Goal: Task Accomplishment & Management: Complete application form

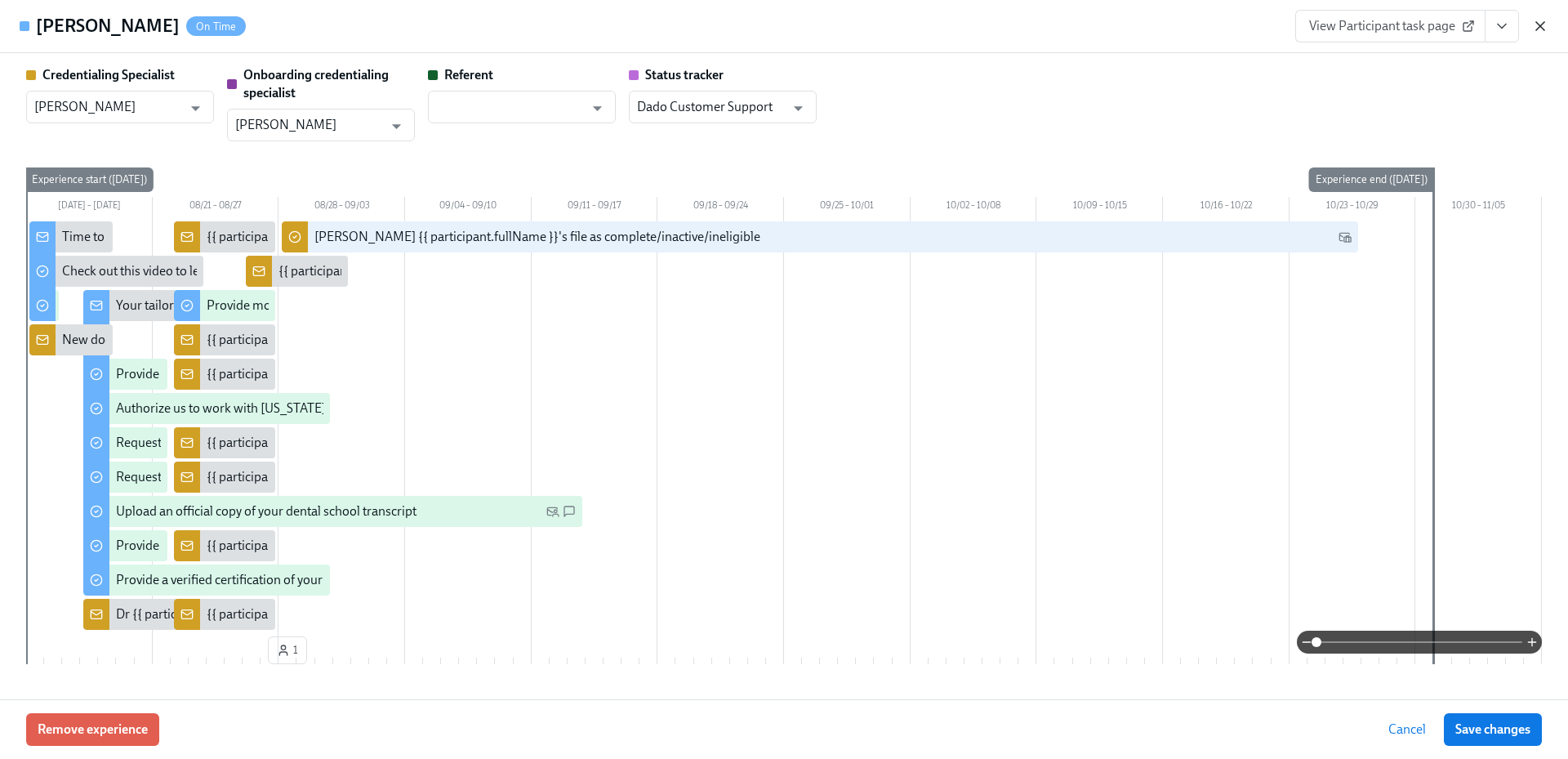
click at [1542, 21] on icon "button" at bounding box center [1540, 26] width 16 height 16
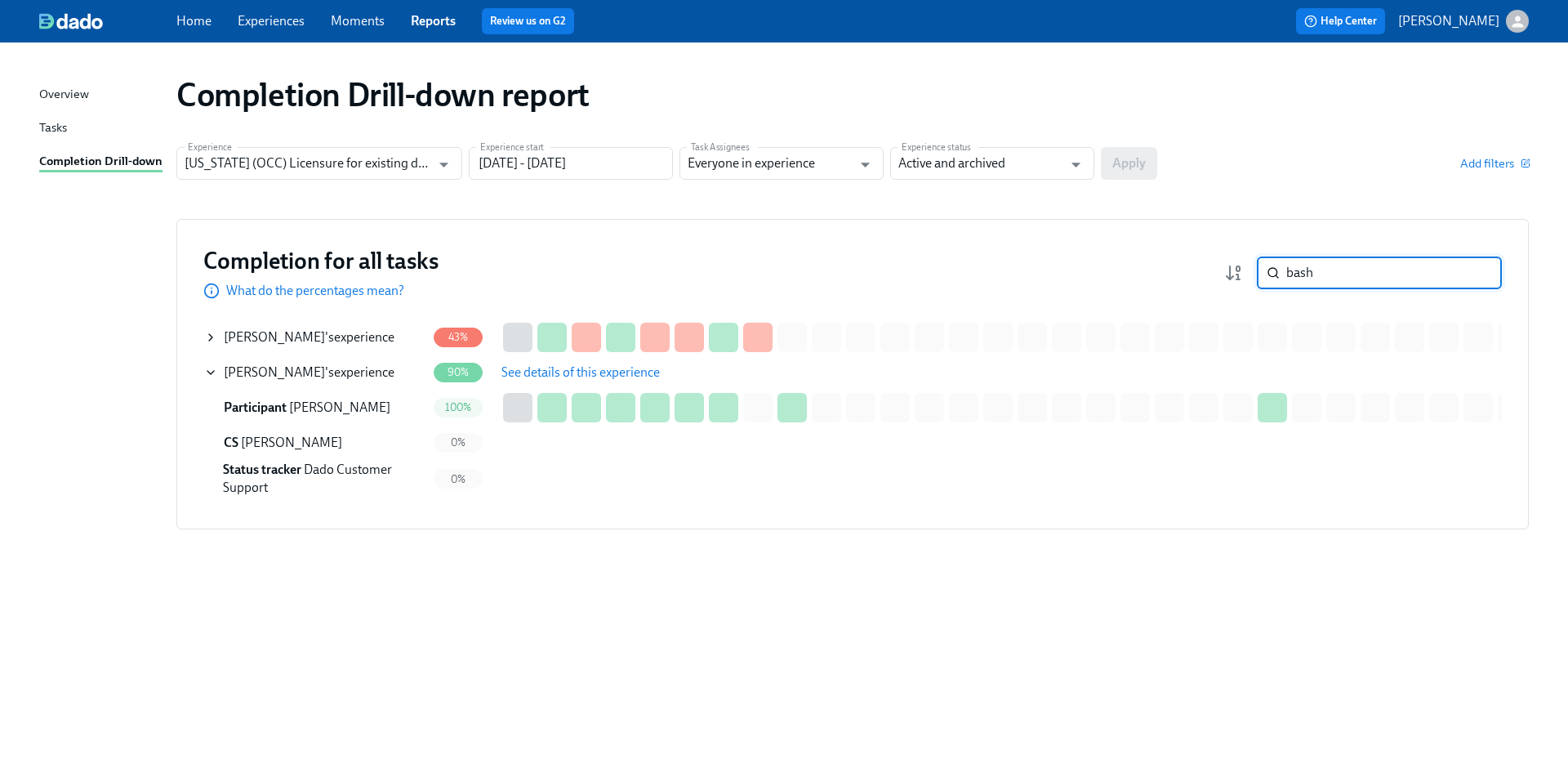
drag, startPoint x: 1369, startPoint y: 279, endPoint x: 1265, endPoint y: 273, distance: 104.2
click at [1265, 273] on div "bash ​" at bounding box center [1379, 273] width 245 height 33
paste input "Kokorin"
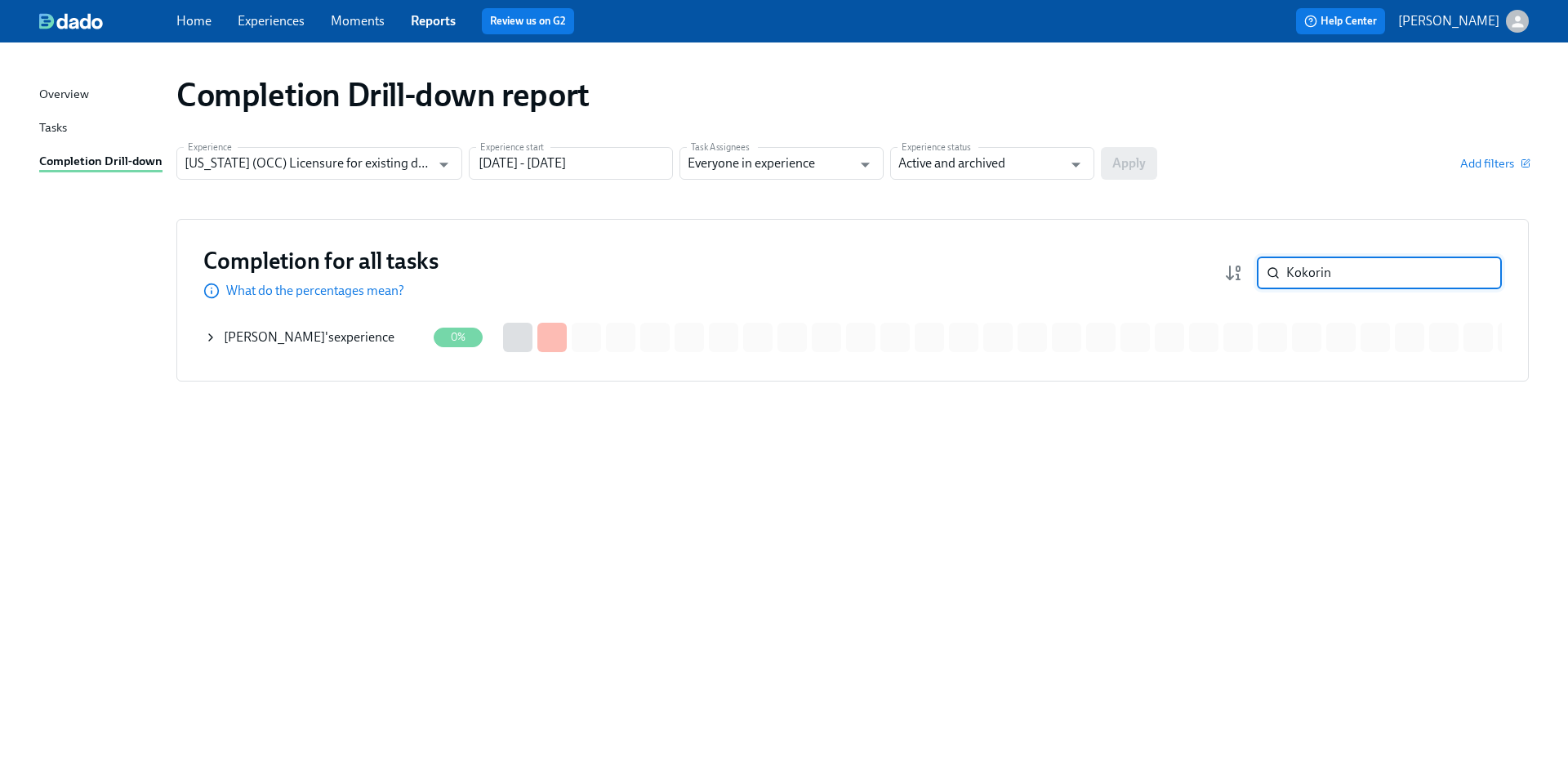
type input "Kokorin"
click at [360, 338] on div "[PERSON_NAME] 's experience" at bounding box center [309, 337] width 170 height 18
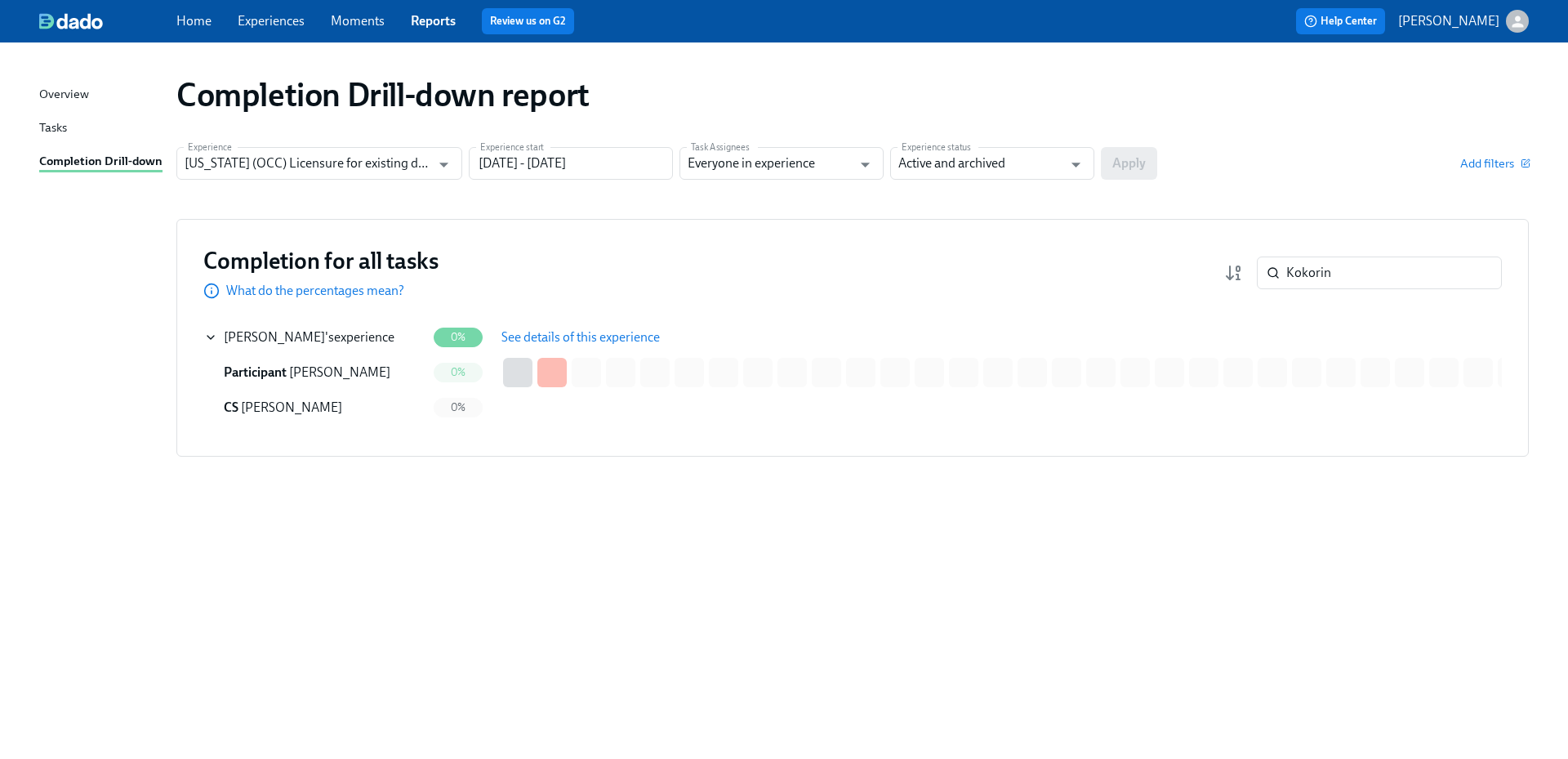
click at [570, 338] on span "See details of this experience" at bounding box center [580, 337] width 158 height 16
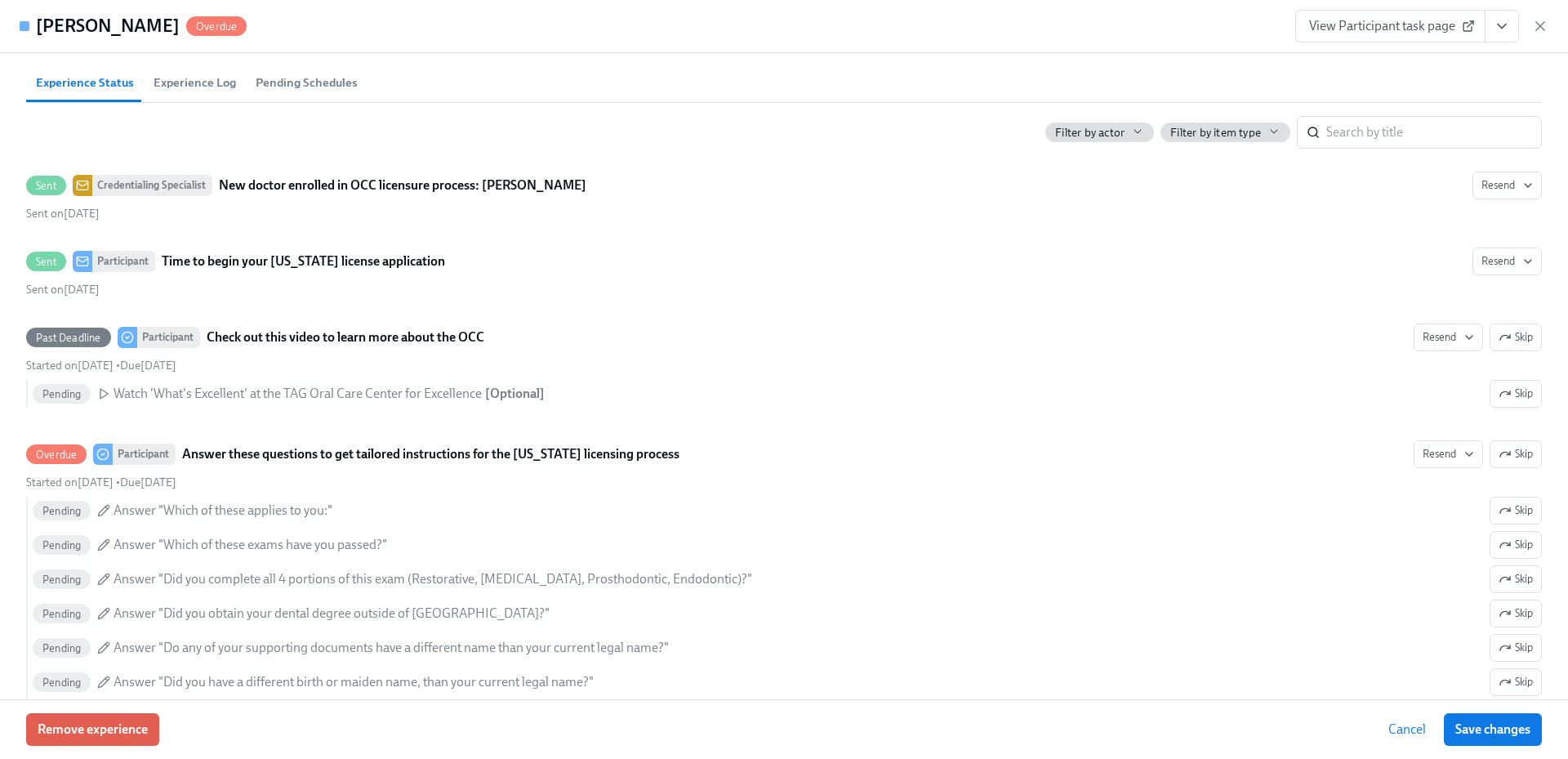
scroll to position [358, 0]
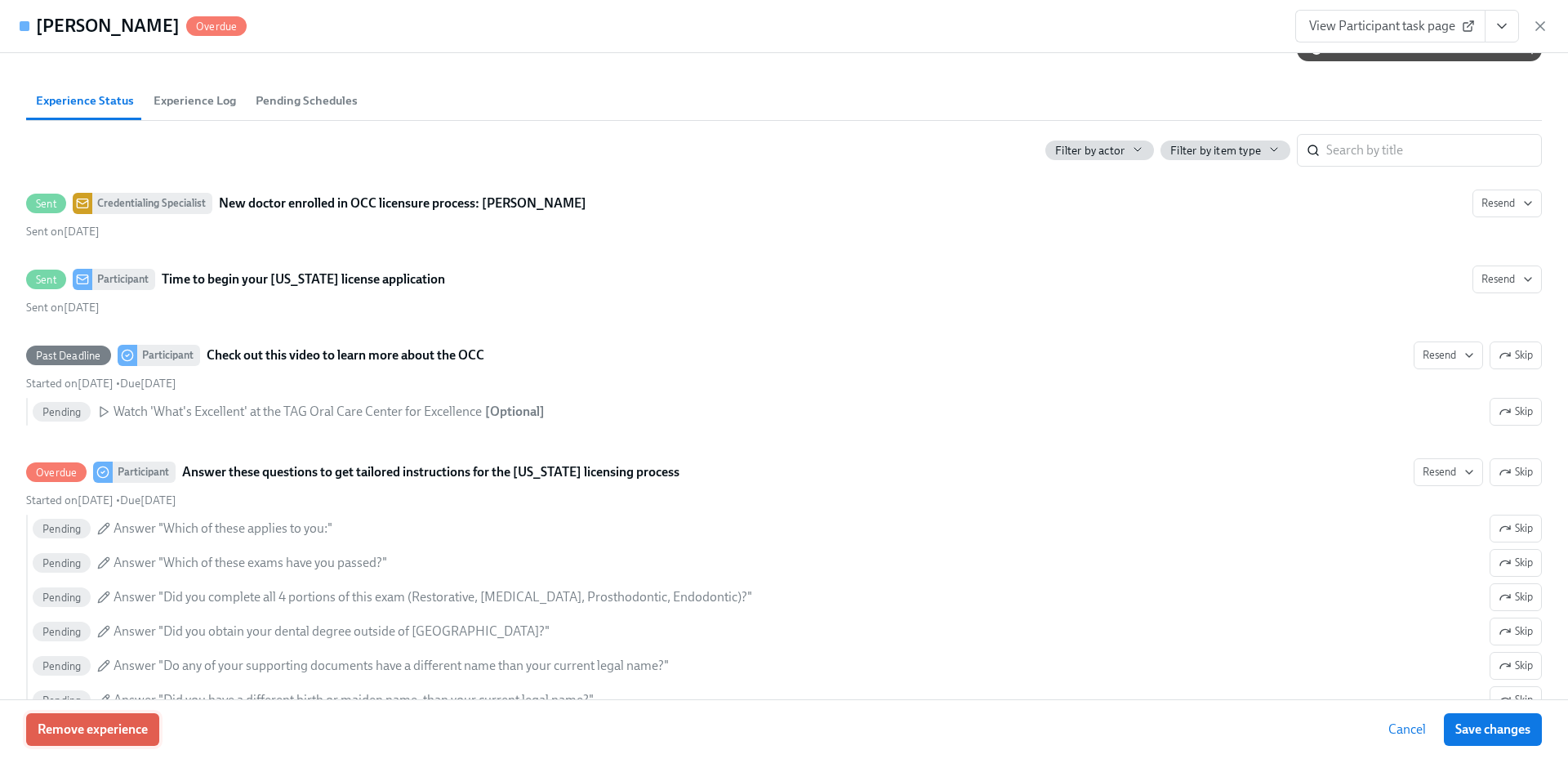
click at [103, 730] on span "Remove experience" at bounding box center [93, 730] width 111 height 16
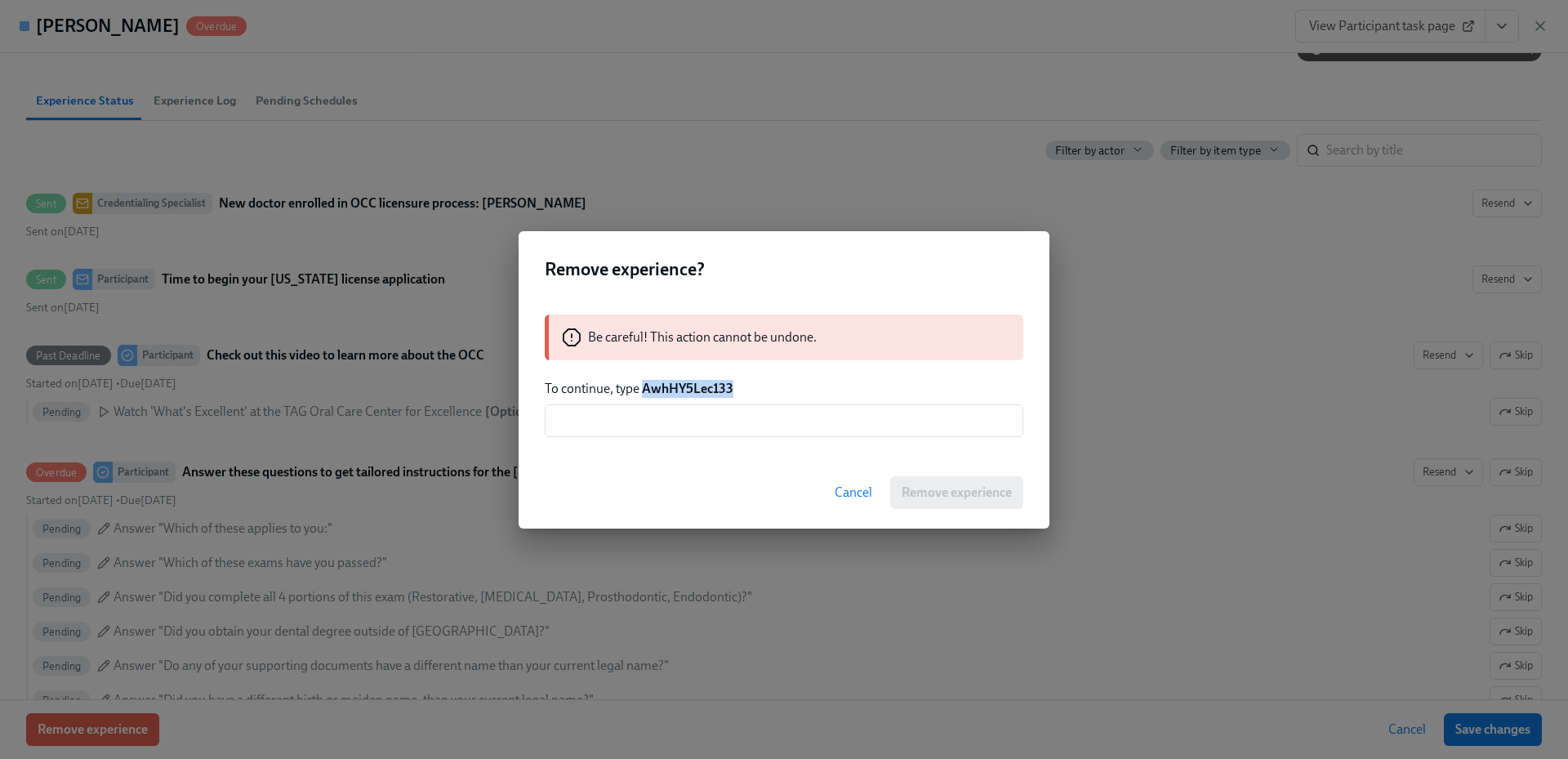
drag, startPoint x: 747, startPoint y: 391, endPoint x: 645, endPoint y: 394, distance: 102.0
click at [645, 394] on p "To continue, type AwhHY5Lec133" at bounding box center [784, 389] width 478 height 18
copy strong "AwhHY5Lec133"
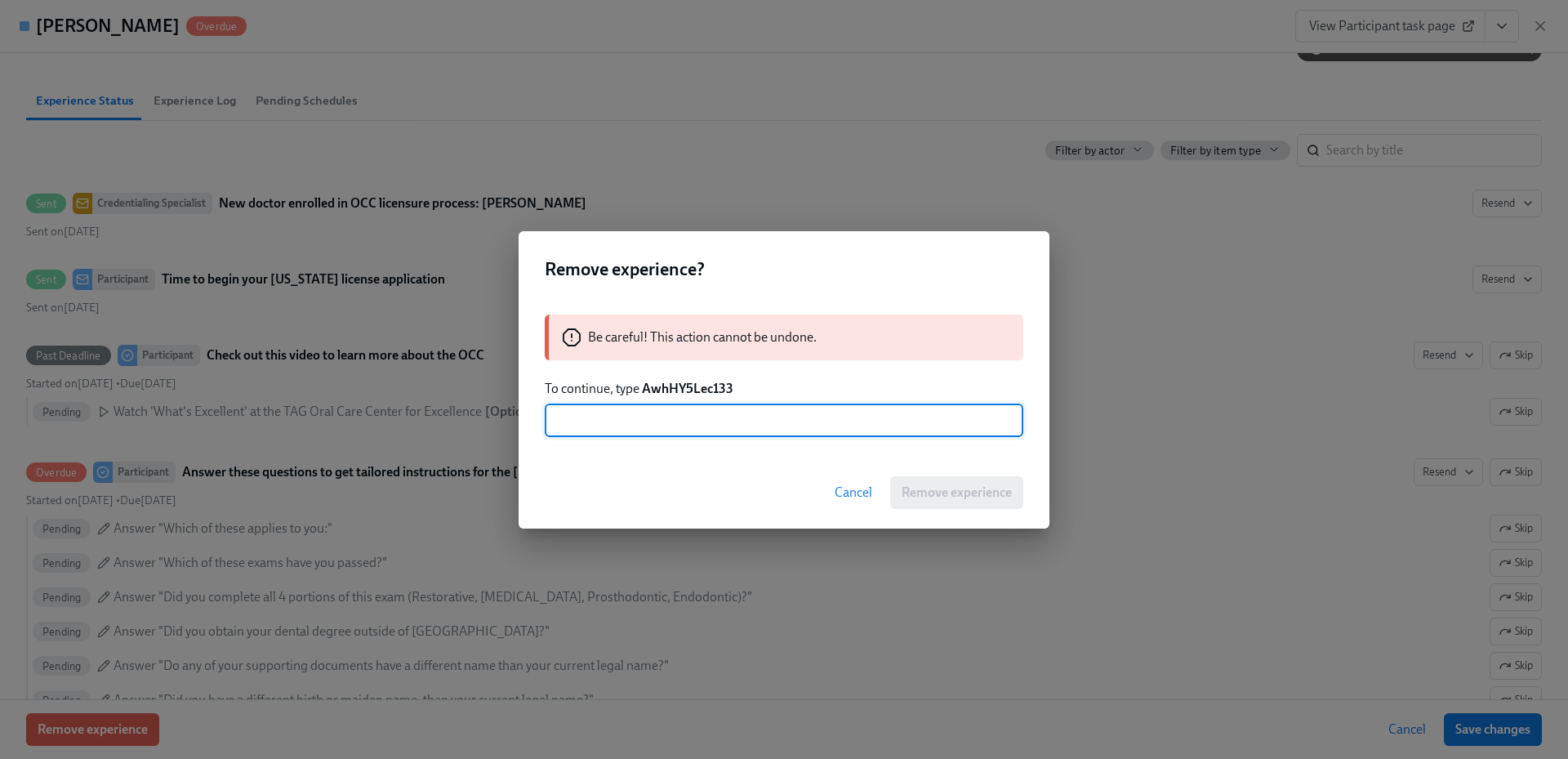
click at [680, 424] on input "text" at bounding box center [784, 421] width 478 height 33
paste input "AwhHY5Lec133"
type input "AwhHY5Lec133"
click at [972, 493] on span "Remove experience" at bounding box center [956, 492] width 111 height 16
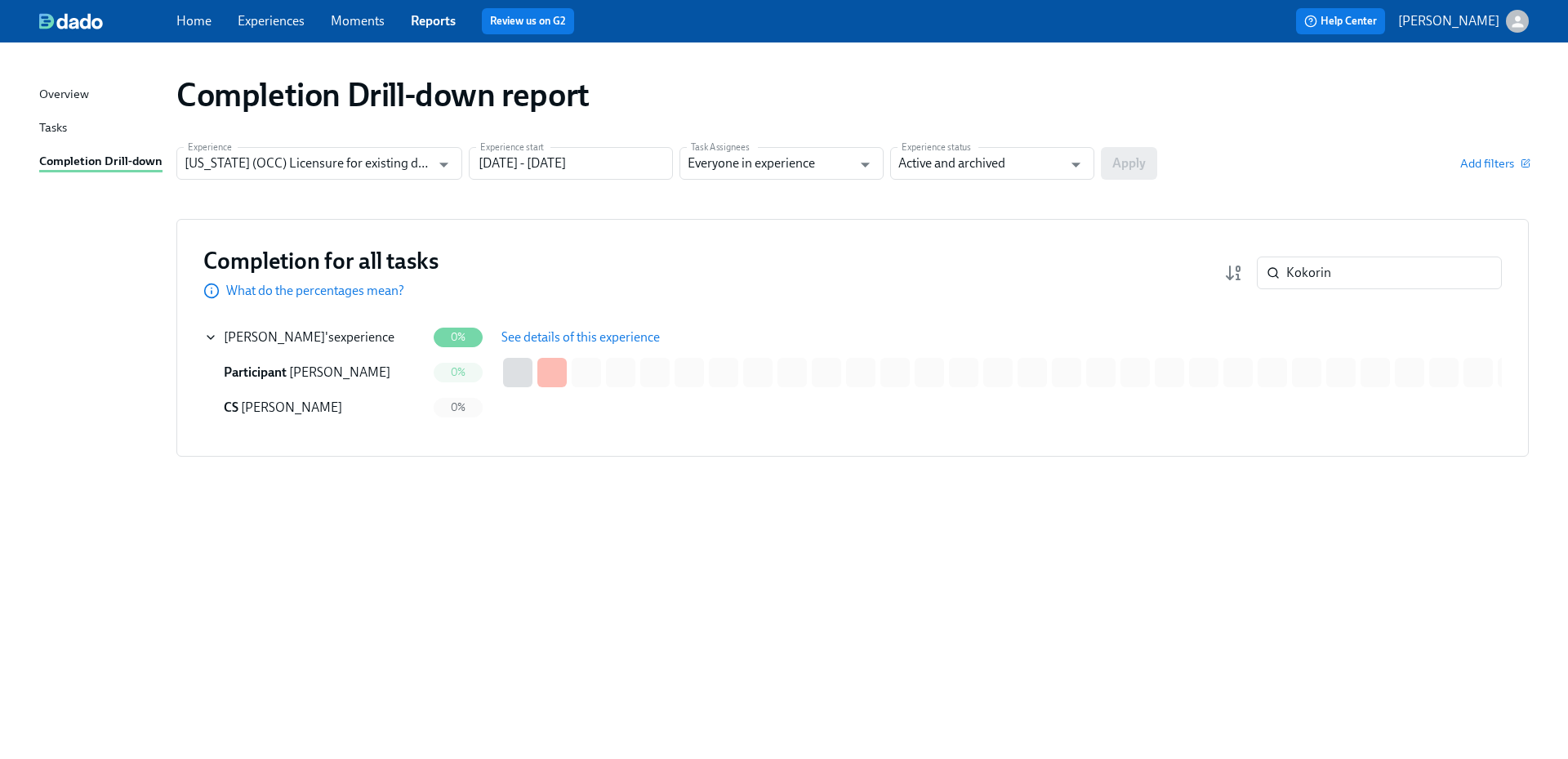
click at [970, 632] on div "Completion Drill-down report Experience [US_STATE] (OCC) Licensure for existing…" at bounding box center [784, 391] width 1489 height 657
click at [1205, 262] on div "Completion for all tasks What do the percentages mean? Kokorin ​" at bounding box center [852, 273] width 1299 height 54
paste input "Milla"
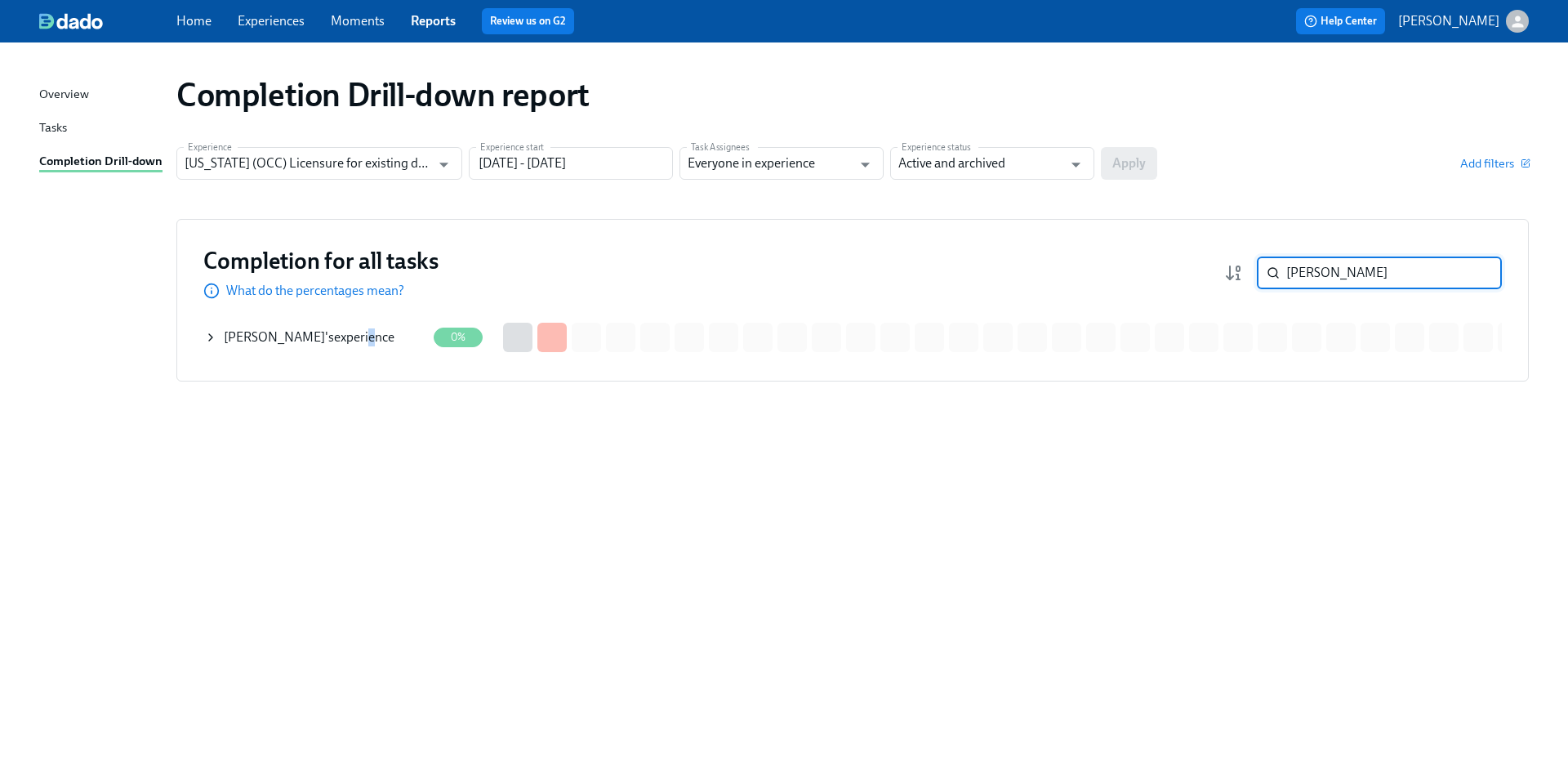
click at [340, 337] on div "[PERSON_NAME] 's experience" at bounding box center [309, 337] width 170 height 18
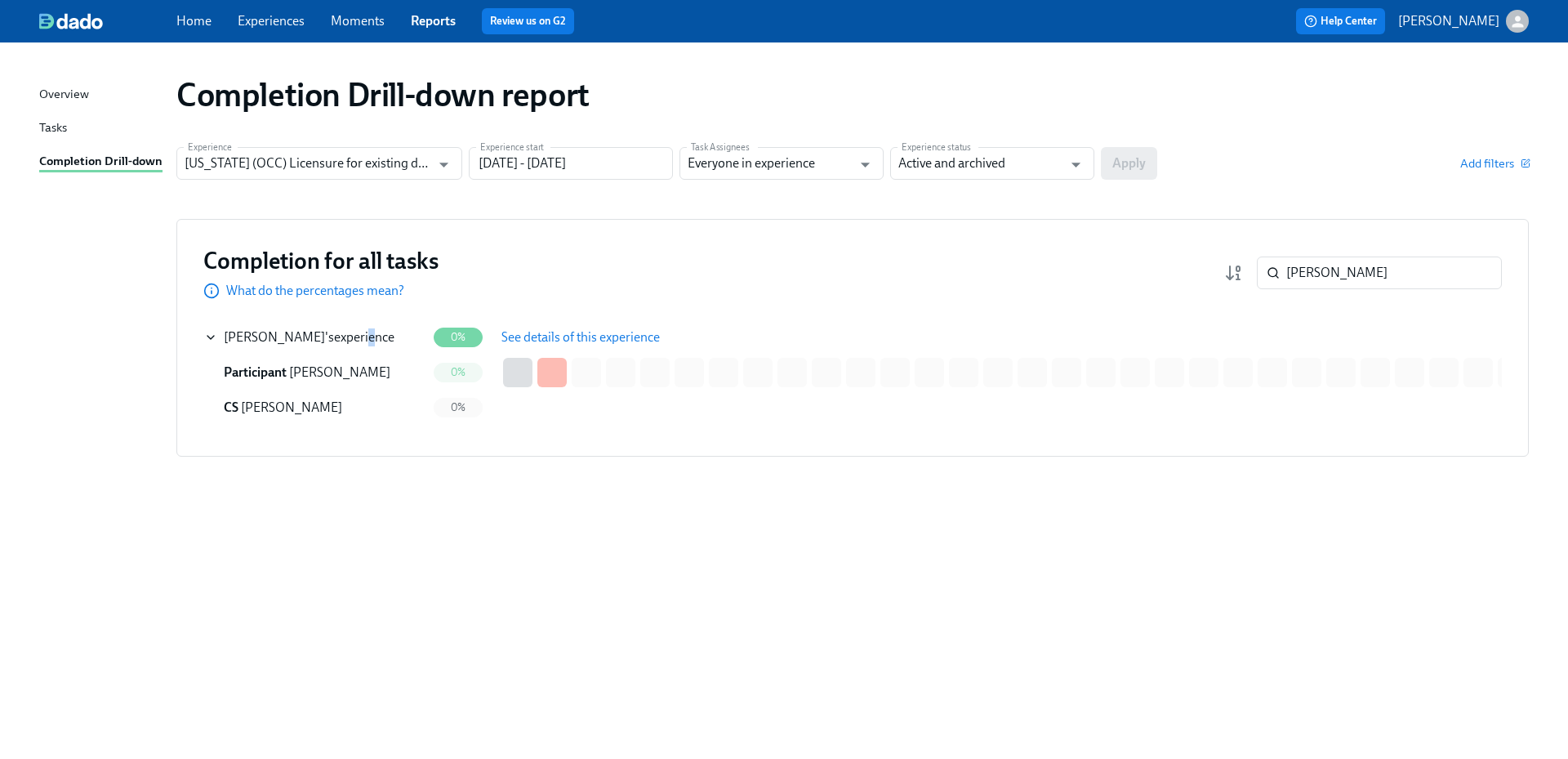
click at [591, 331] on span "See details of this experience" at bounding box center [580, 337] width 158 height 16
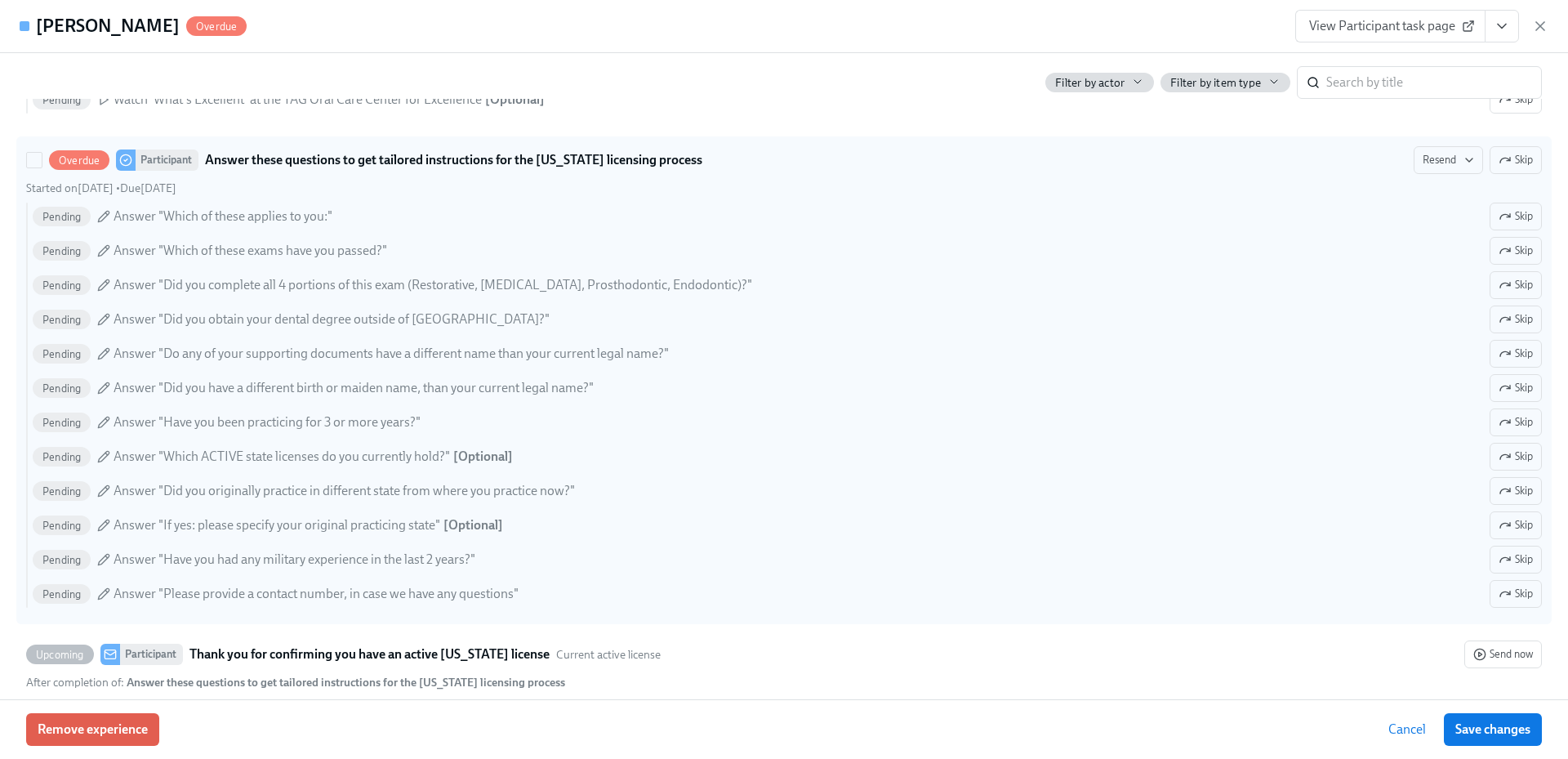
scroll to position [521, 0]
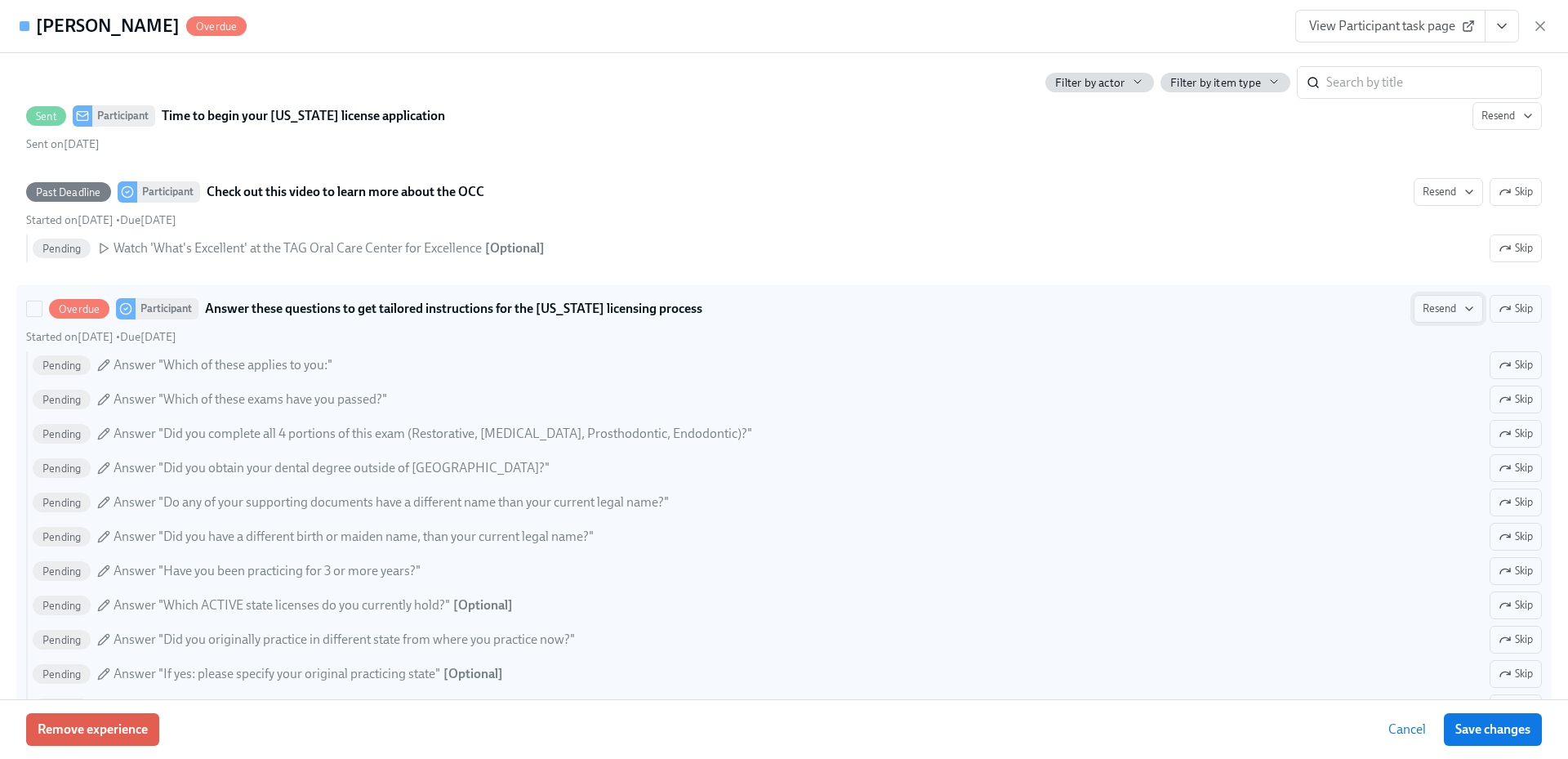
click at [1422, 308] on span "Resend" at bounding box center [1448, 309] width 52 height 16
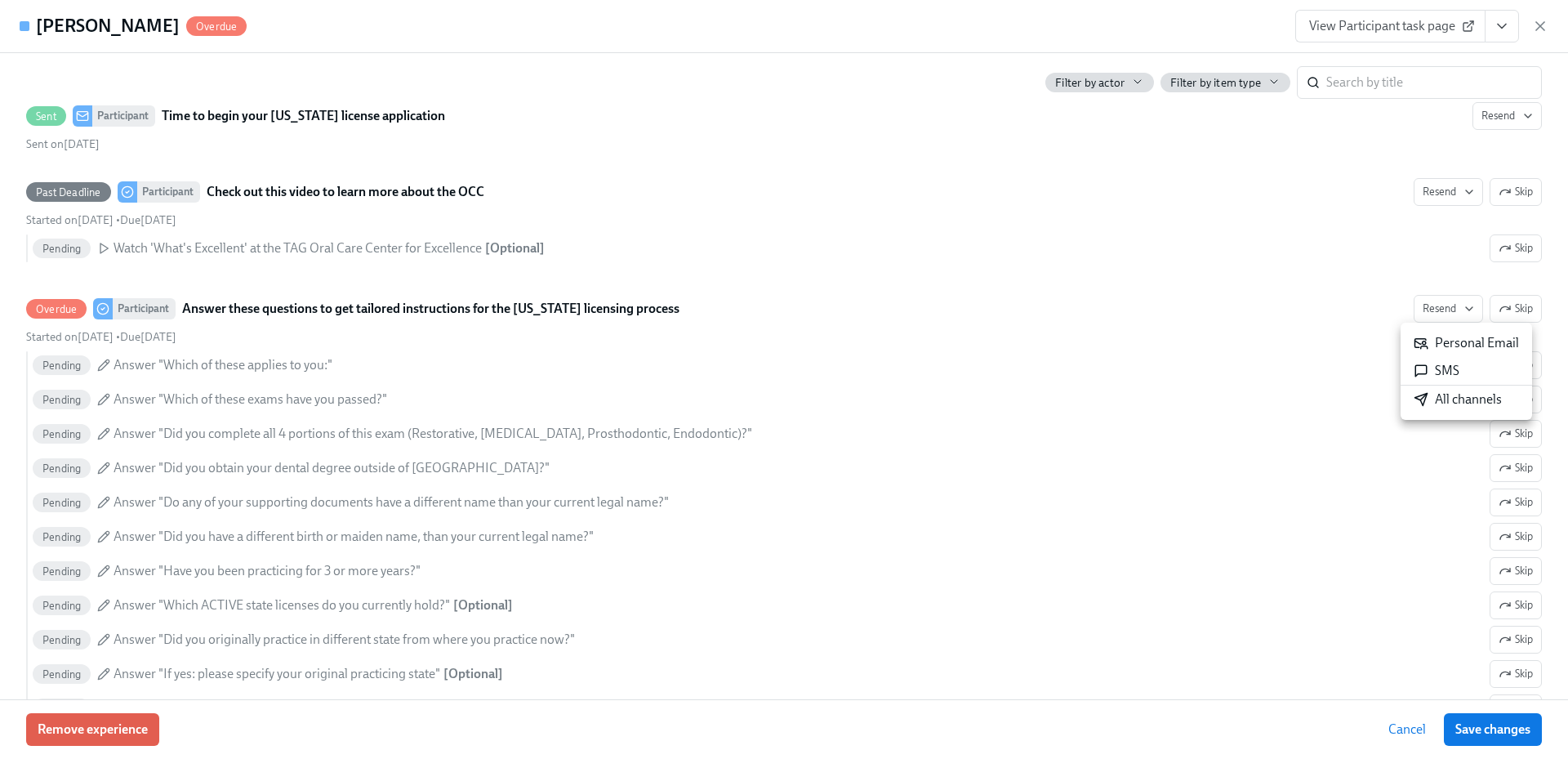
click at [1439, 402] on div "All channels" at bounding box center [1457, 400] width 88 height 18
click at [1548, 17] on div "[PERSON_NAME] Overdue View Participant task page" at bounding box center [784, 26] width 1568 height 53
click at [1544, 25] on icon "button" at bounding box center [1540, 26] width 16 height 16
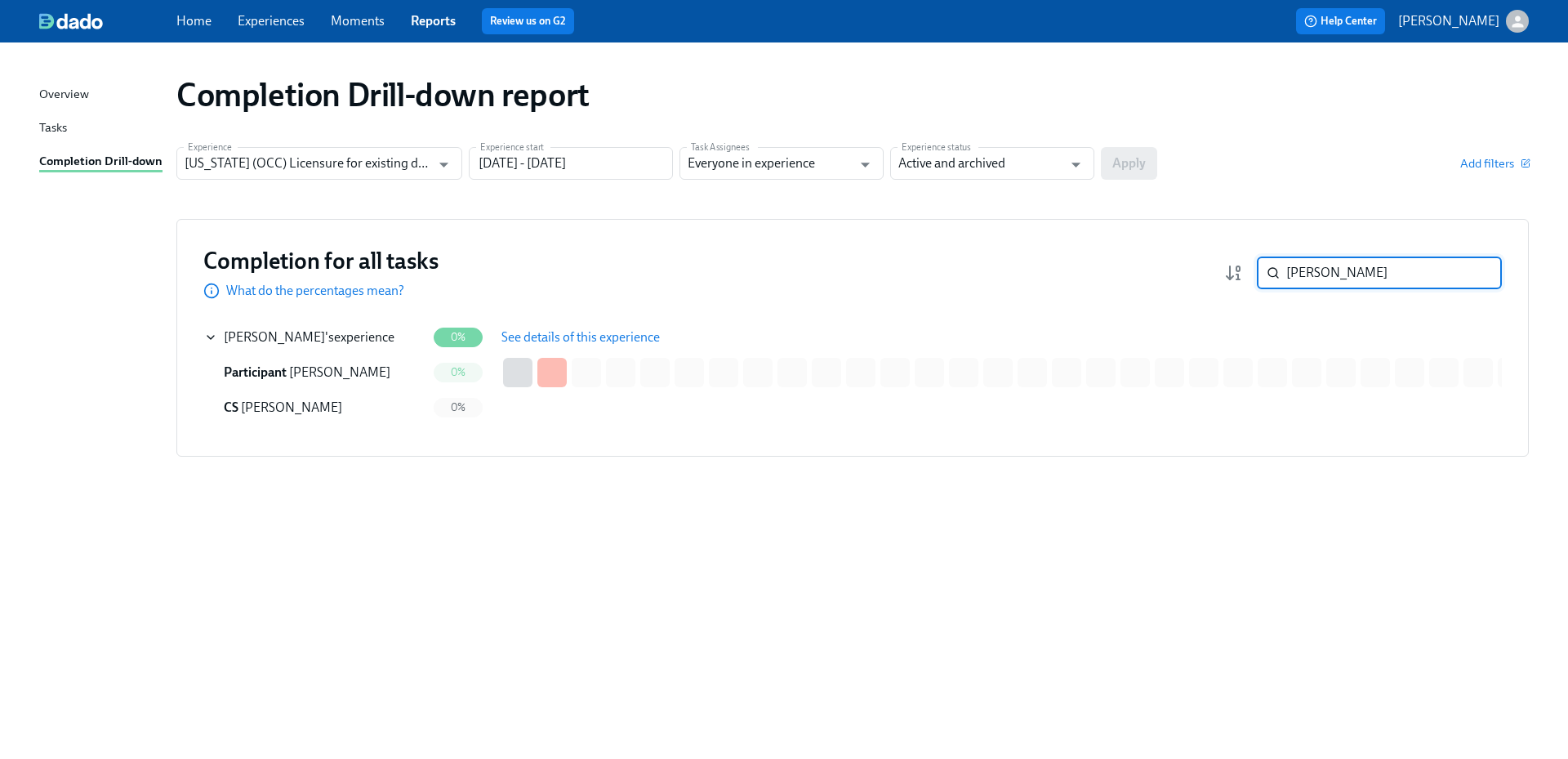
drag, startPoint x: 1358, startPoint y: 269, endPoint x: 1253, endPoint y: 273, distance: 105.1
click at [1254, 273] on div "[PERSON_NAME] ​" at bounding box center [1362, 273] width 278 height 33
paste input "[PERSON_NAME]"
click at [373, 337] on div "[PERSON_NAME] 's experience" at bounding box center [309, 337] width 170 height 18
click at [597, 341] on span "See details of this experience" at bounding box center [580, 337] width 158 height 16
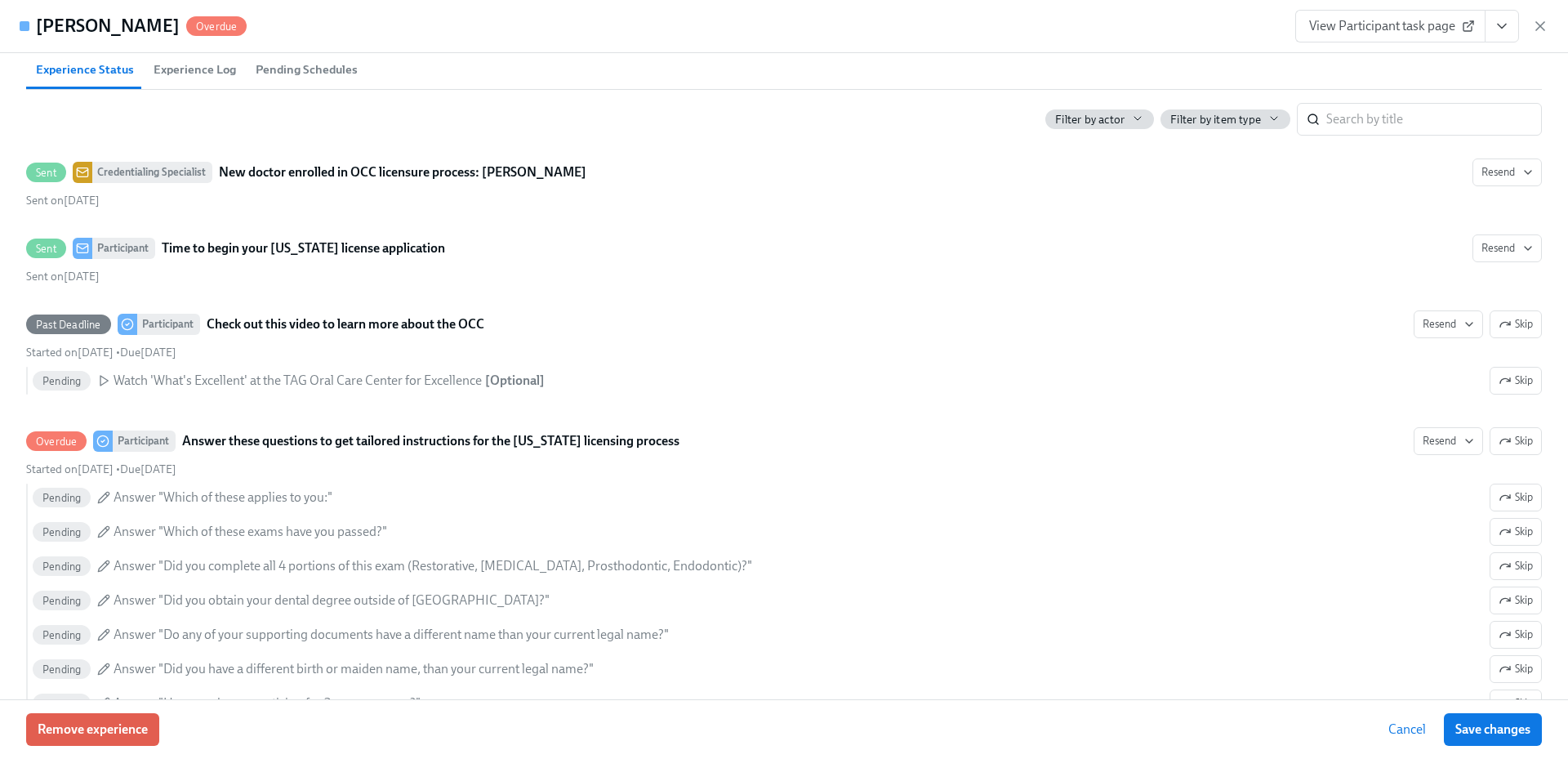
scroll to position [409, 0]
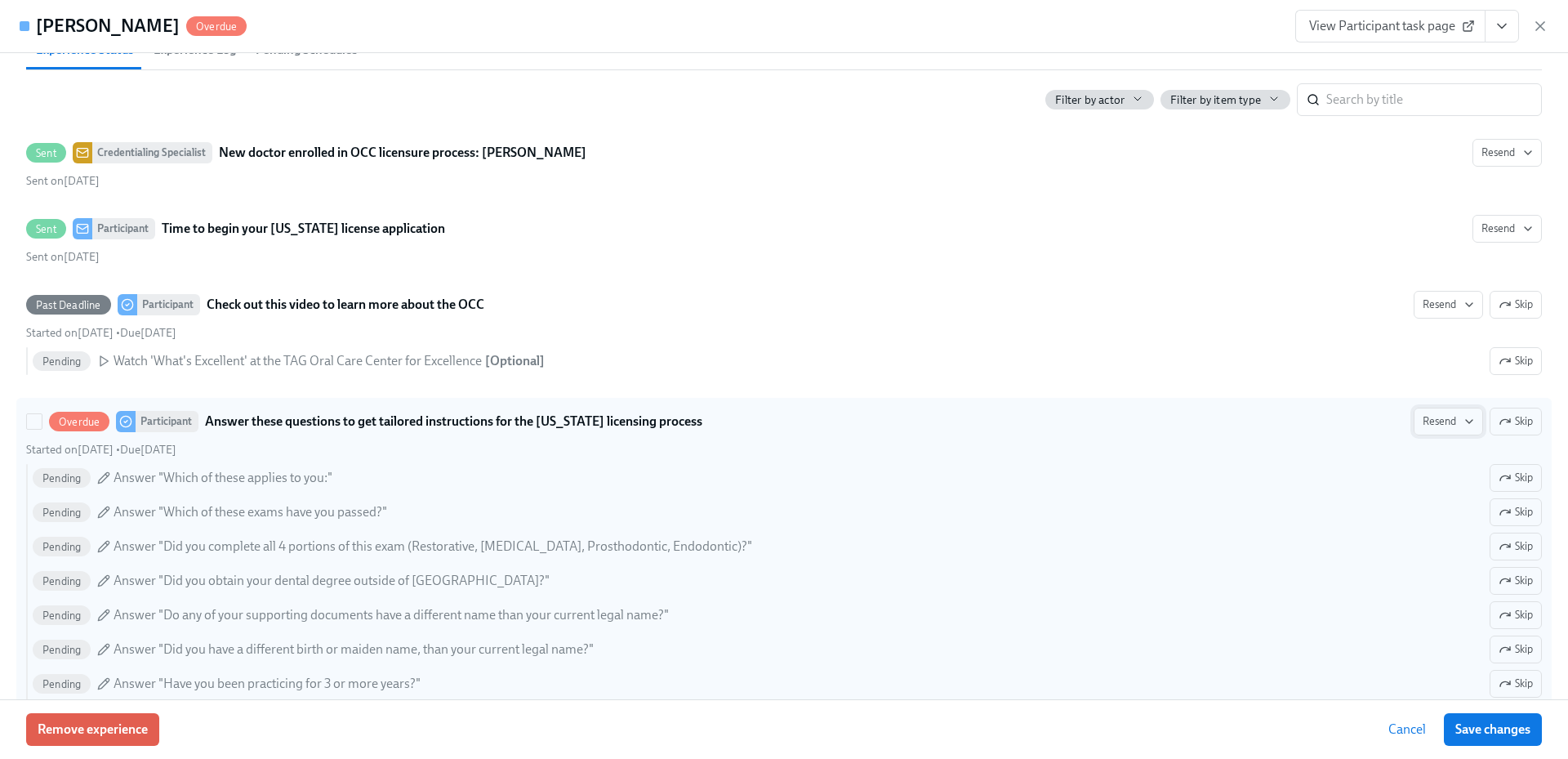
click at [1448, 422] on span "Resend" at bounding box center [1448, 422] width 52 height 16
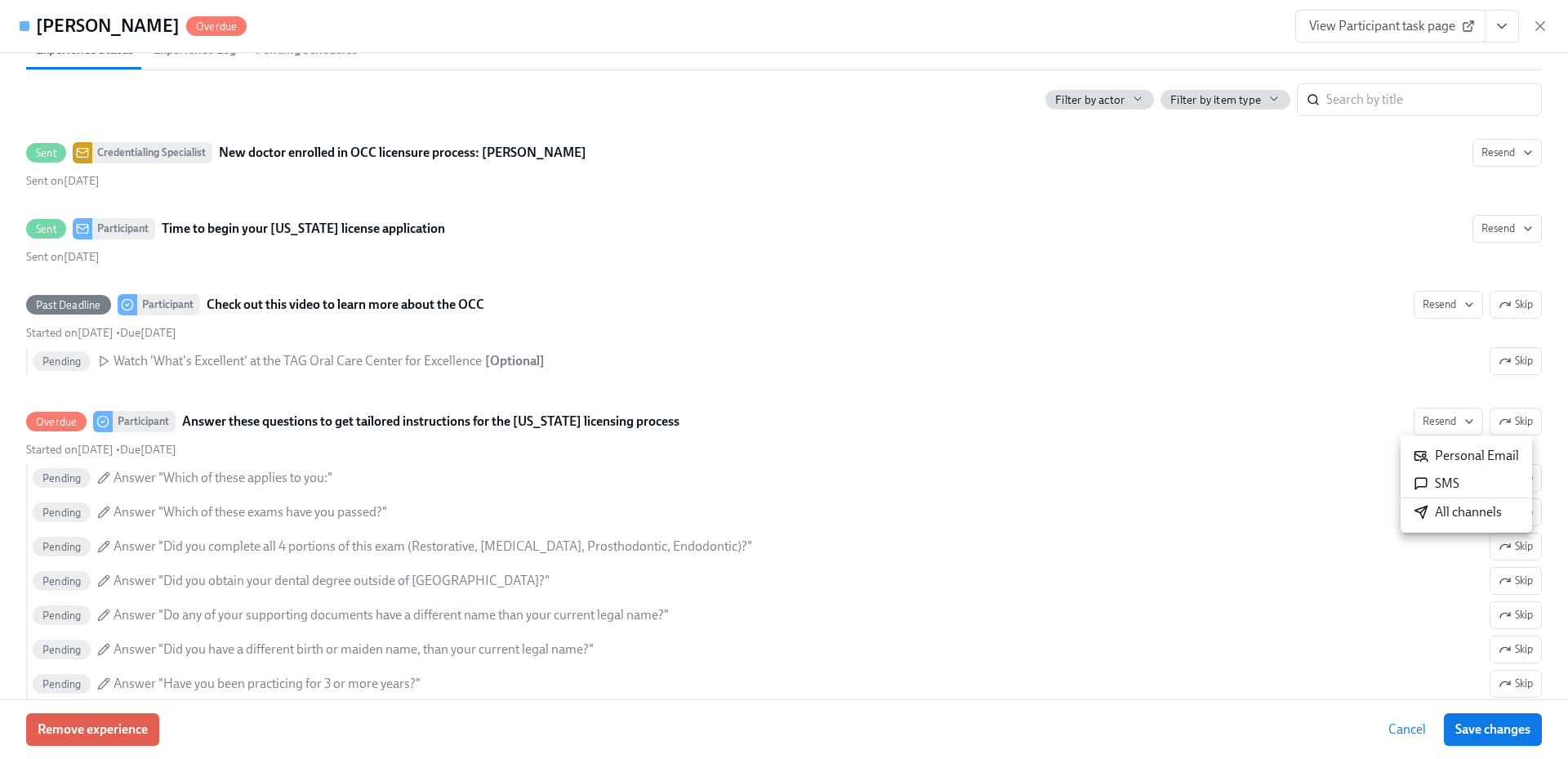
click at [1456, 509] on div "All channels" at bounding box center [1457, 512] width 88 height 18
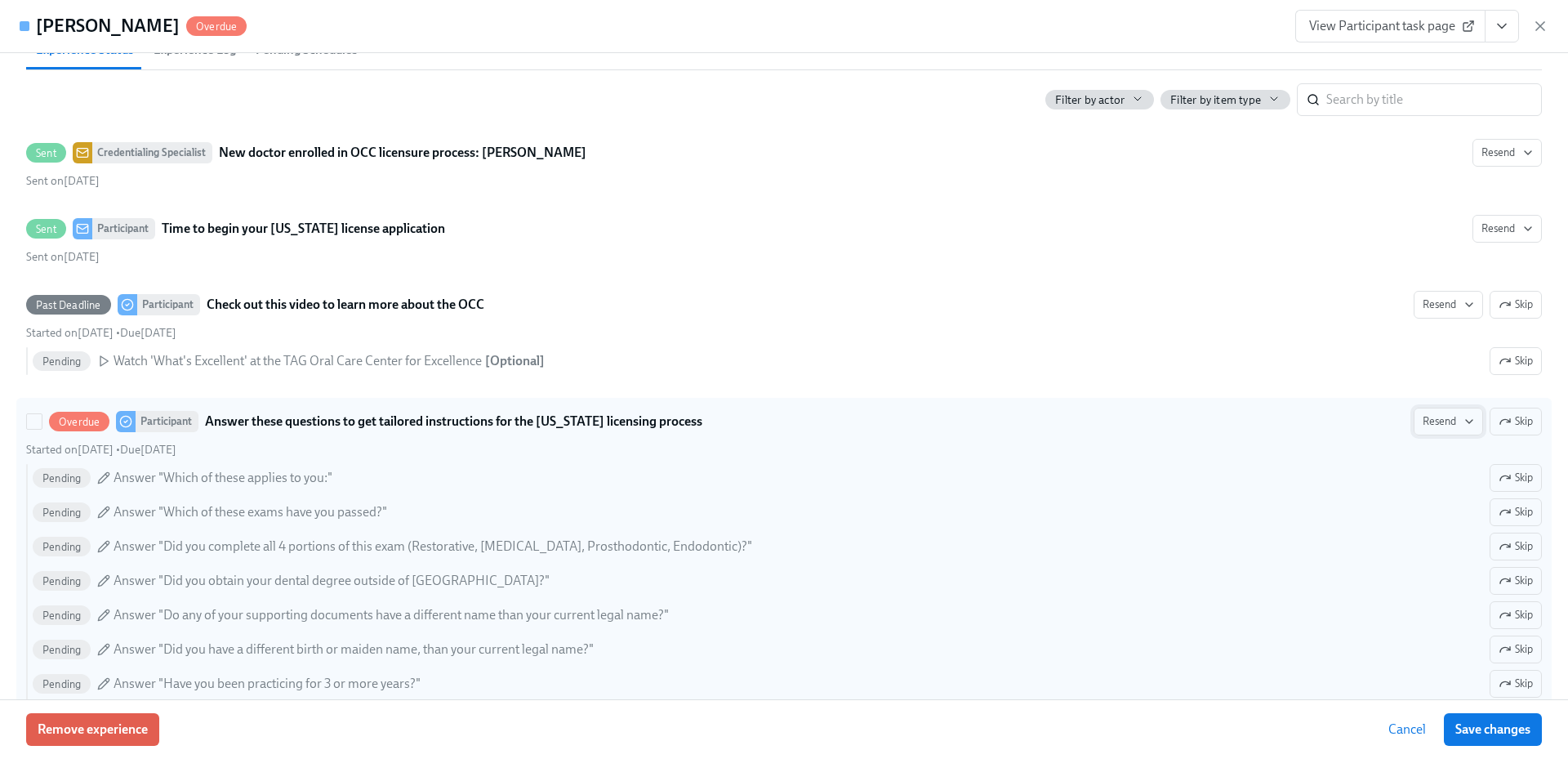
click at [1462, 424] on icon "button" at bounding box center [1469, 422] width 13 height 13
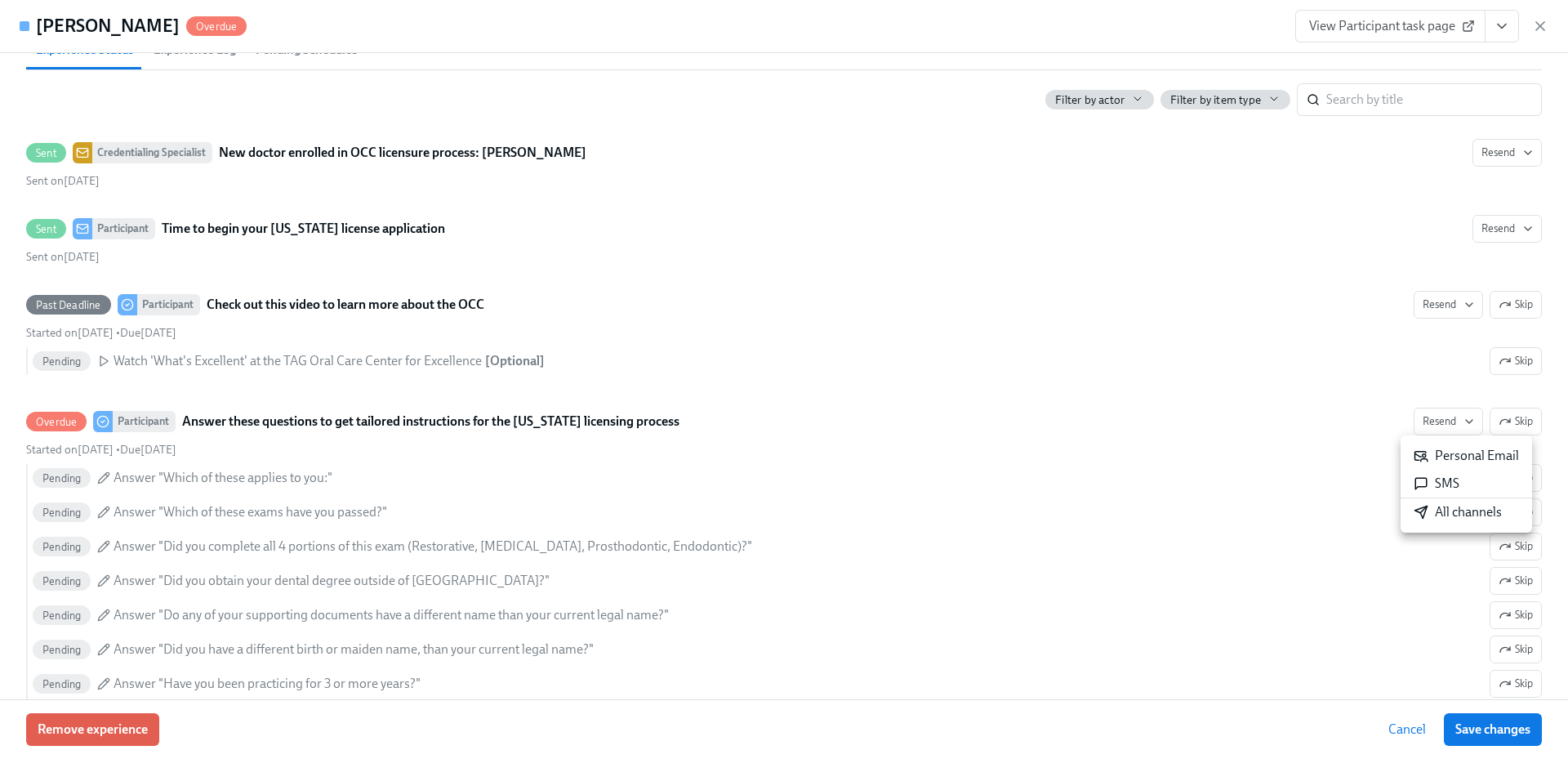
click at [1441, 520] on div "All channels" at bounding box center [1457, 512] width 88 height 18
click at [1536, 29] on icon "button" at bounding box center [1540, 26] width 16 height 16
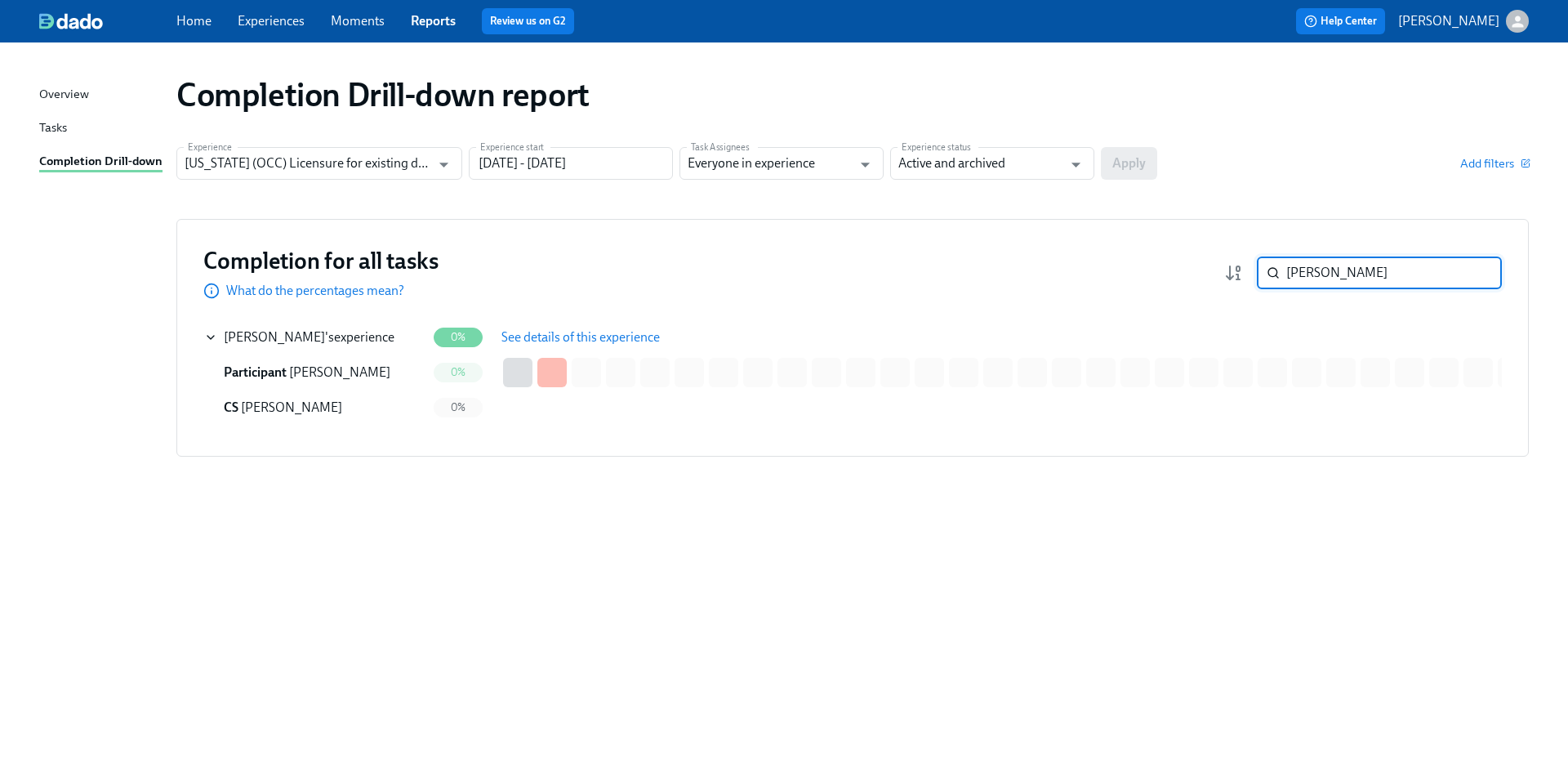
drag, startPoint x: 1266, startPoint y: 278, endPoint x: 1252, endPoint y: 276, distance: 14.1
click at [1252, 276] on div "[PERSON_NAME] ​" at bounding box center [1362, 273] width 278 height 33
paste input "Mohebi"
click at [343, 329] on div "[PERSON_NAME] 's experience" at bounding box center [309, 337] width 170 height 18
click at [495, 331] on button "See details of this experience" at bounding box center [580, 337] width 181 height 33
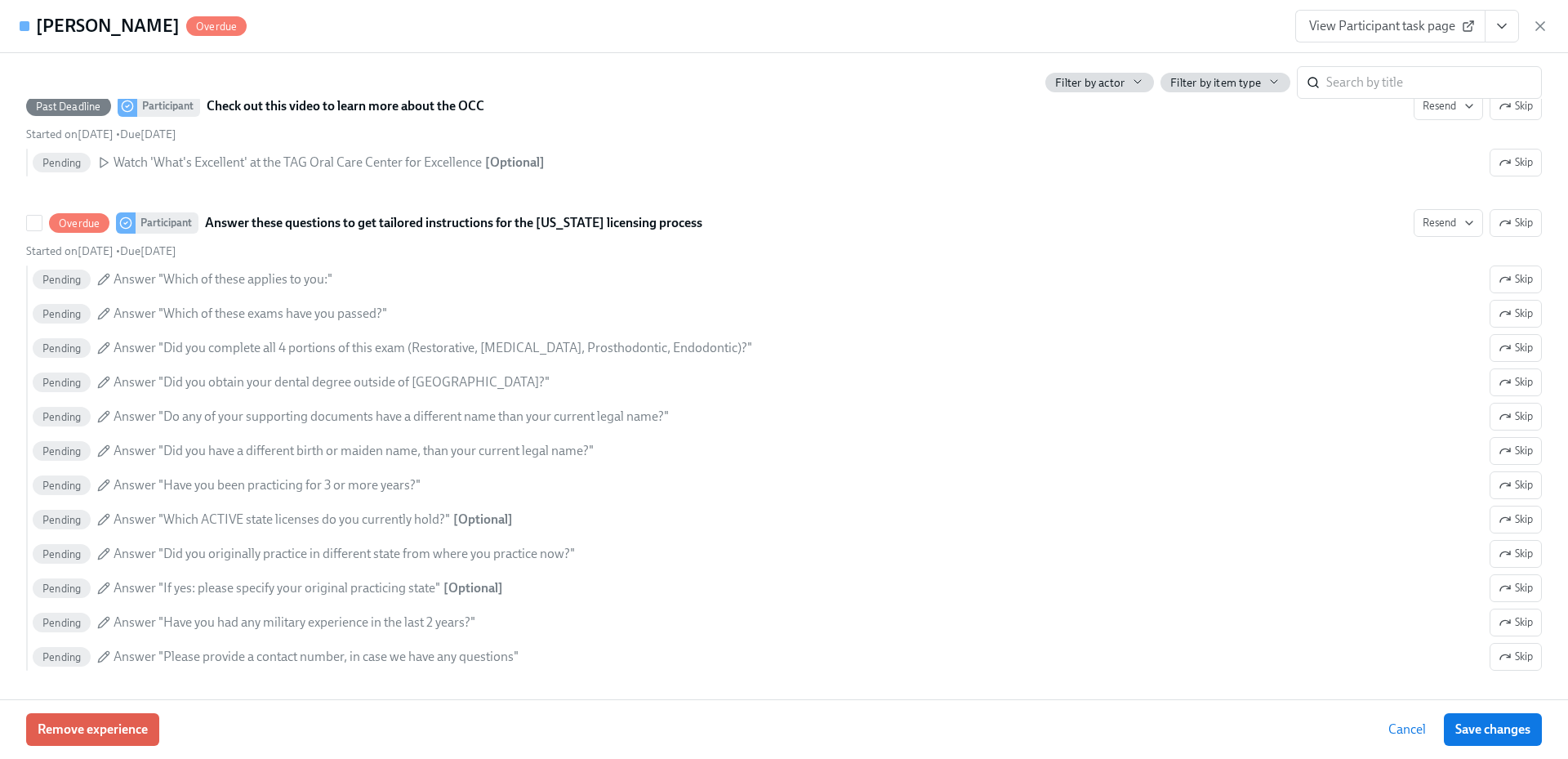
scroll to position [603, 0]
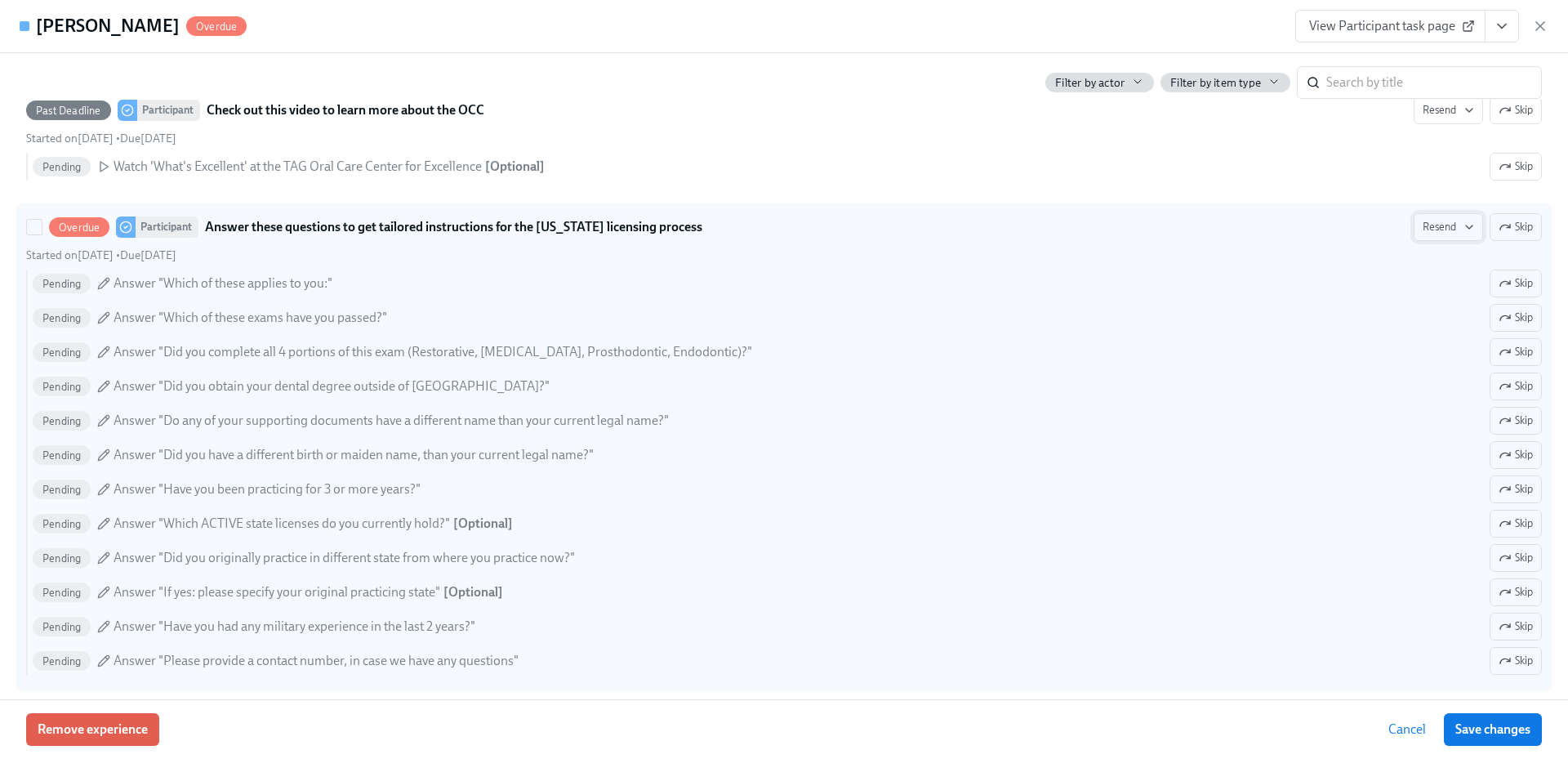
click at [1437, 228] on span "Resend" at bounding box center [1448, 227] width 52 height 16
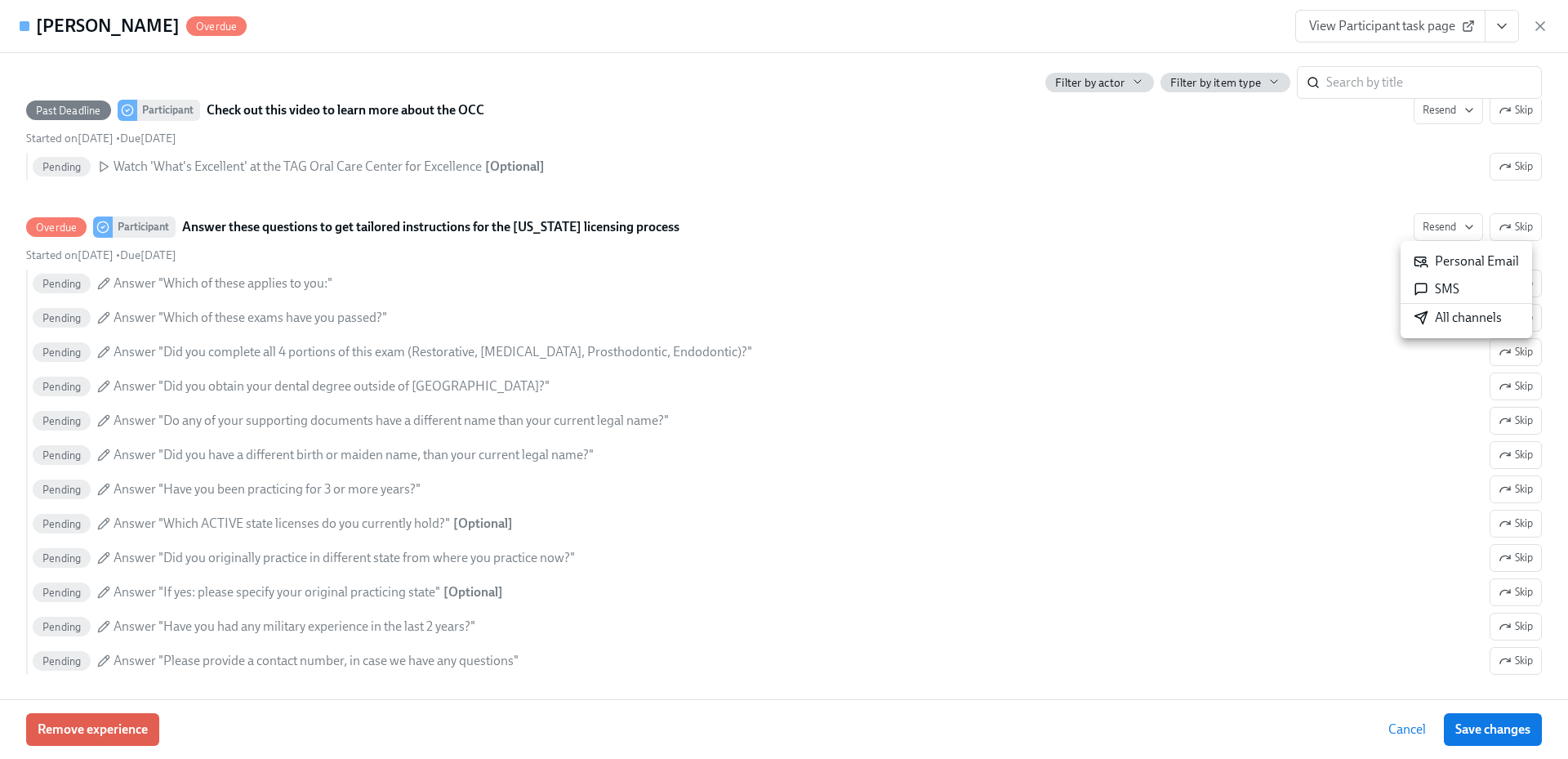
click at [1434, 314] on div "All channels" at bounding box center [1457, 318] width 88 height 18
click at [1537, 29] on icon "button" at bounding box center [1540, 26] width 8 height 8
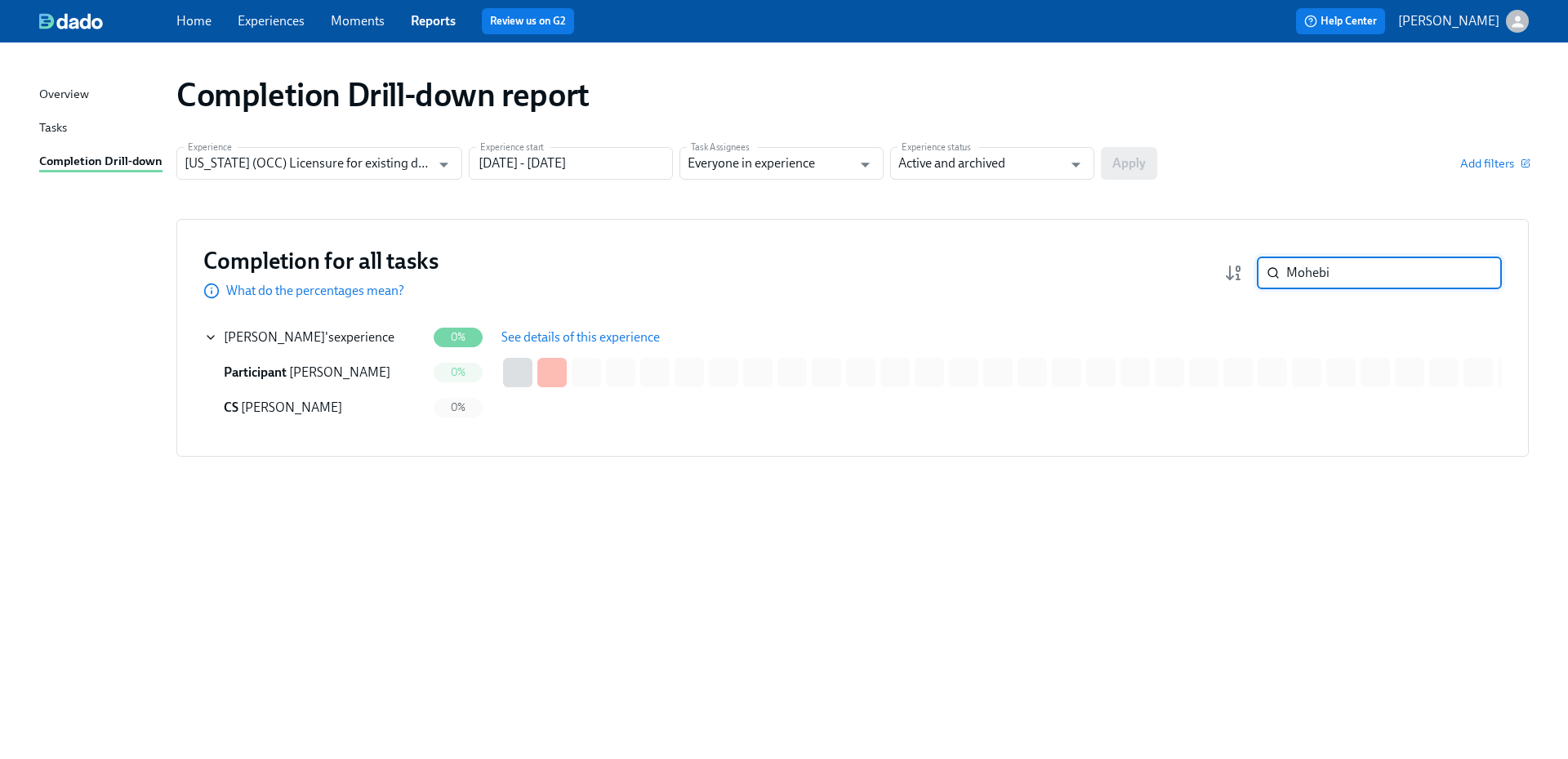
drag, startPoint x: 1353, startPoint y: 269, endPoint x: 1244, endPoint y: 272, distance: 109.0
click at [1244, 271] on div "Mohebi ​" at bounding box center [1362, 273] width 278 height 33
paste input "ustafa"
click at [319, 333] on div "[PERSON_NAME] 's experience" at bounding box center [309, 337] width 170 height 18
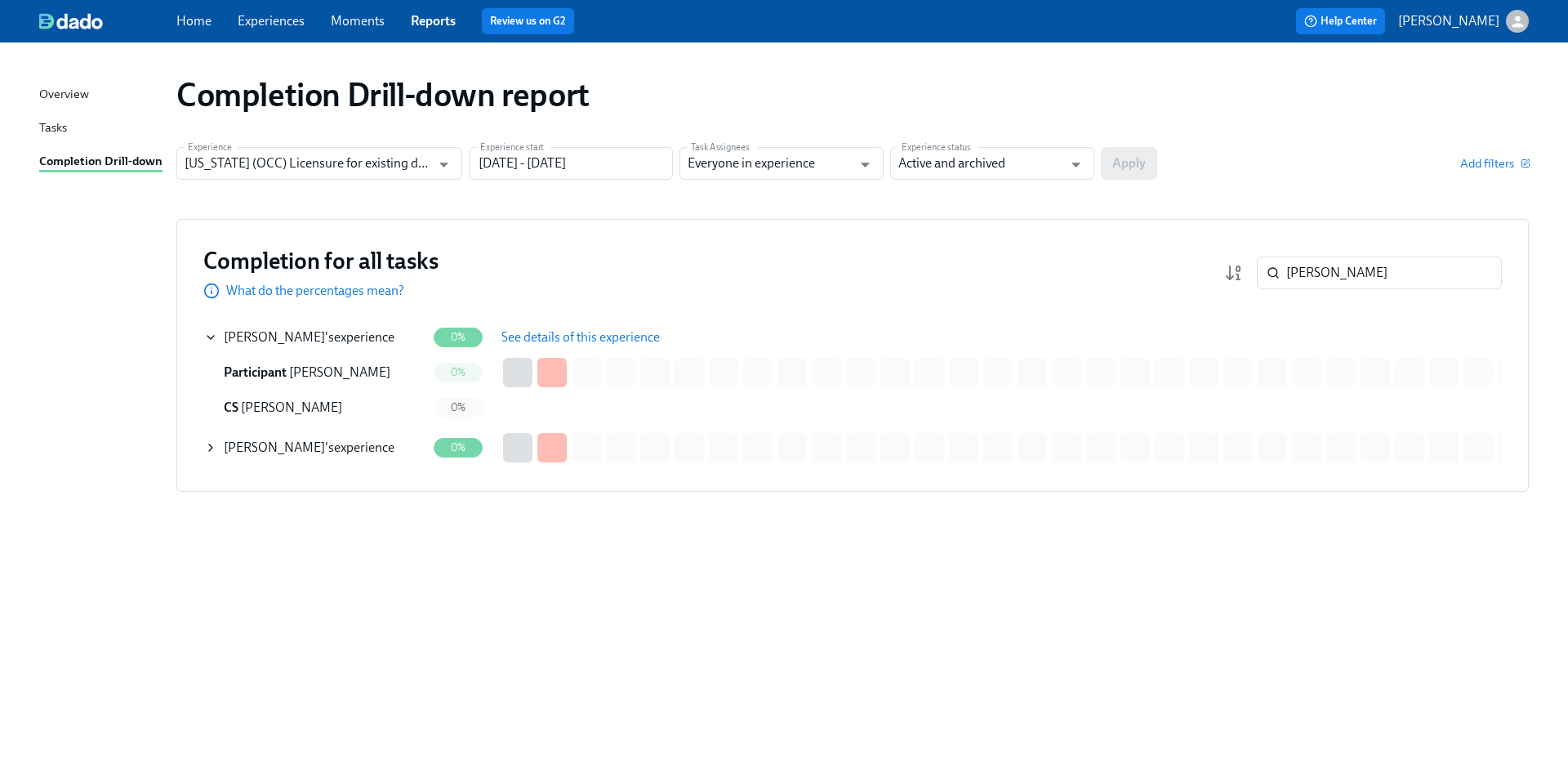
click at [526, 338] on span "See details of this experience" at bounding box center [580, 337] width 158 height 16
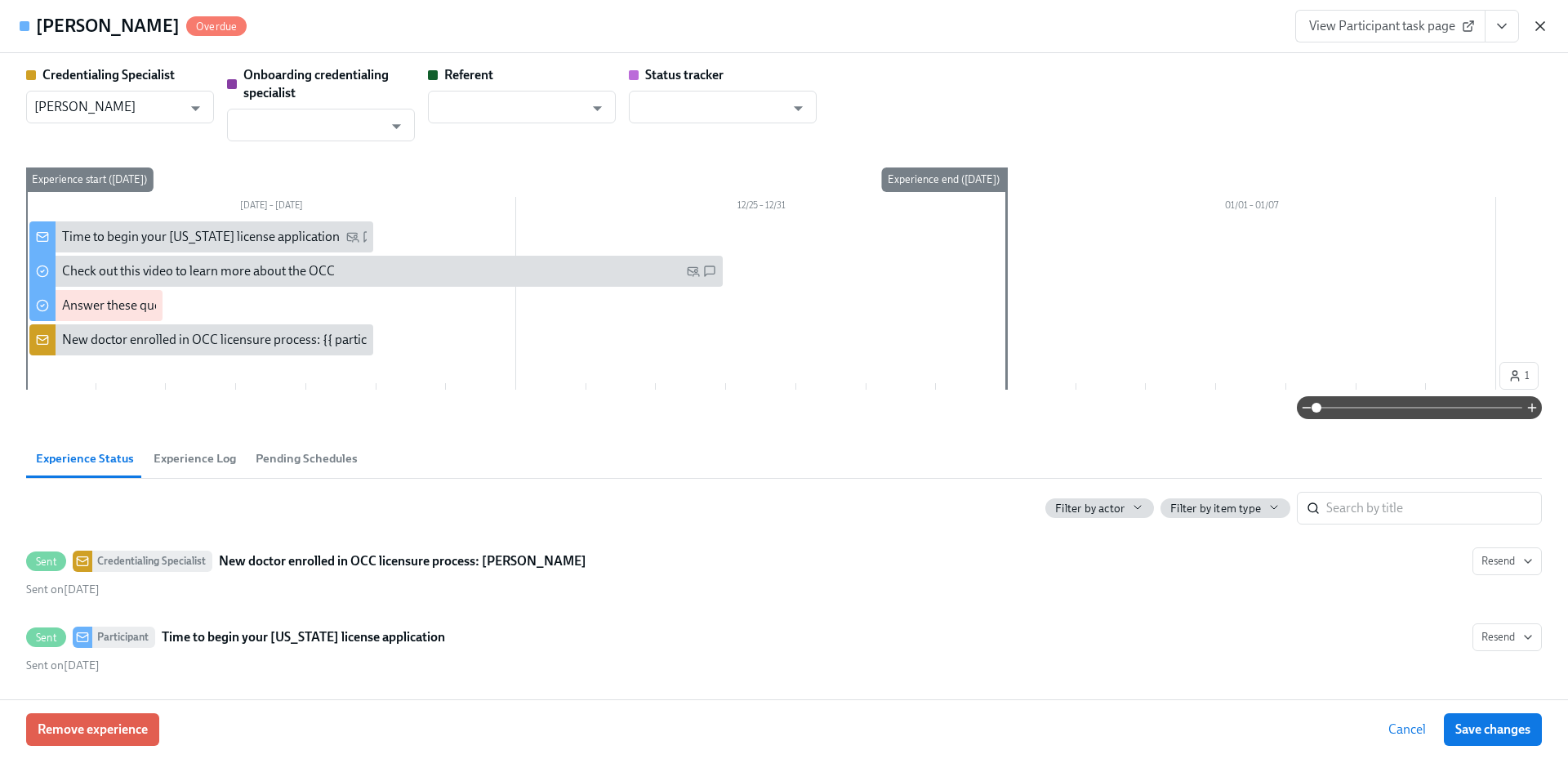
click at [1536, 30] on icon "button" at bounding box center [1540, 26] width 8 height 8
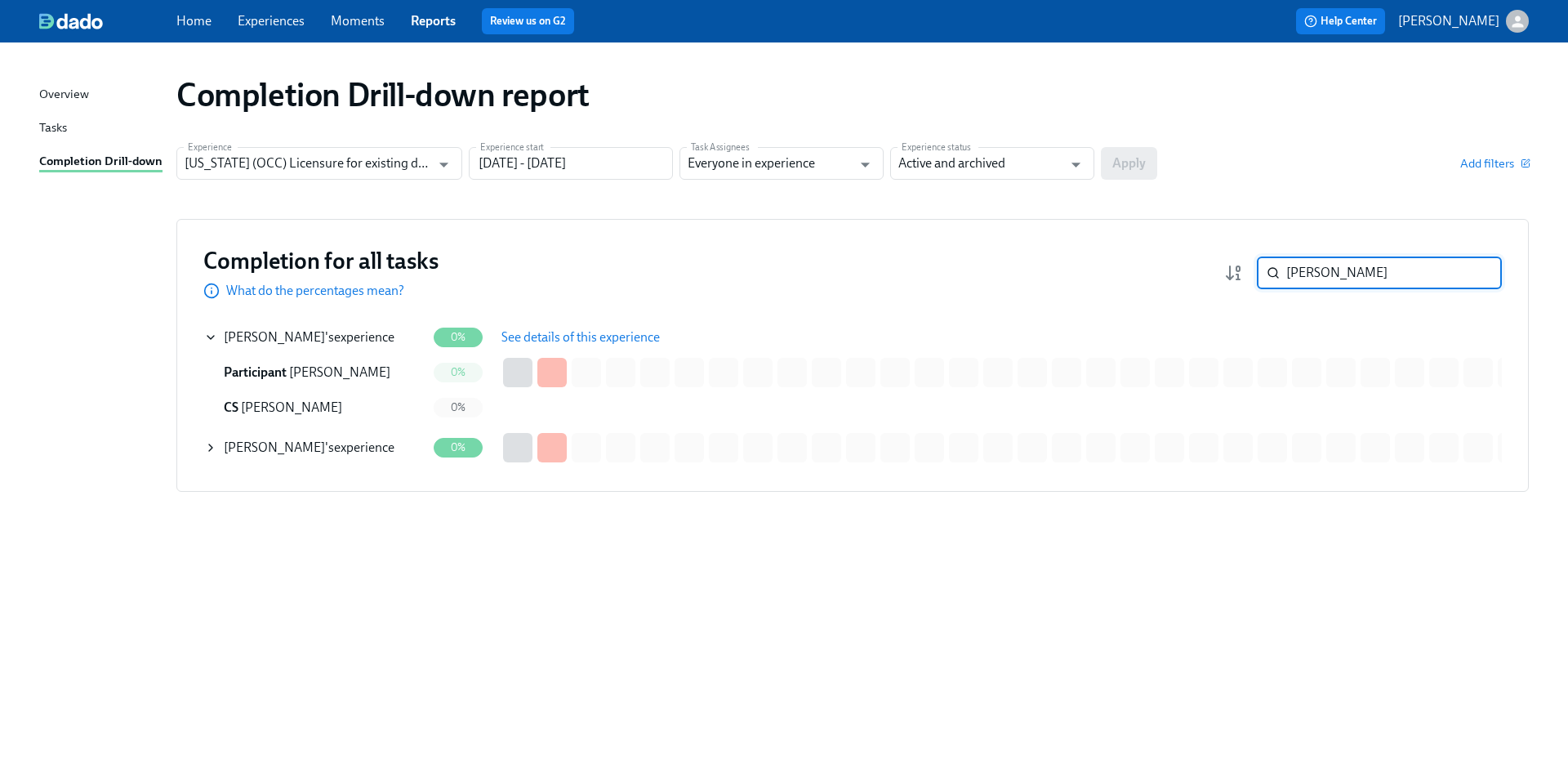
drag, startPoint x: 1337, startPoint y: 274, endPoint x: 1273, endPoint y: 274, distance: 64.0
click at [1273, 274] on div "[PERSON_NAME] ​" at bounding box center [1379, 273] width 245 height 33
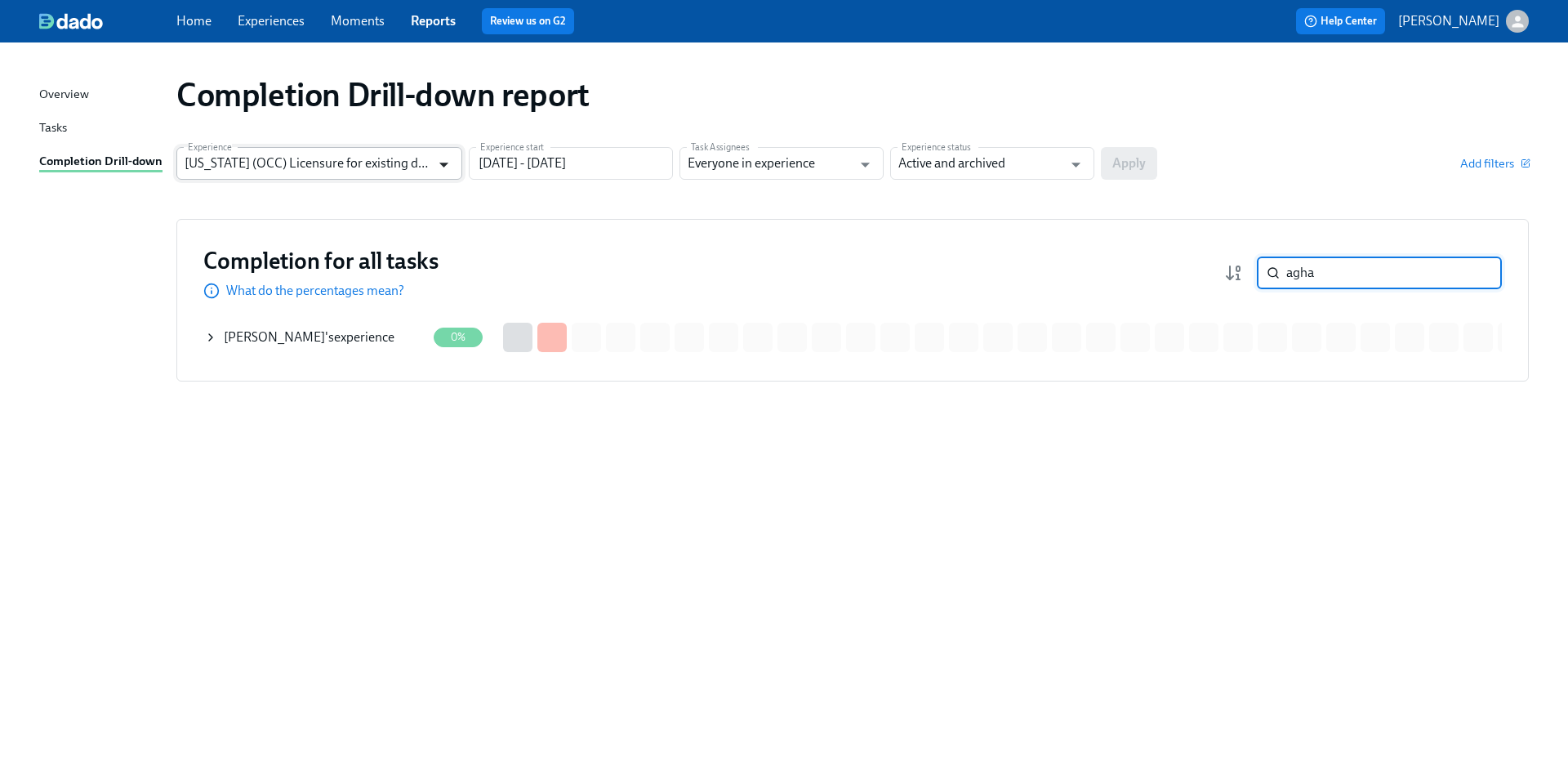
click at [449, 168] on icon "Open" at bounding box center [444, 165] width 22 height 22
type input "agha"
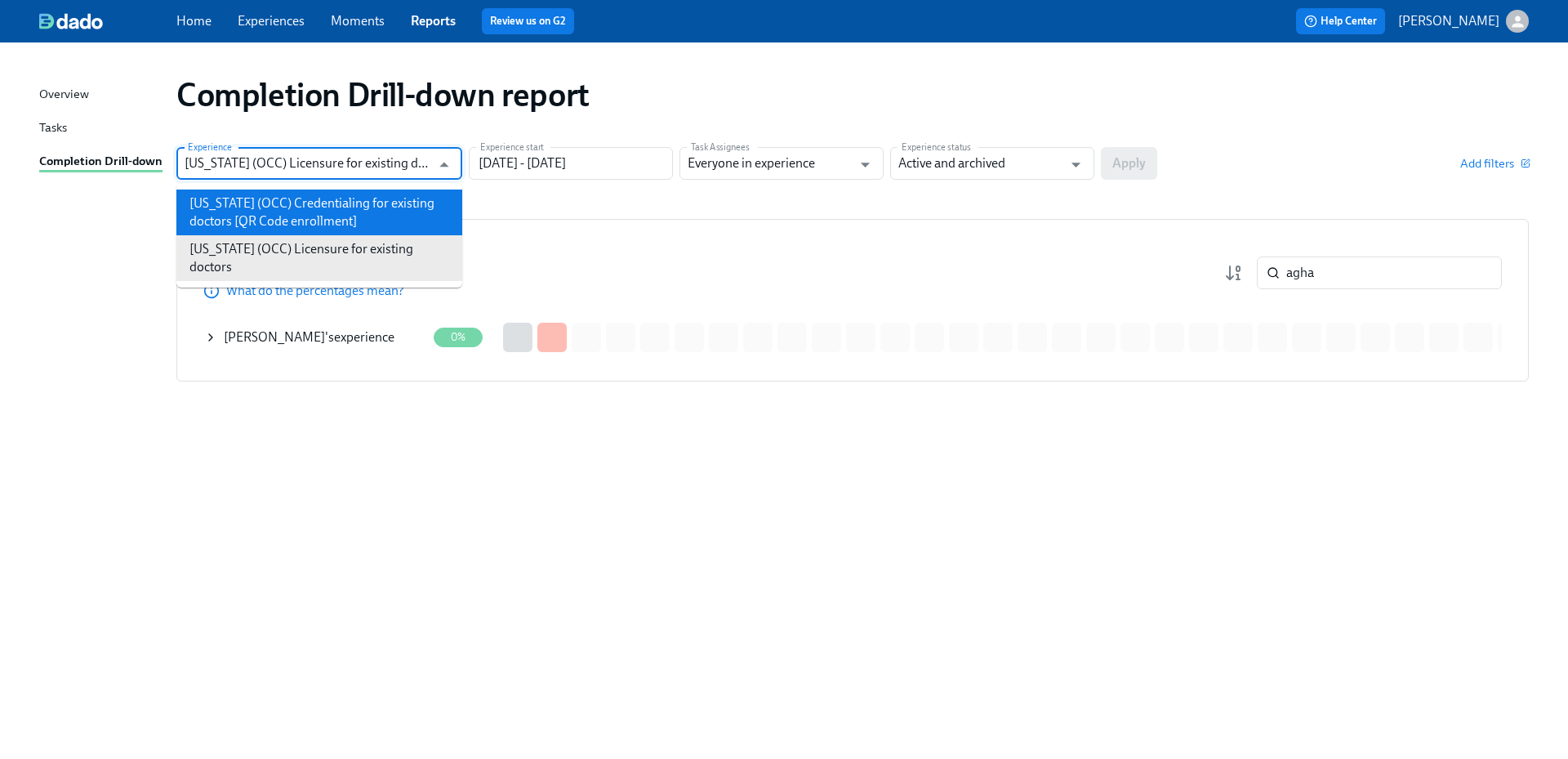
click at [401, 207] on li "[US_STATE] (OCC) Credentialing for existing doctors [QR Code enrollment]" at bounding box center [319, 212] width 286 height 46
type input "[US_STATE] (OCC) Credentialing for existing doctors [QR Code enrollment]"
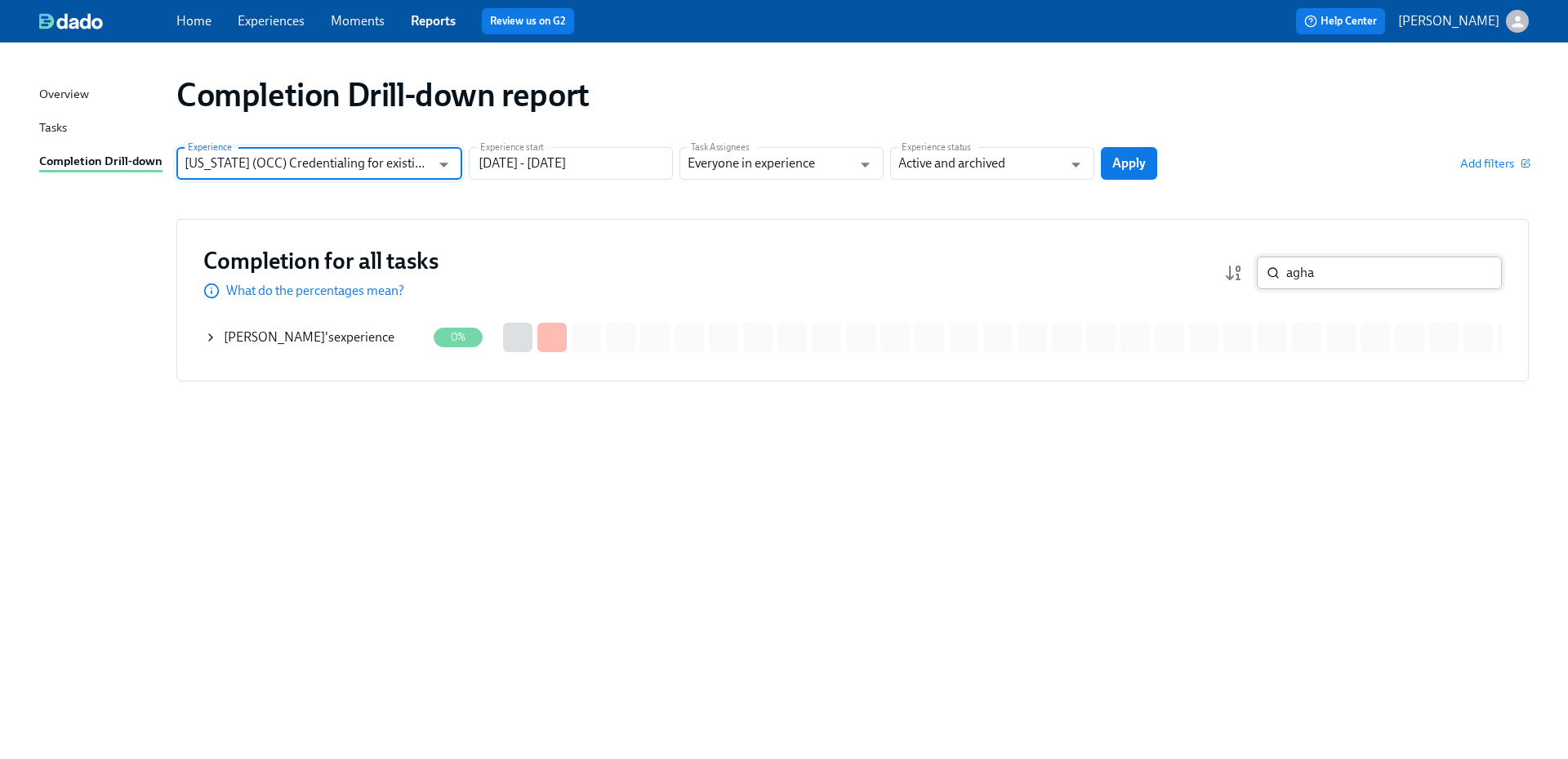
click at [1141, 158] on span "Apply" at bounding box center [1128, 164] width 34 height 16
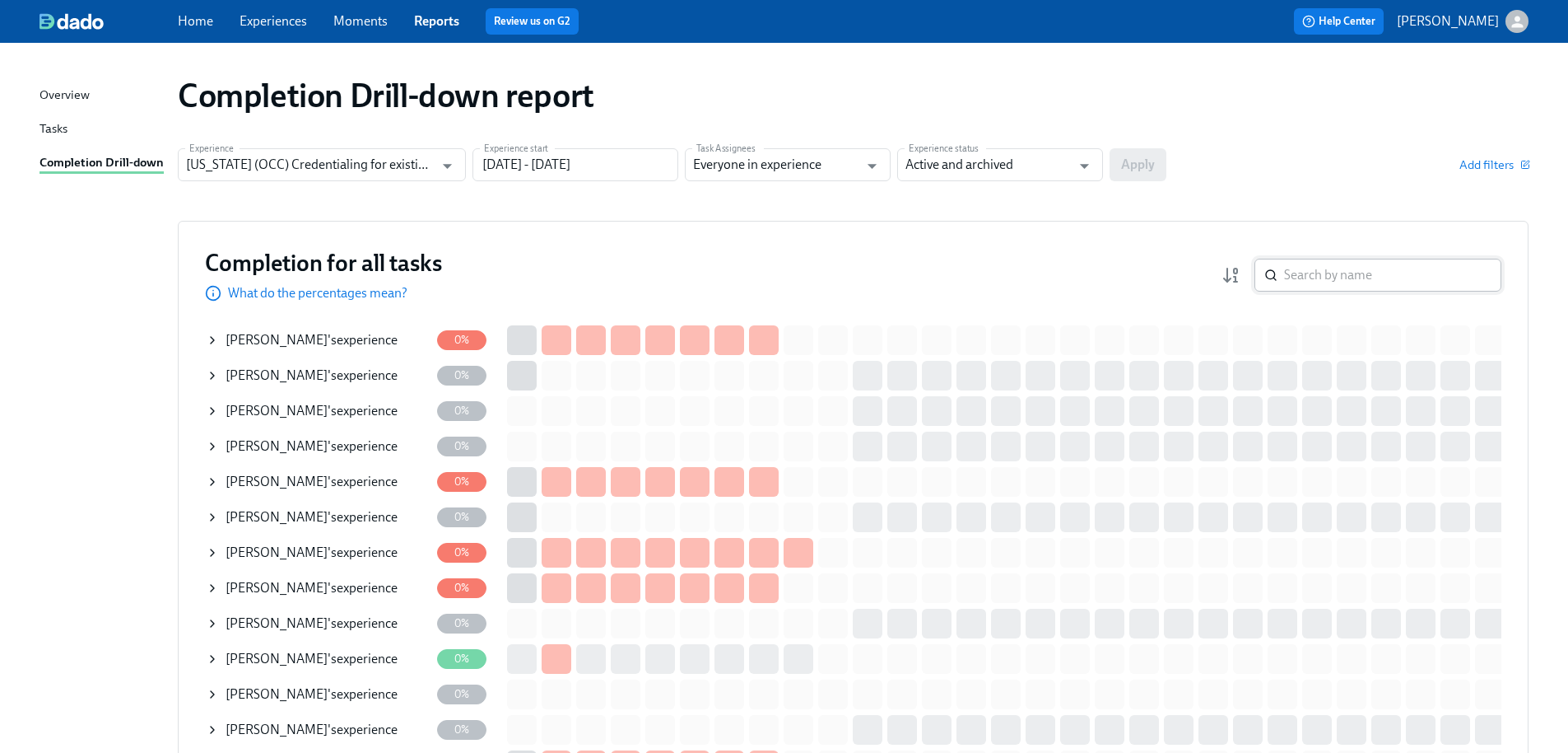
click at [1358, 274] on input "search" at bounding box center [1392, 275] width 217 height 33
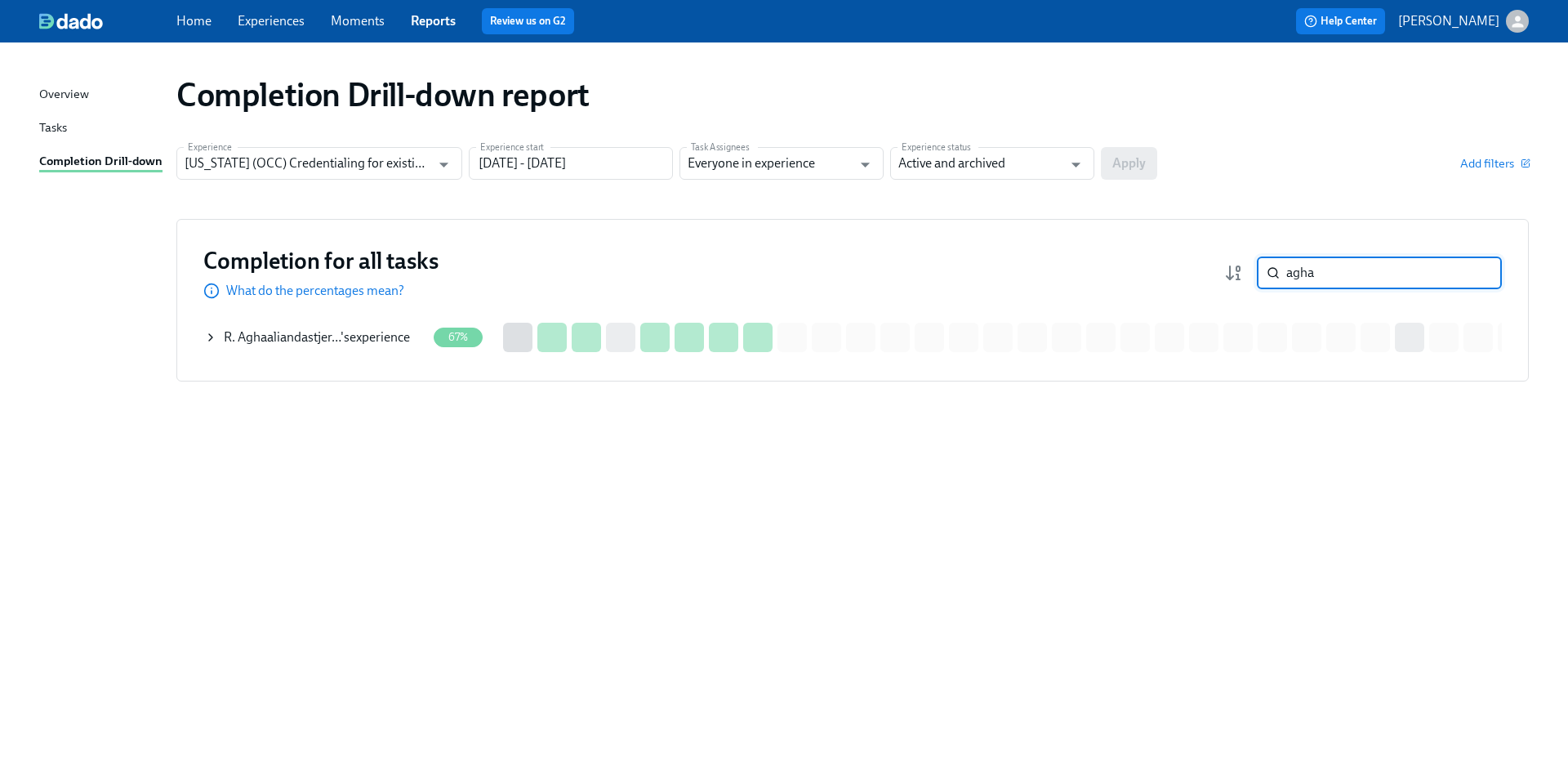
click at [332, 343] on span "R. Aghaaliandastjer…" at bounding box center [282, 337] width 117 height 16
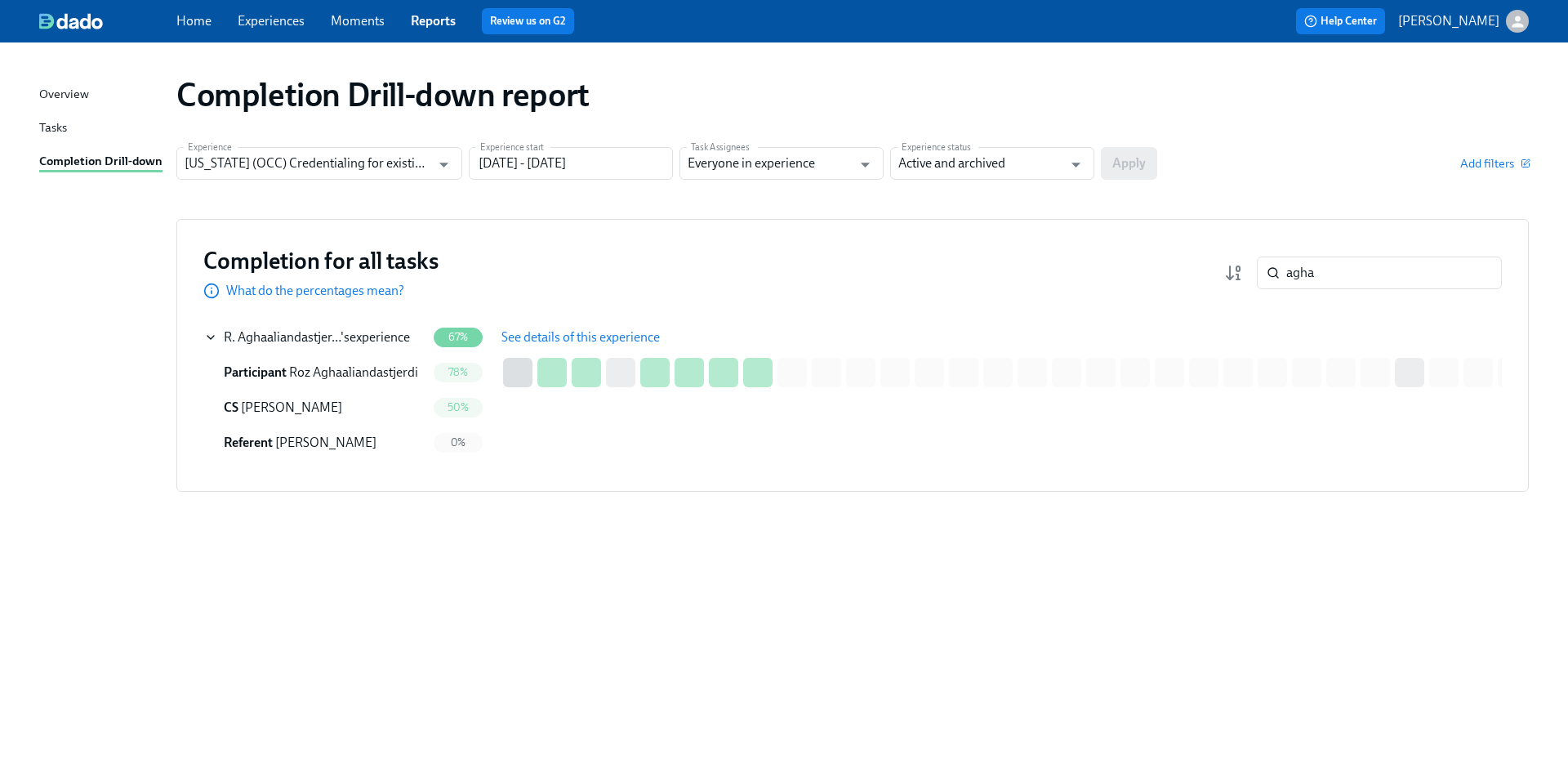
click at [563, 353] on button "See details of this experience" at bounding box center [580, 337] width 181 height 33
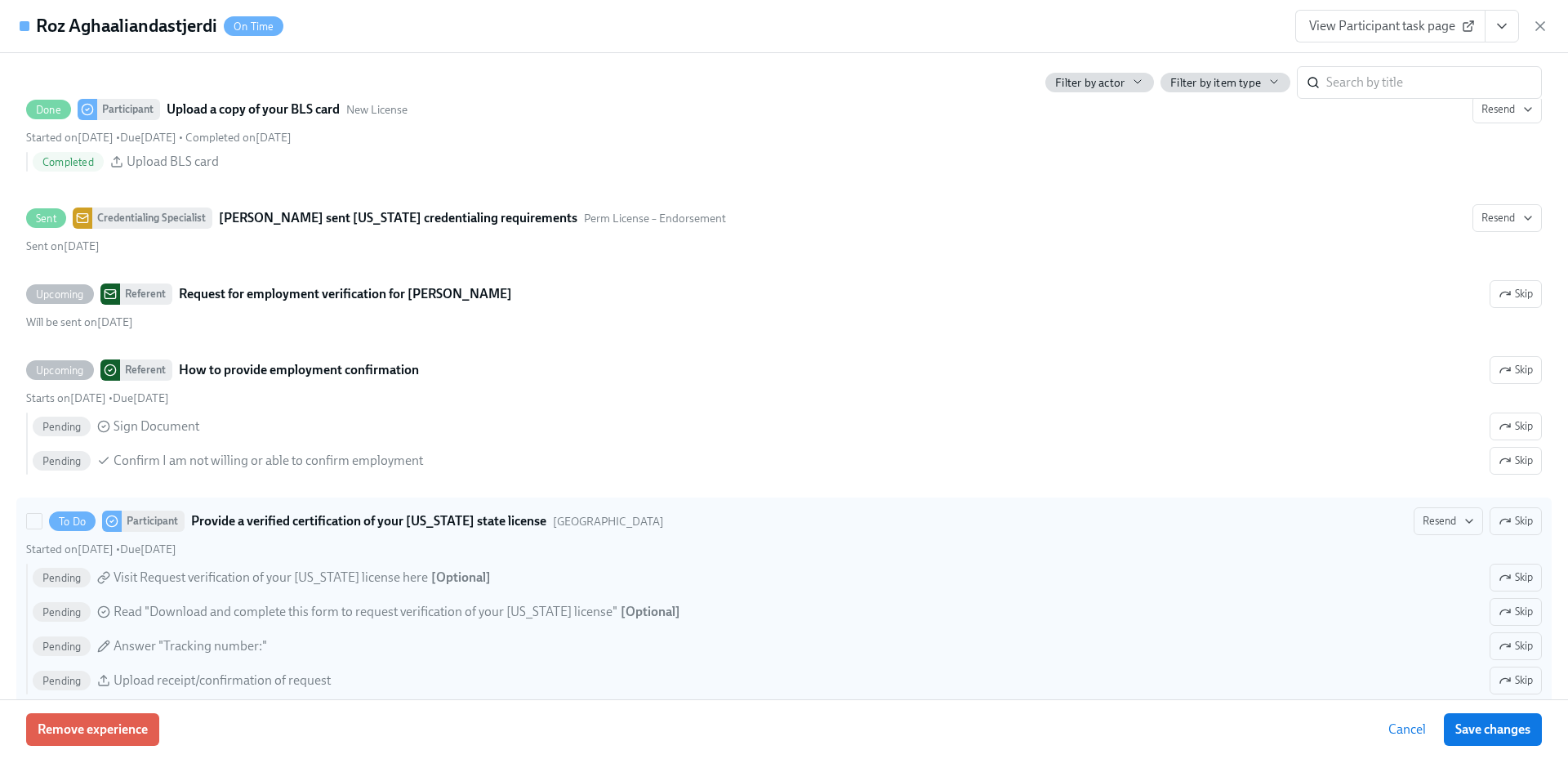
scroll to position [2776, 0]
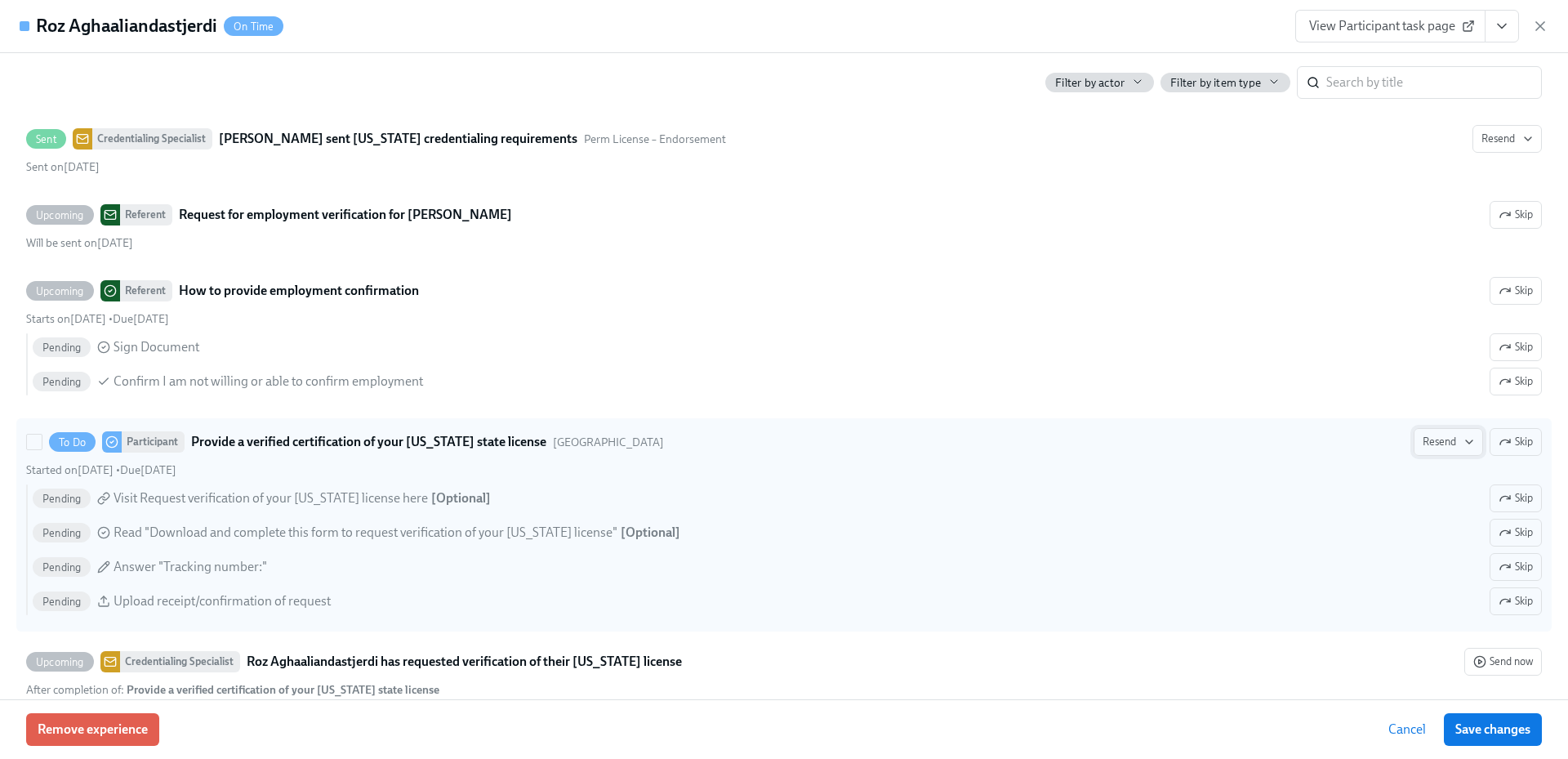
click at [1430, 452] on button "Resend" at bounding box center [1448, 442] width 70 height 28
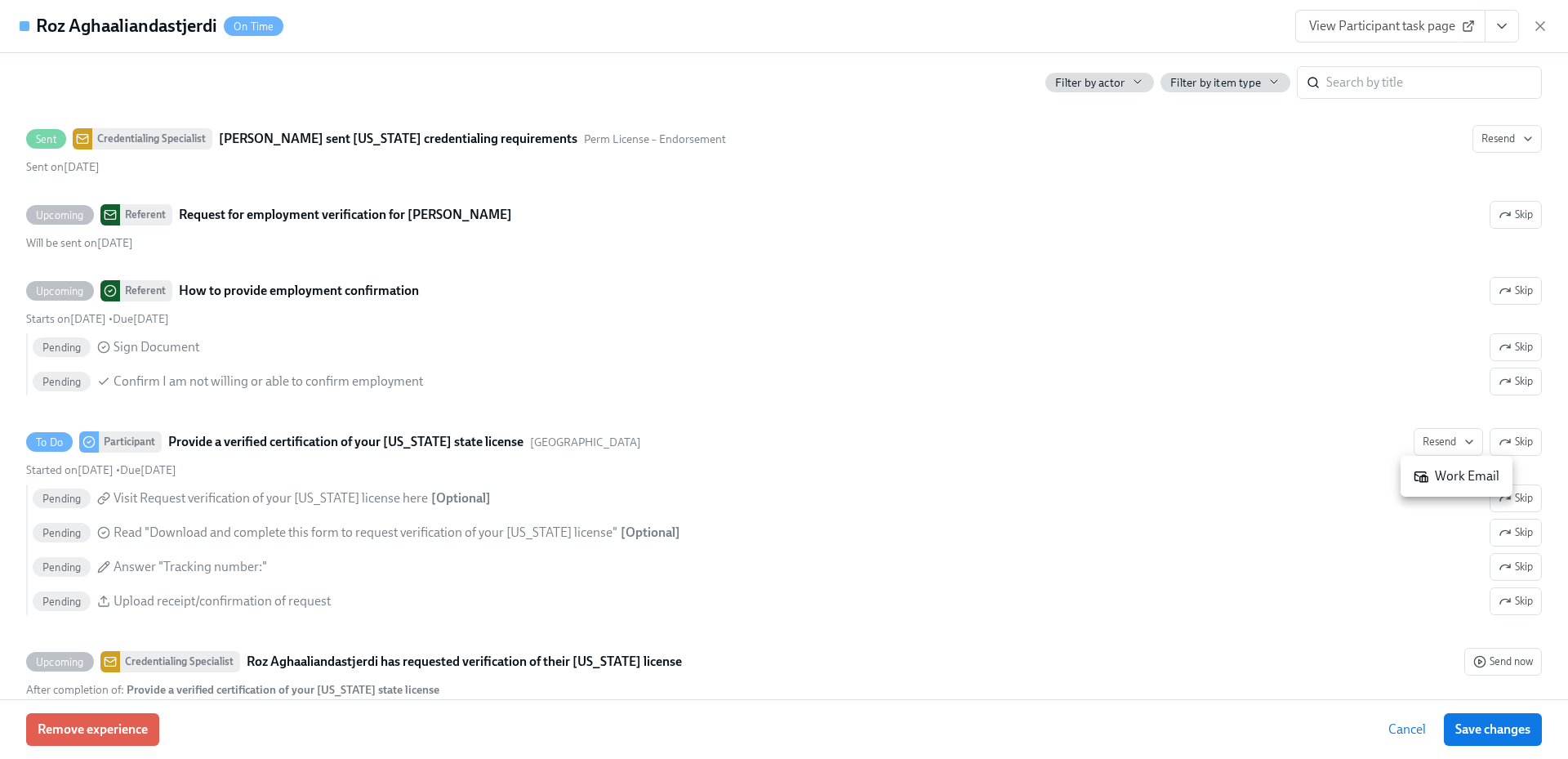
click at [1452, 479] on div "Work Email" at bounding box center [1456, 477] width 86 height 18
click at [1545, 26] on icon "button" at bounding box center [1540, 26] width 16 height 16
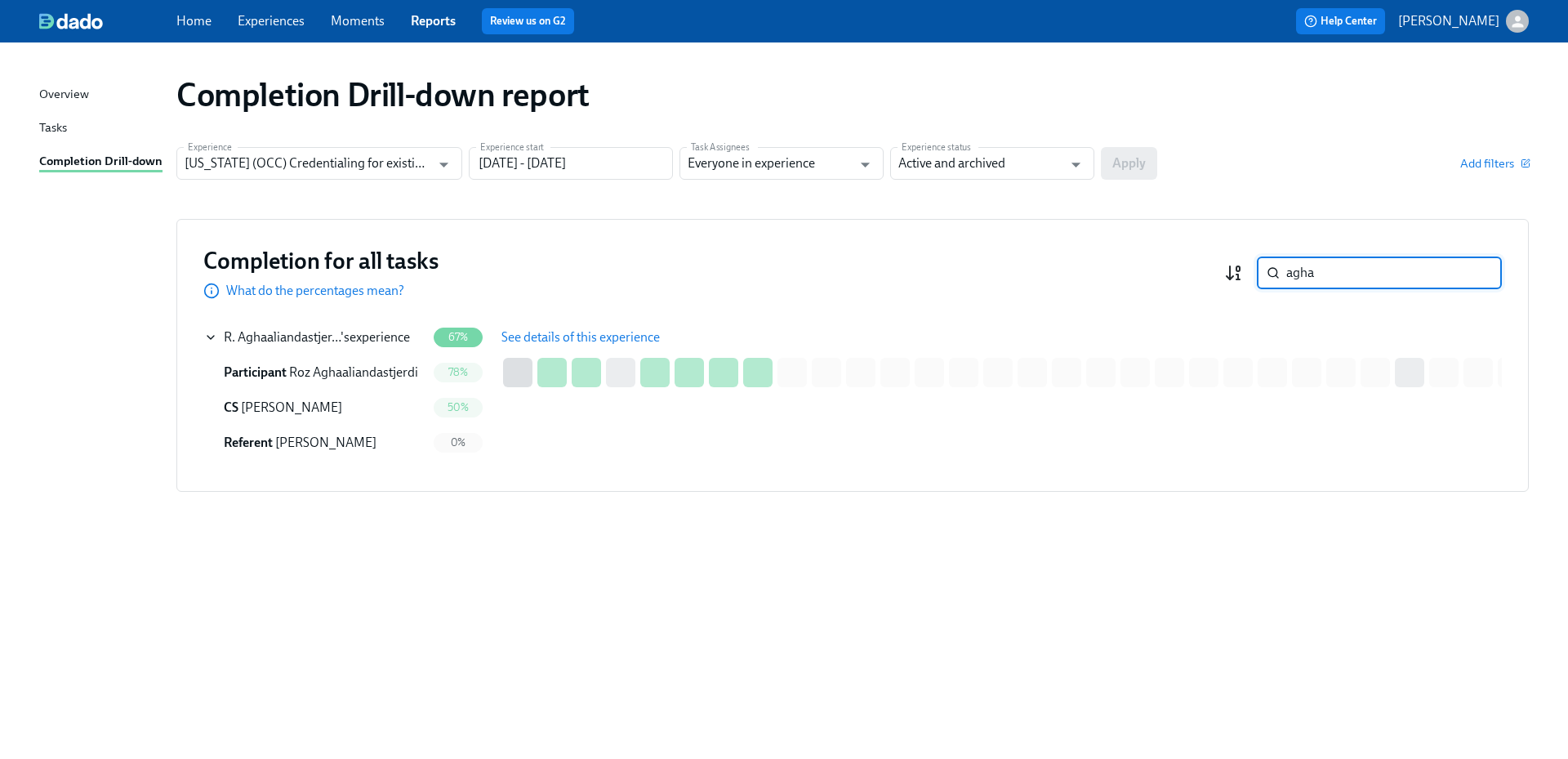
drag, startPoint x: 1358, startPoint y: 278, endPoint x: 1237, endPoint y: 279, distance: 121.0
click at [1237, 279] on div "agha ​" at bounding box center [1362, 273] width 278 height 33
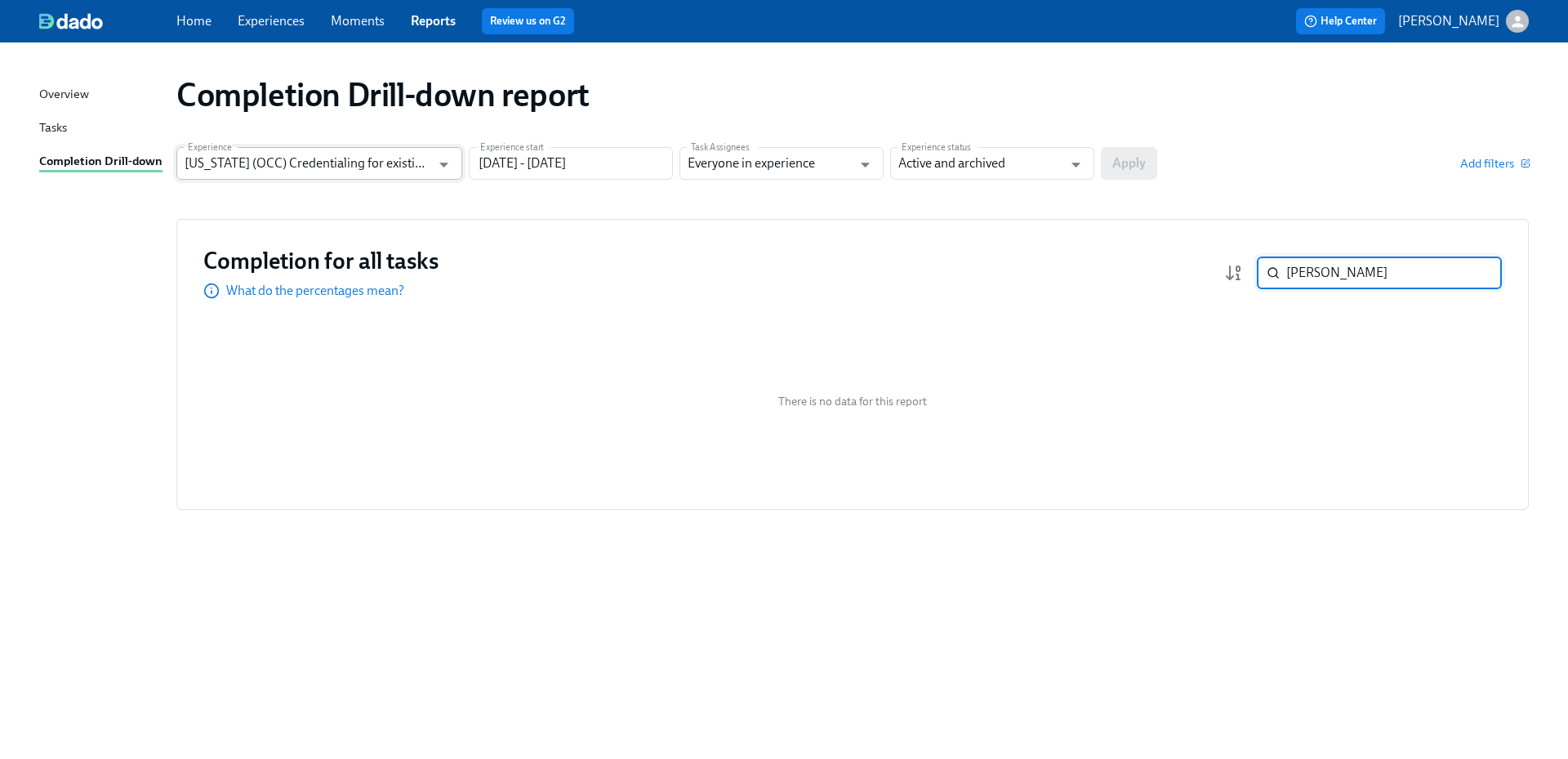
type input "[PERSON_NAME]"
click at [406, 160] on input "[US_STATE] (OCC) Credentialing for existing doctors [QR Code enrollment]" at bounding box center [307, 164] width 246 height 33
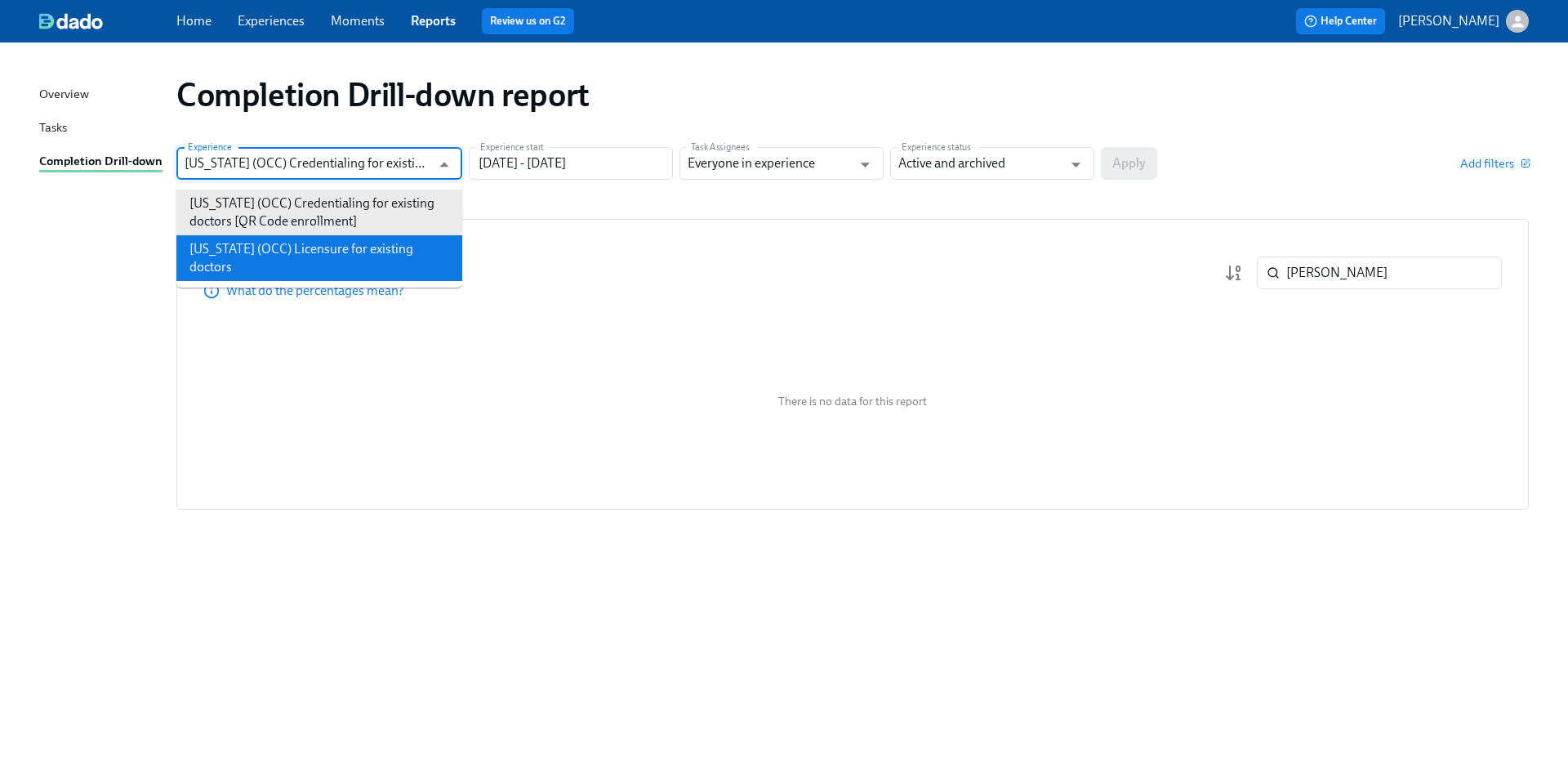
click at [373, 242] on li "[US_STATE] (OCC) Licensure for existing doctors" at bounding box center [319, 258] width 286 height 46
type input "[US_STATE] (OCC) Licensure for existing doctors"
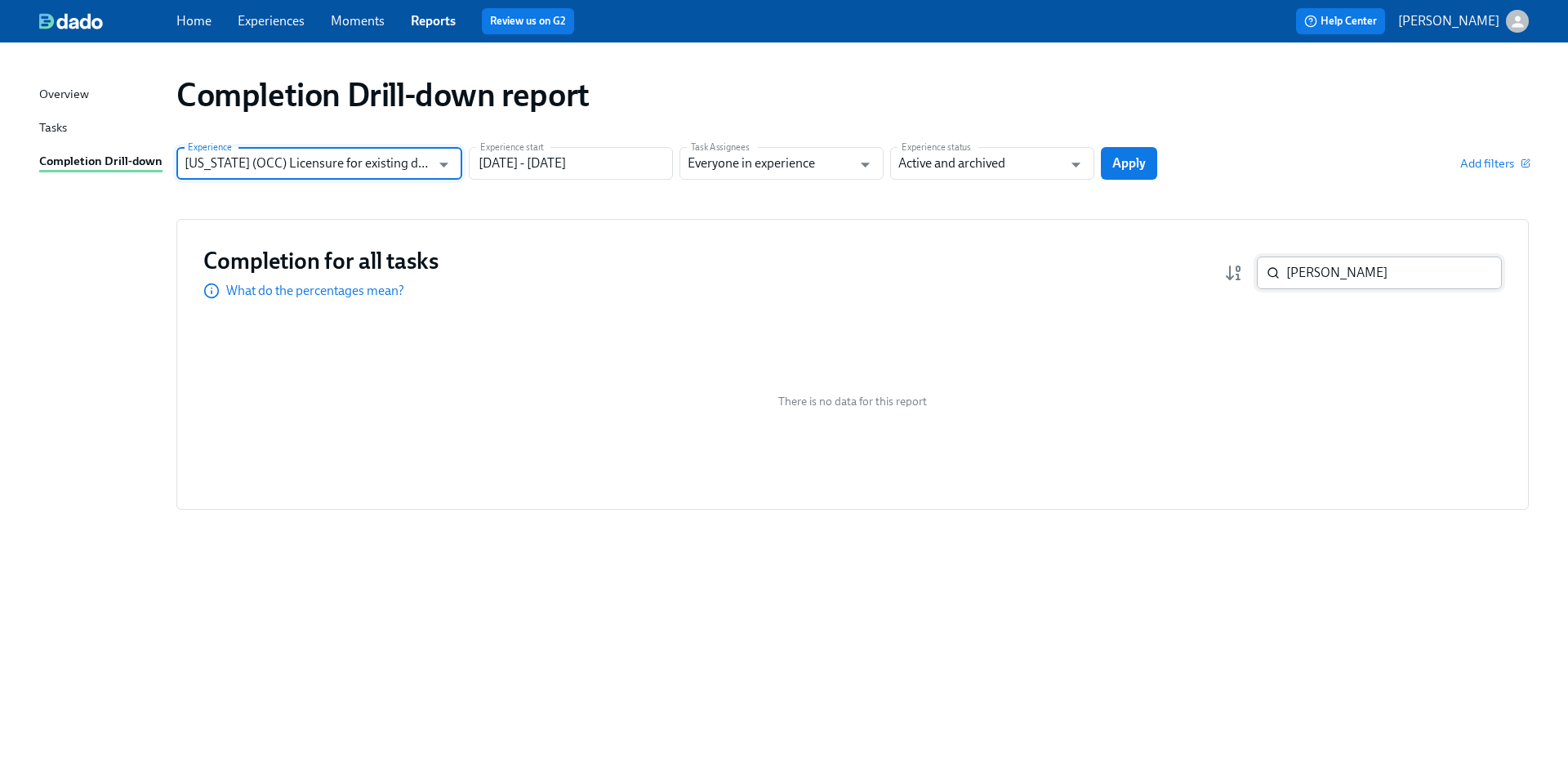
click at [1142, 162] on span "Apply" at bounding box center [1128, 164] width 34 height 16
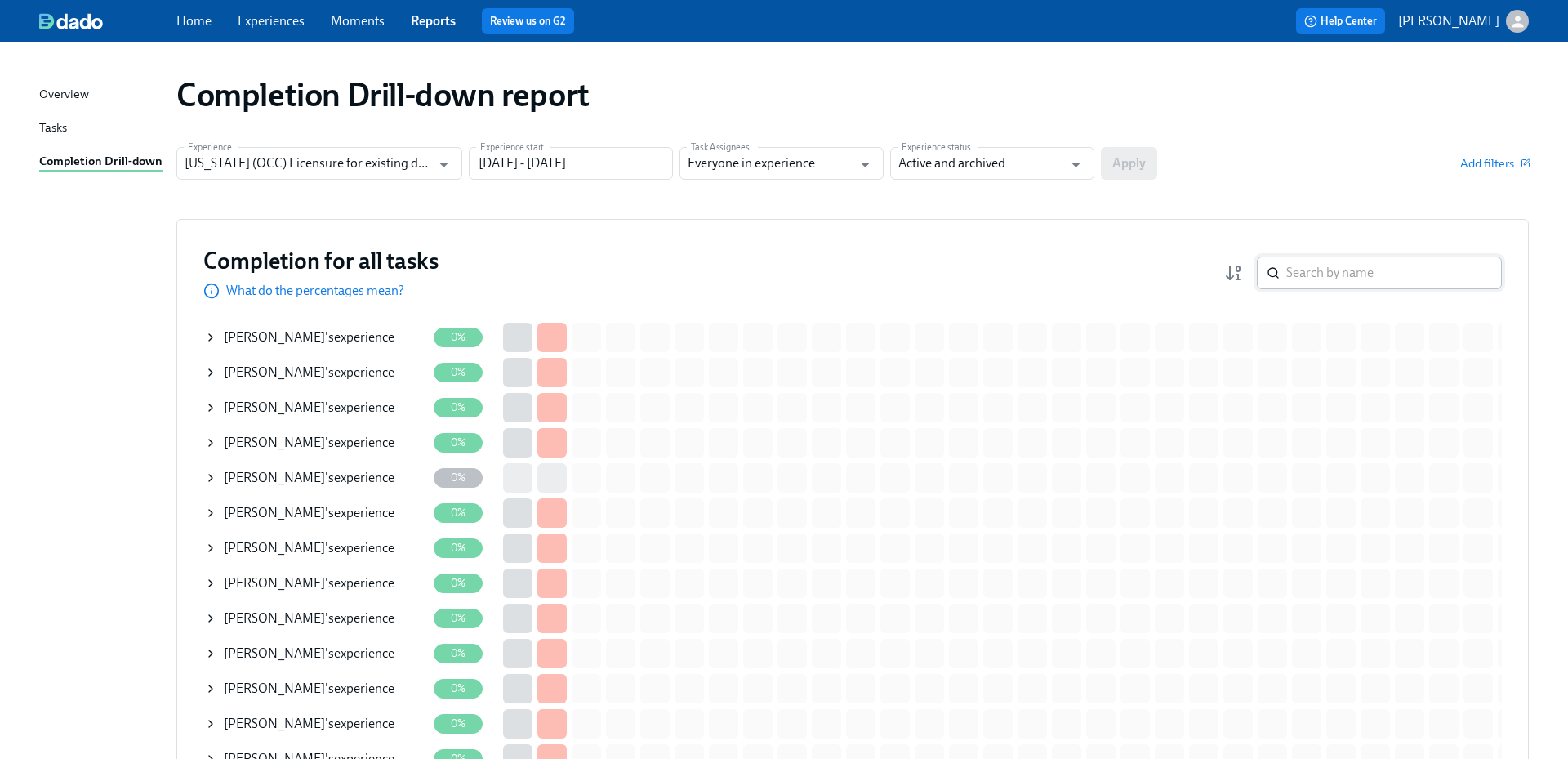
click at [1322, 277] on input "search" at bounding box center [1394, 273] width 215 height 33
click at [1367, 272] on input "search" at bounding box center [1394, 273] width 215 height 33
click at [1394, 270] on input "search" at bounding box center [1394, 273] width 215 height 33
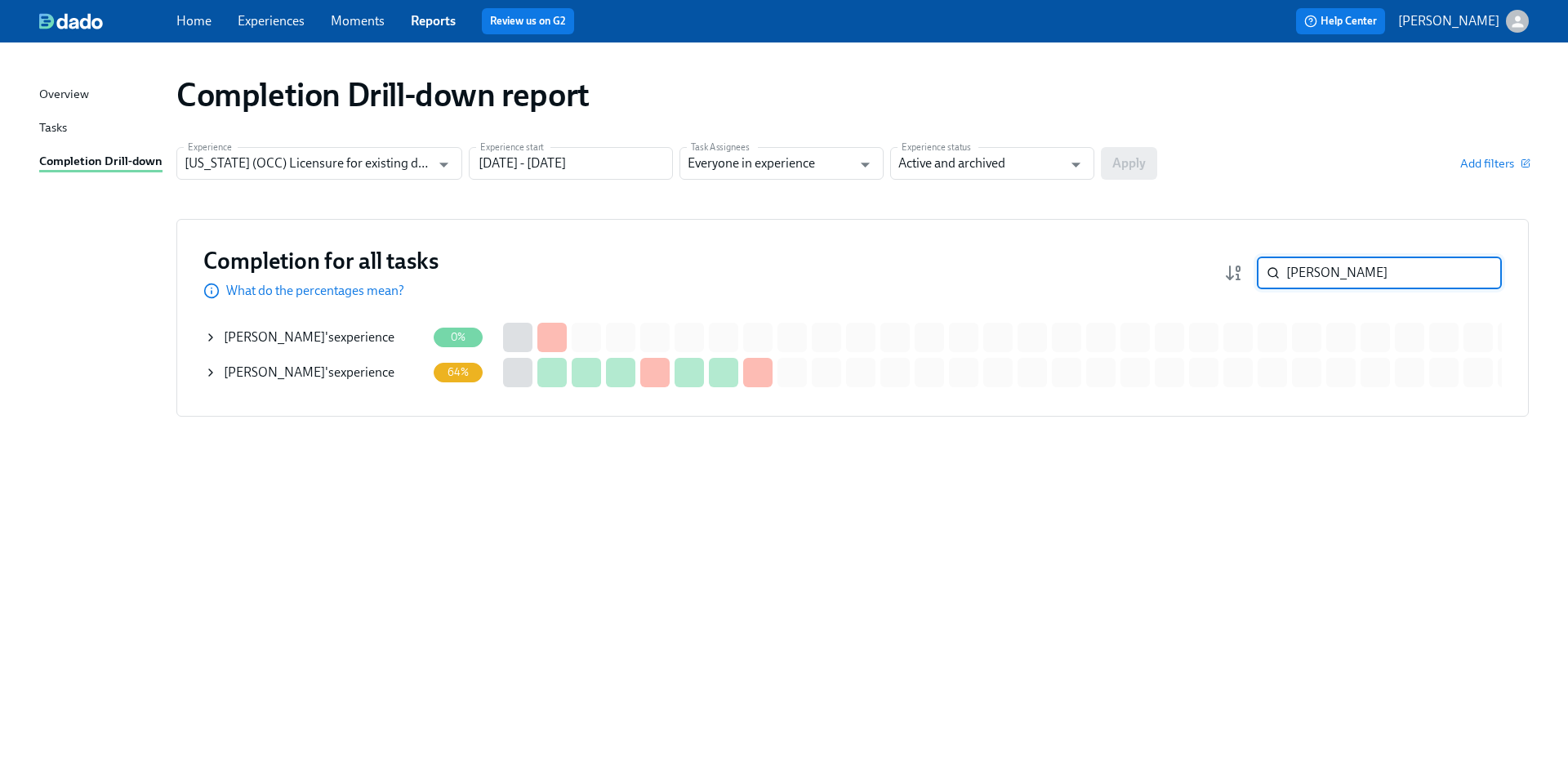
click at [324, 373] on div "[PERSON_NAME] 's experience" at bounding box center [309, 373] width 170 height 18
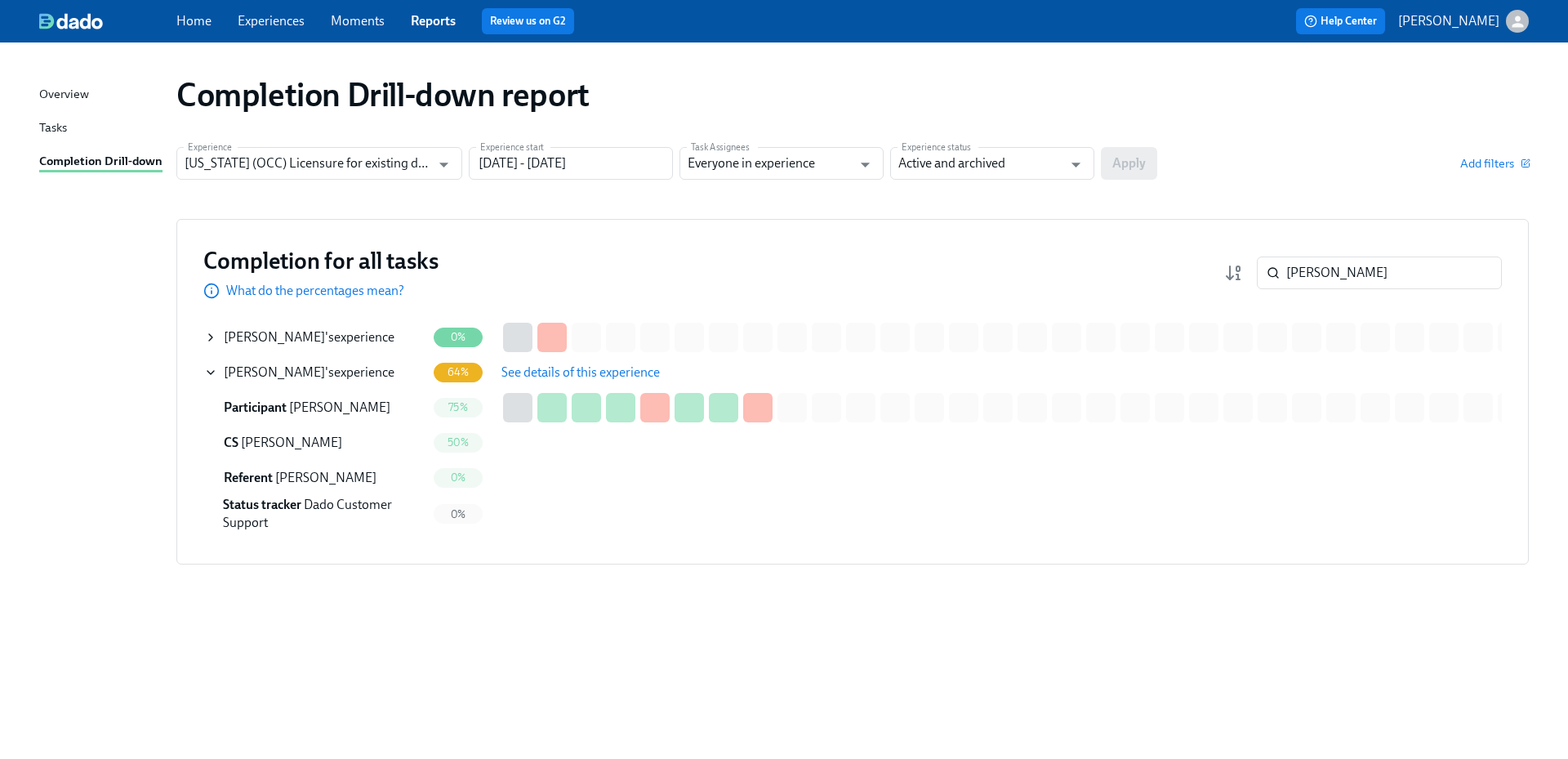
click at [630, 369] on span "See details of this experience" at bounding box center [580, 373] width 158 height 16
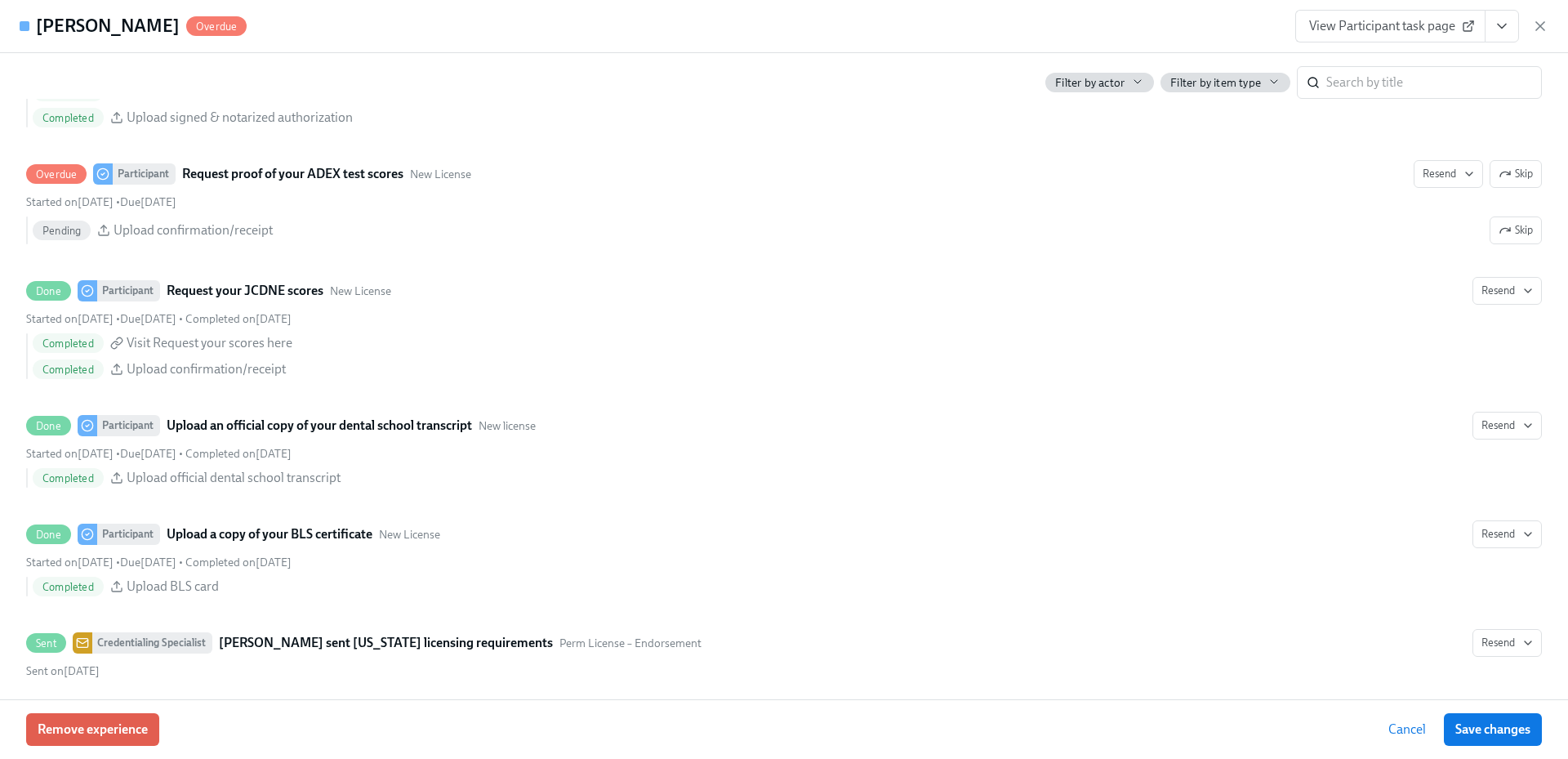
scroll to position [2858, 0]
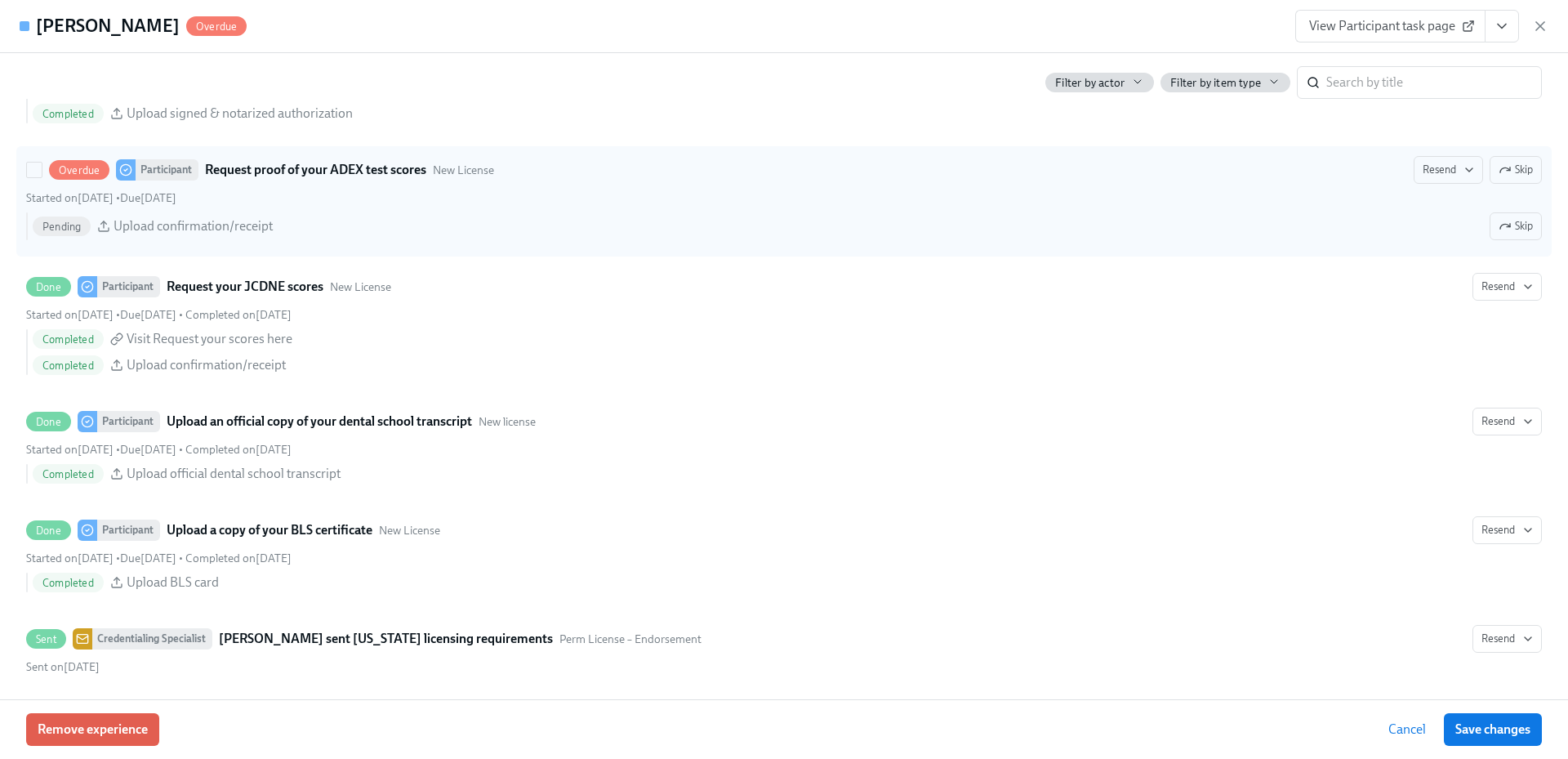
click at [1517, 173] on span "Skip" at bounding box center [1516, 169] width 34 height 16
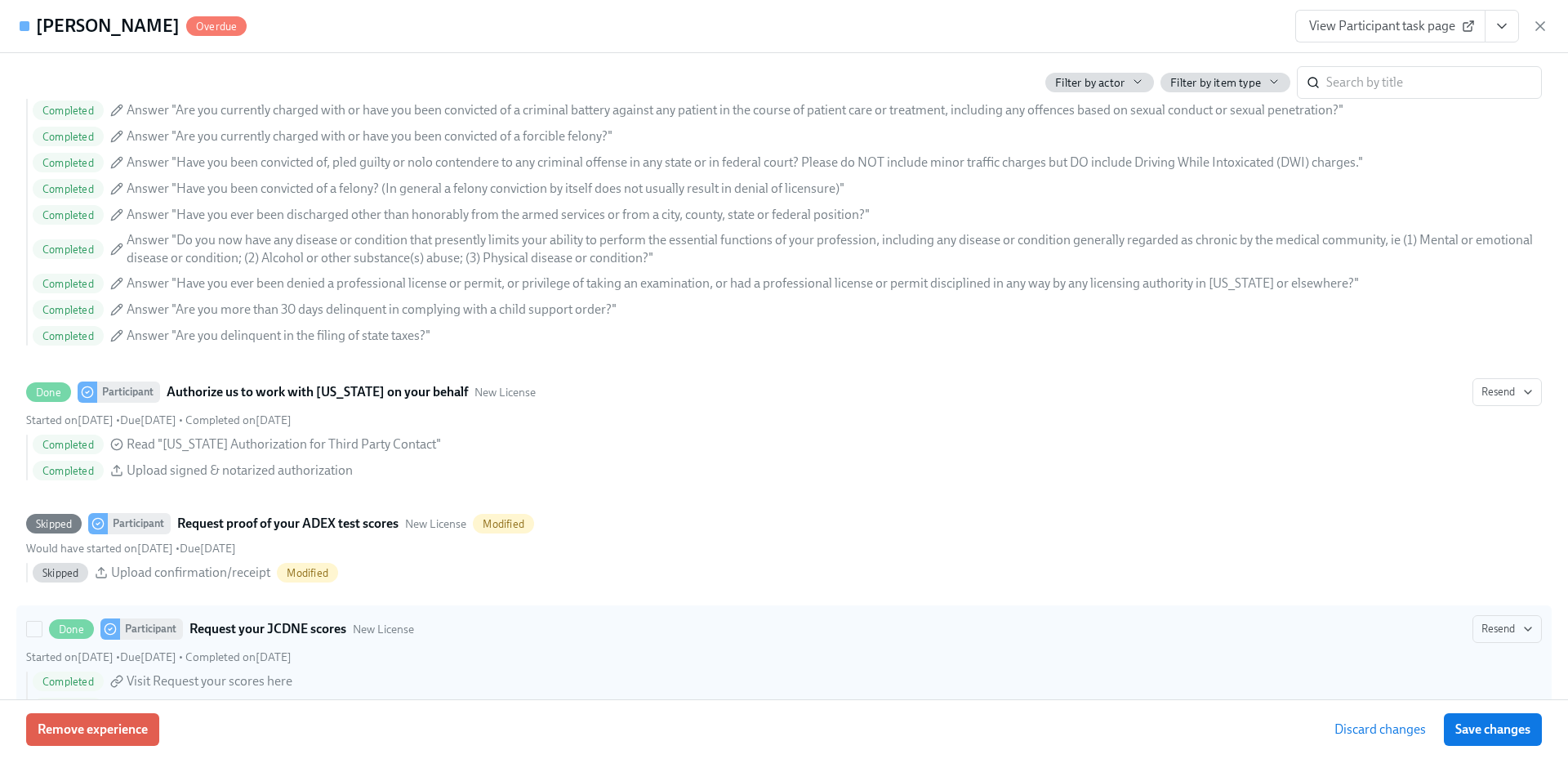
scroll to position [2501, 0]
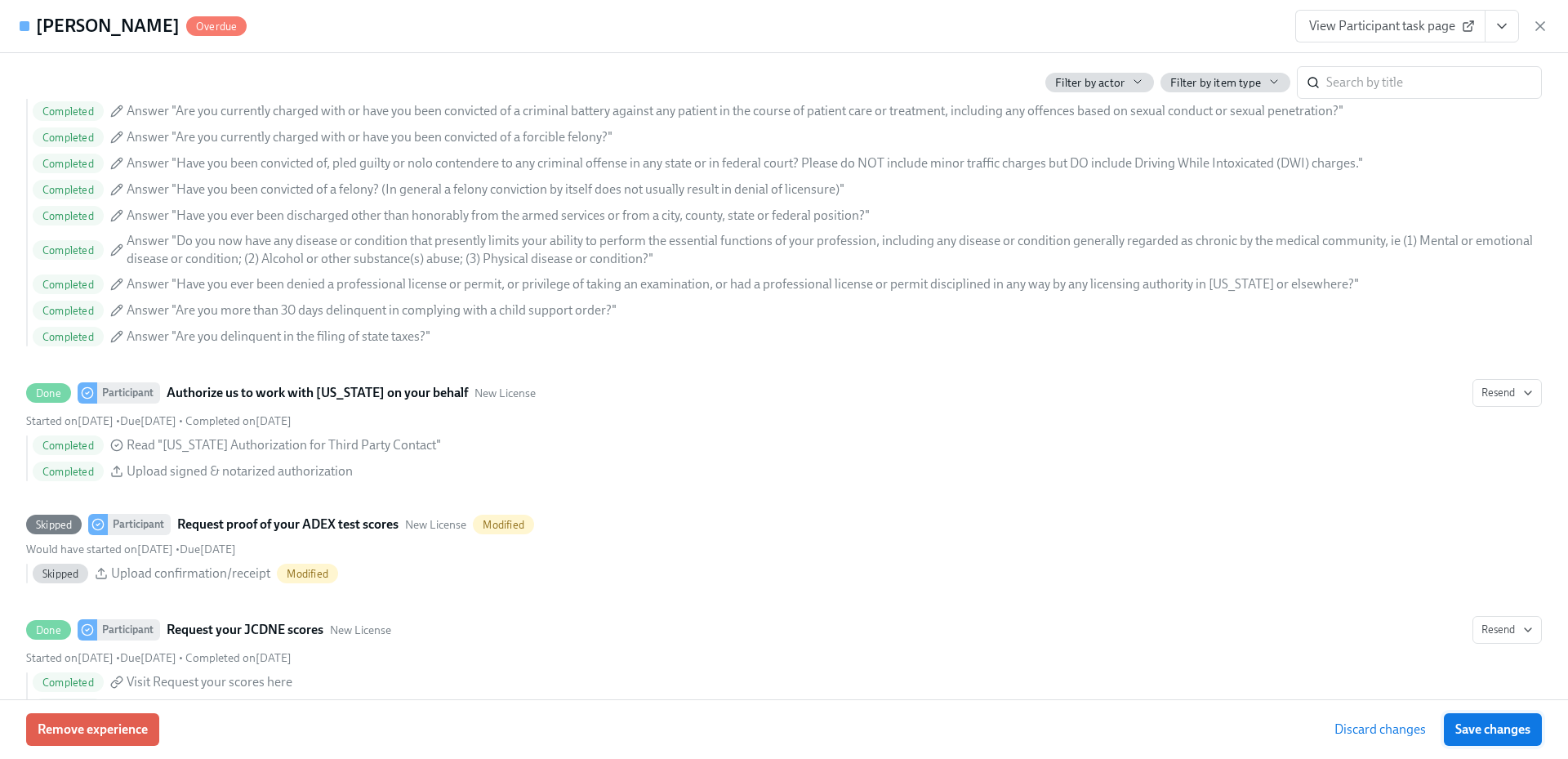
click at [1486, 735] on span "Save changes" at bounding box center [1493, 730] width 75 height 16
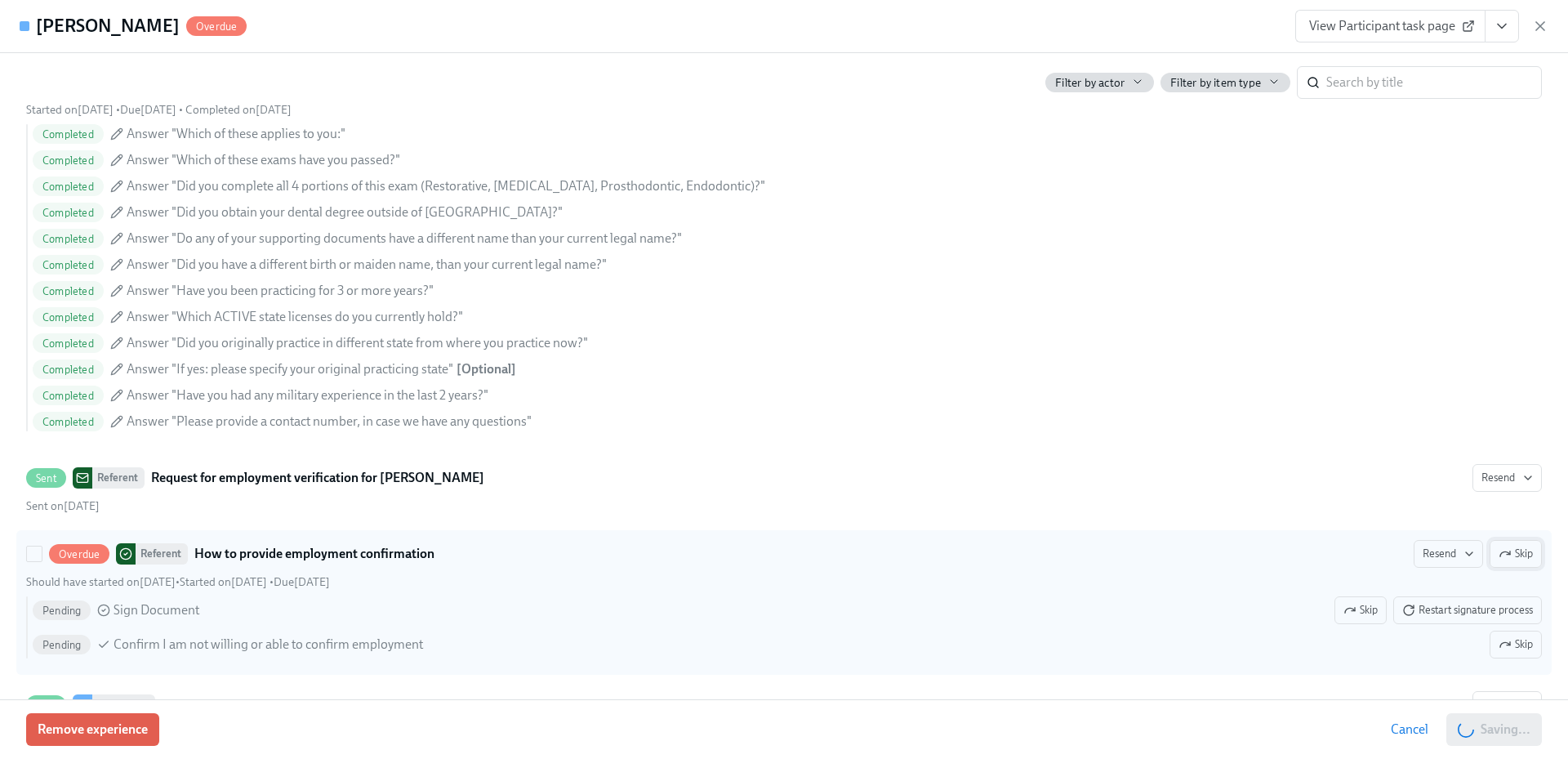
scroll to position [1194, 0]
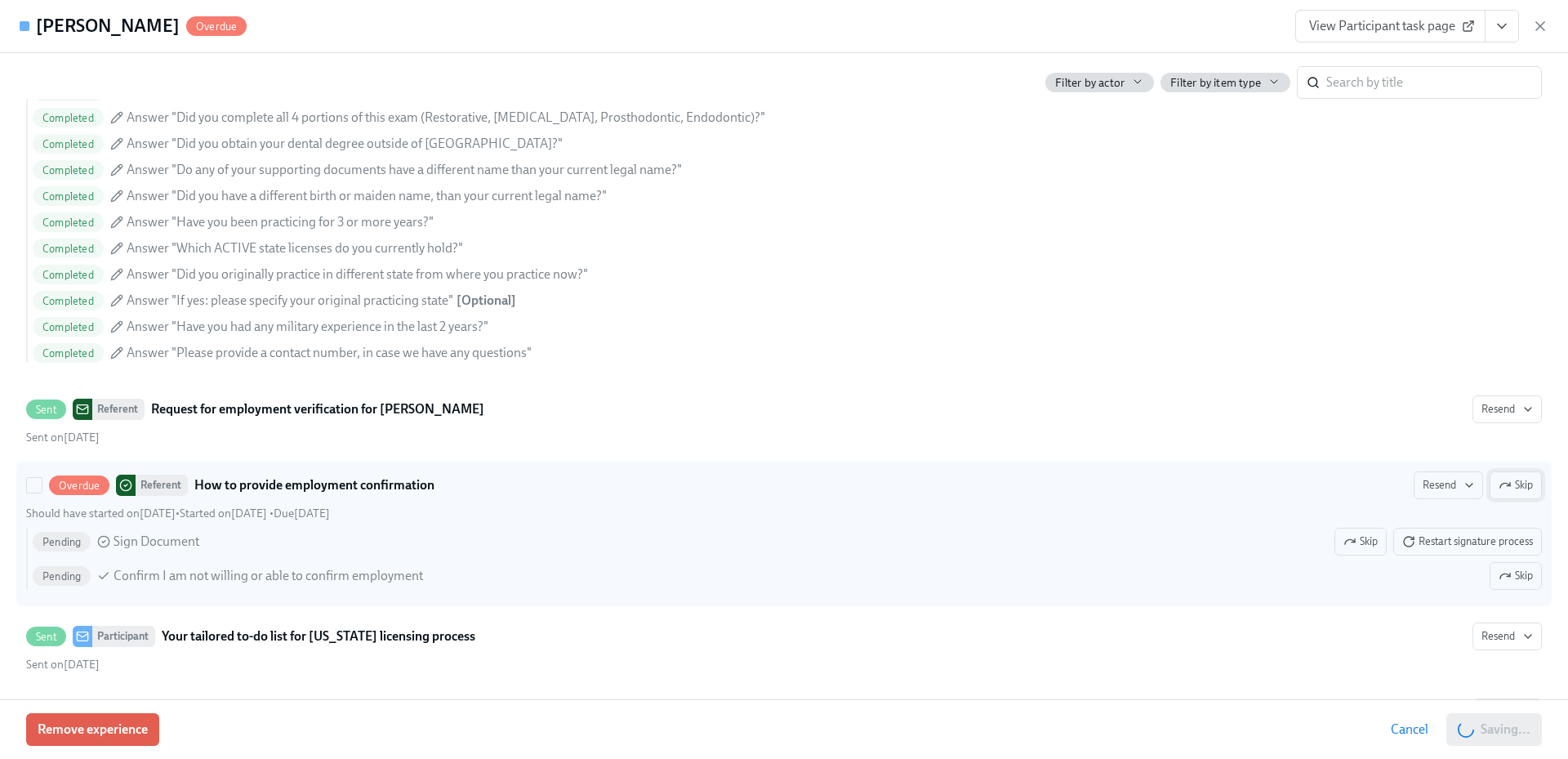
click at [1507, 489] on span "Skip" at bounding box center [1516, 485] width 34 height 16
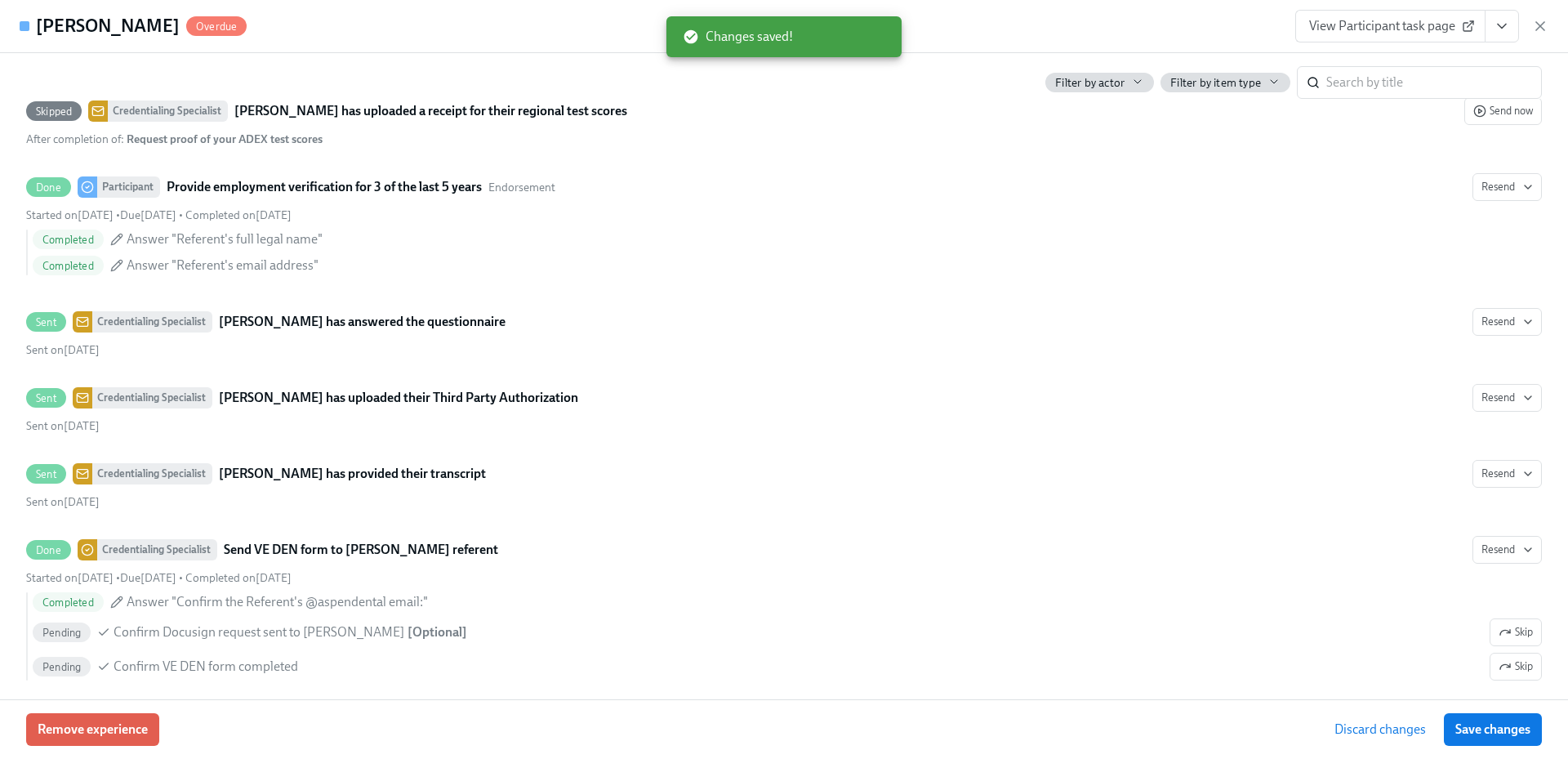
scroll to position [3302, 0]
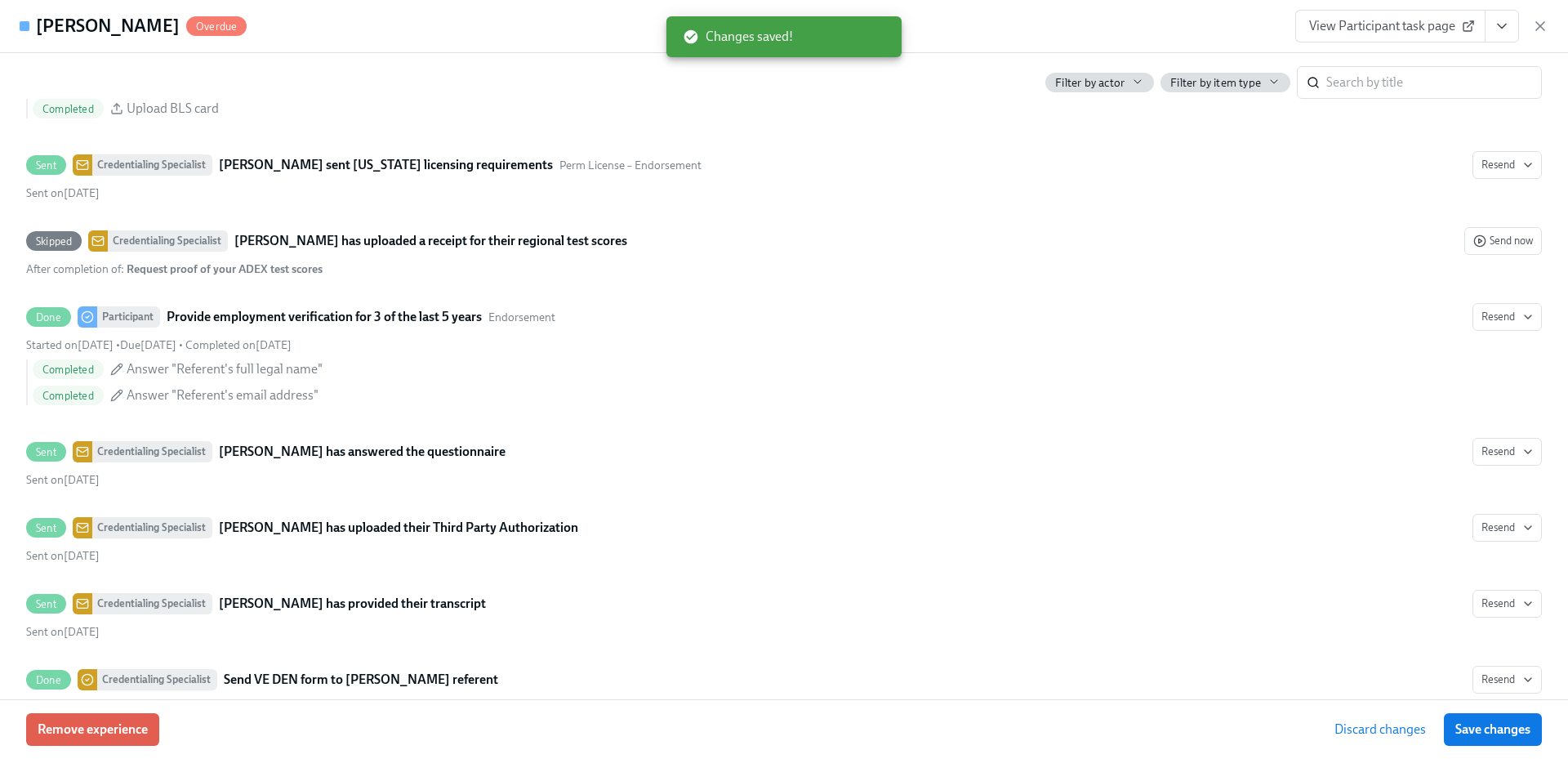
click at [1468, 728] on span "Save changes" at bounding box center [1493, 730] width 75 height 16
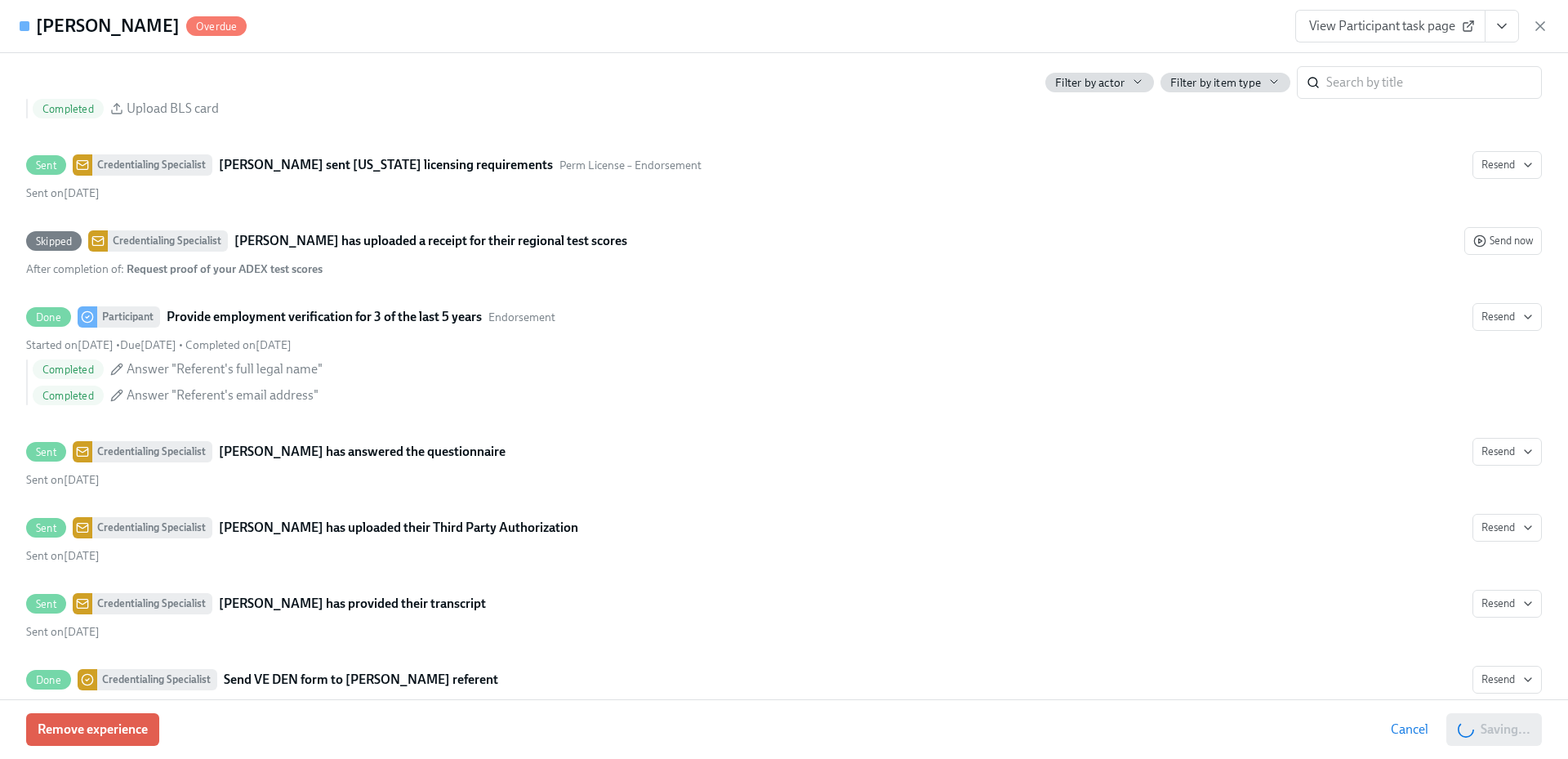
click at [1379, 33] on span "View Participant task page" at bounding box center [1390, 26] width 162 height 16
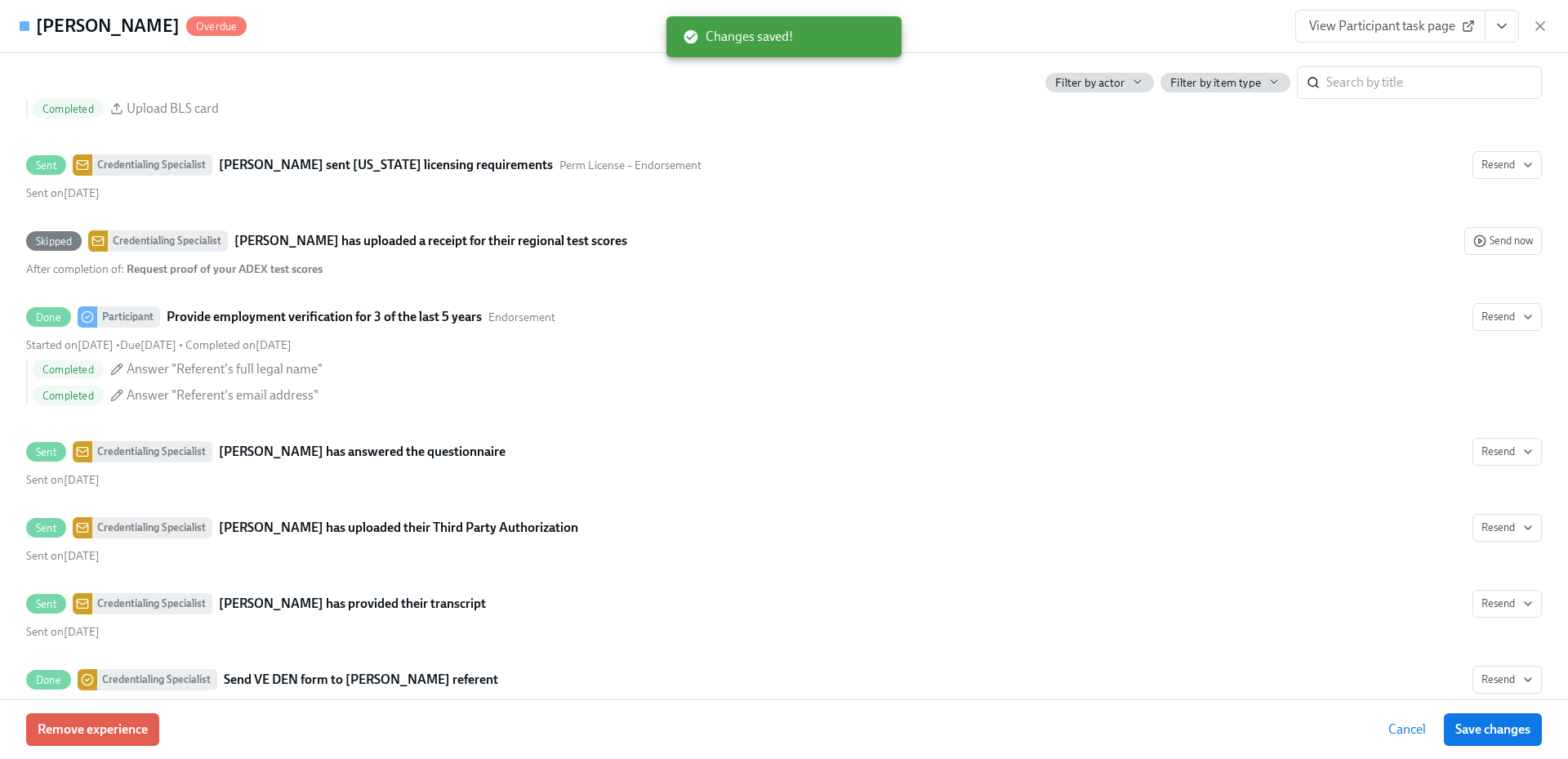
click at [1372, 30] on span "View Participant task page" at bounding box center [1390, 26] width 162 height 16
click at [1539, 25] on icon "button" at bounding box center [1540, 26] width 8 height 8
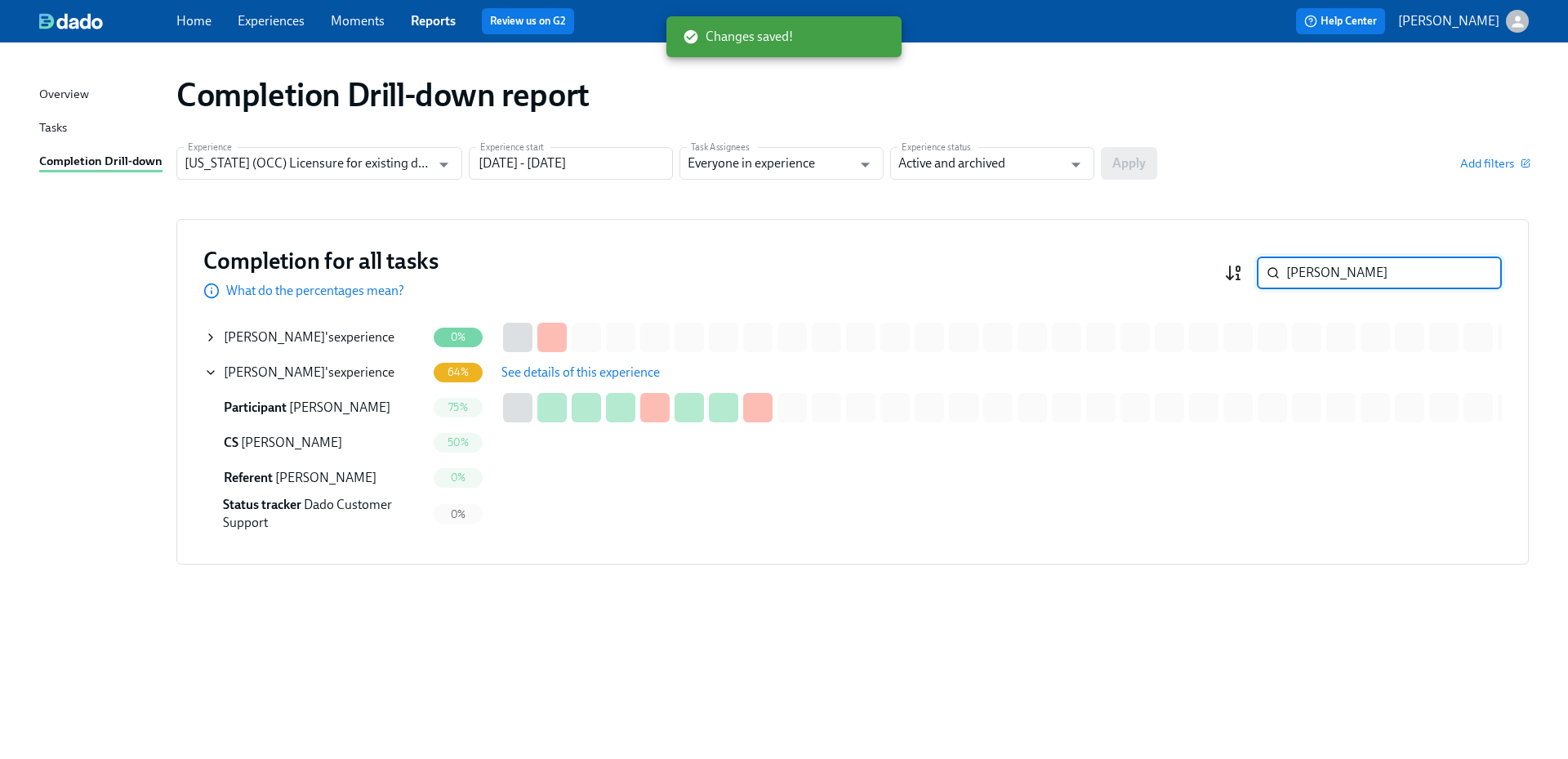
drag, startPoint x: 1347, startPoint y: 271, endPoint x: 1231, endPoint y: 274, distance: 116.0
click at [1231, 274] on div "[PERSON_NAME] ​" at bounding box center [1362, 273] width 278 height 33
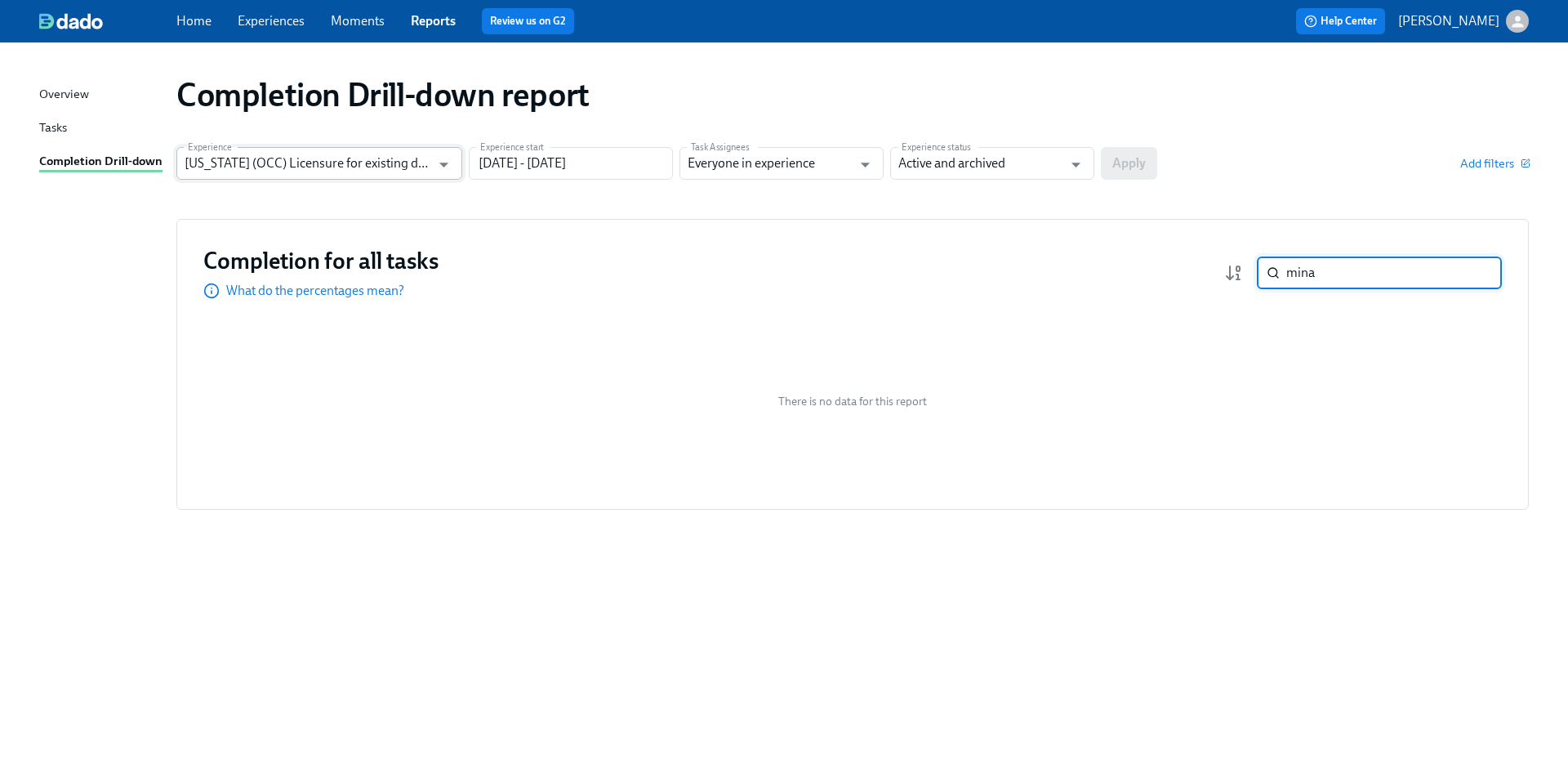
type input "mina"
click at [380, 157] on input "[US_STATE] (OCC) Licensure for existing doctors" at bounding box center [307, 164] width 246 height 33
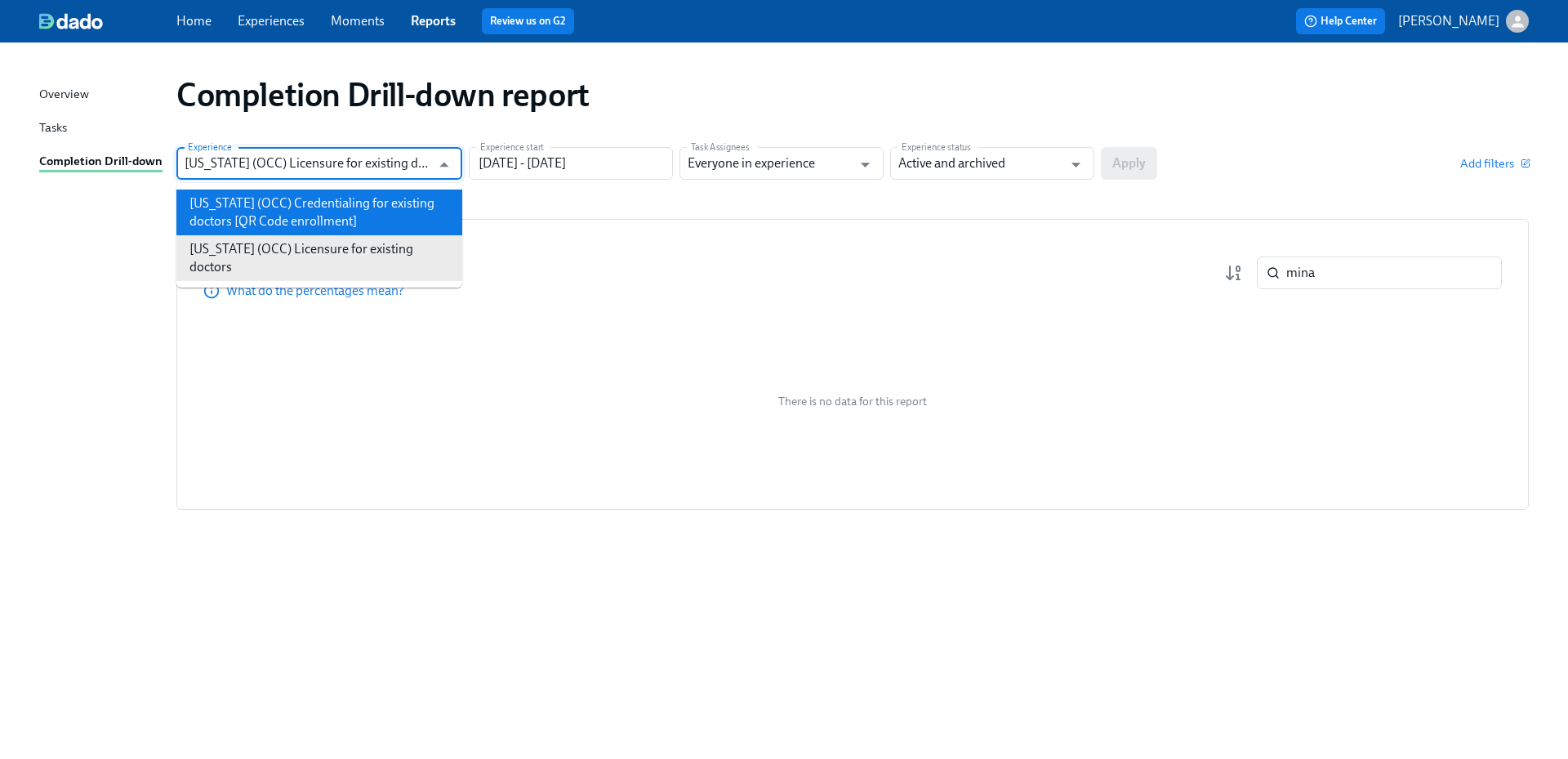
click at [380, 207] on li "[US_STATE] (OCC) Credentialing for existing doctors [QR Code enrollment]" at bounding box center [319, 212] width 286 height 46
type input "[US_STATE] (OCC) Credentialing for existing doctors [QR Code enrollment]"
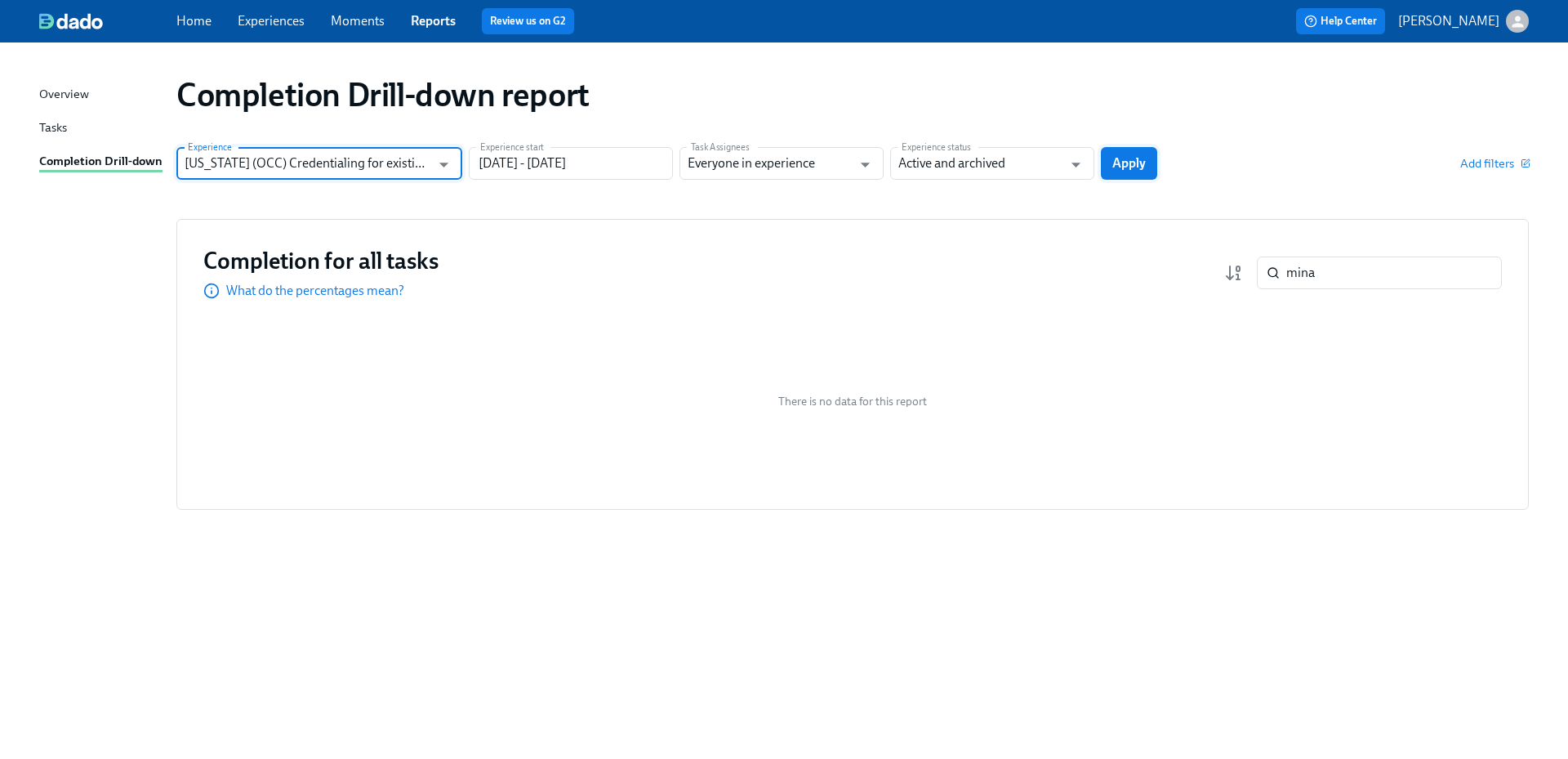
click at [1143, 163] on span "Apply" at bounding box center [1128, 164] width 34 height 16
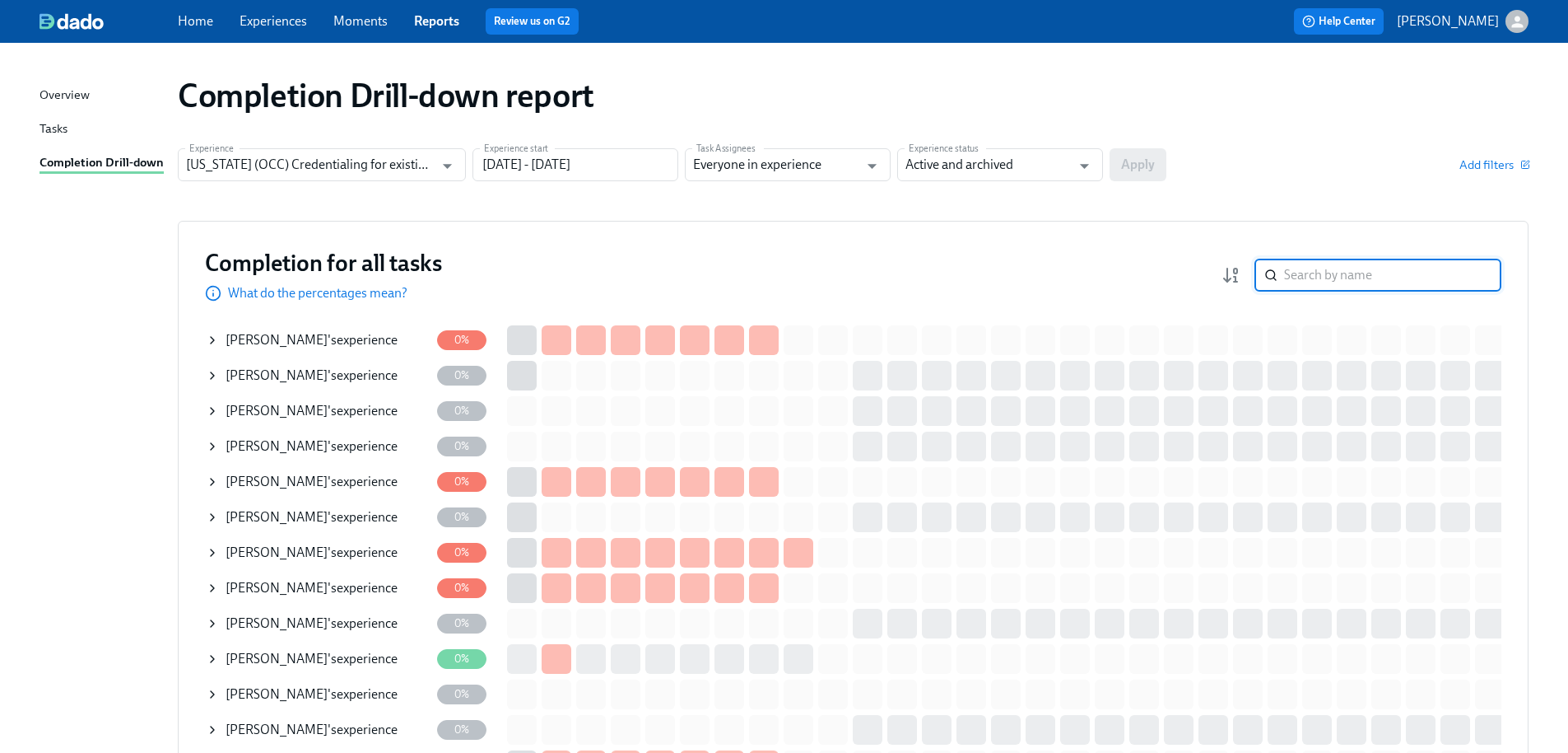
click at [1324, 271] on input "search" at bounding box center [1392, 275] width 217 height 33
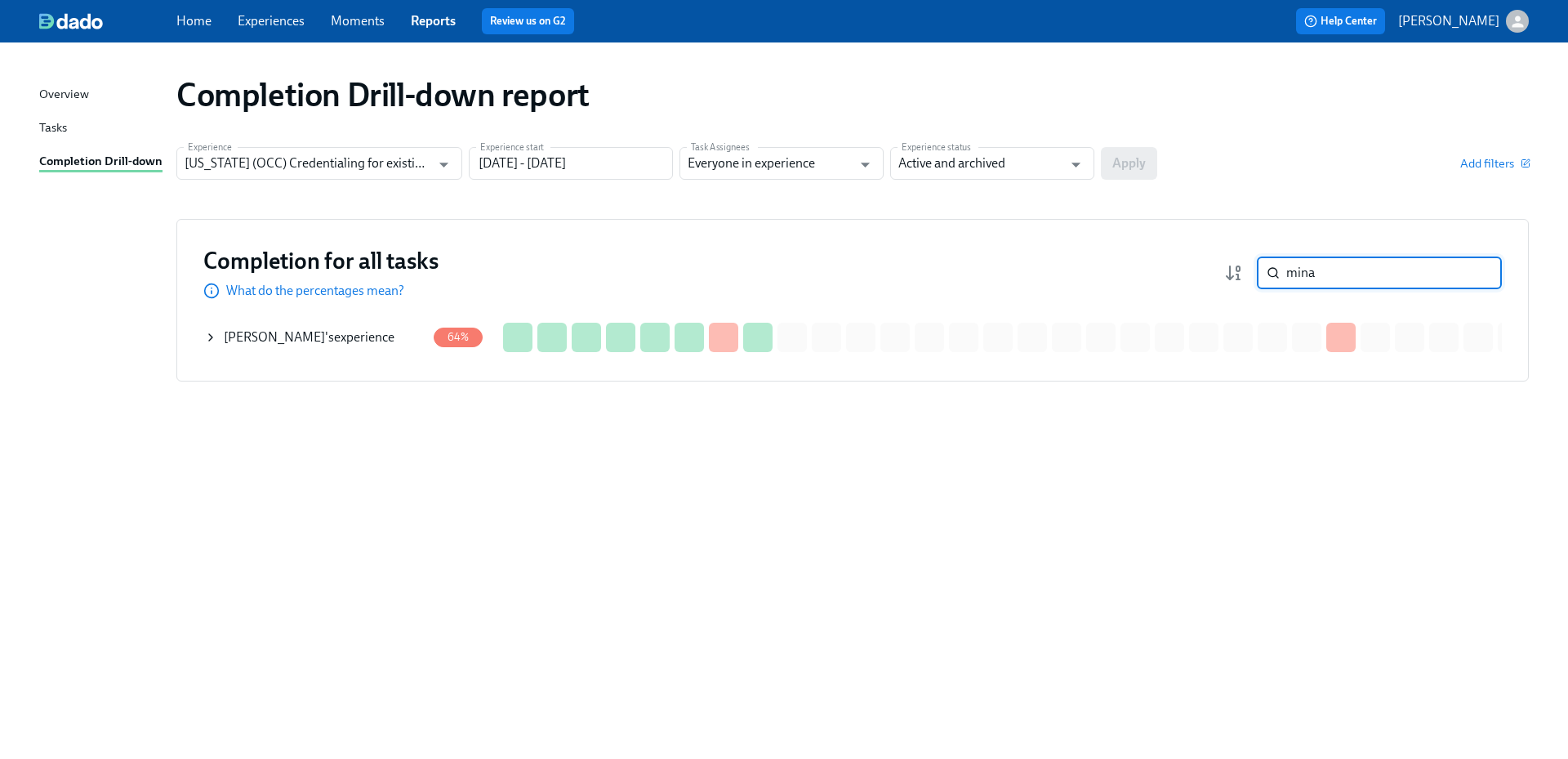
type input "mina"
click at [282, 333] on span "[PERSON_NAME]" at bounding box center [274, 337] width 102 height 16
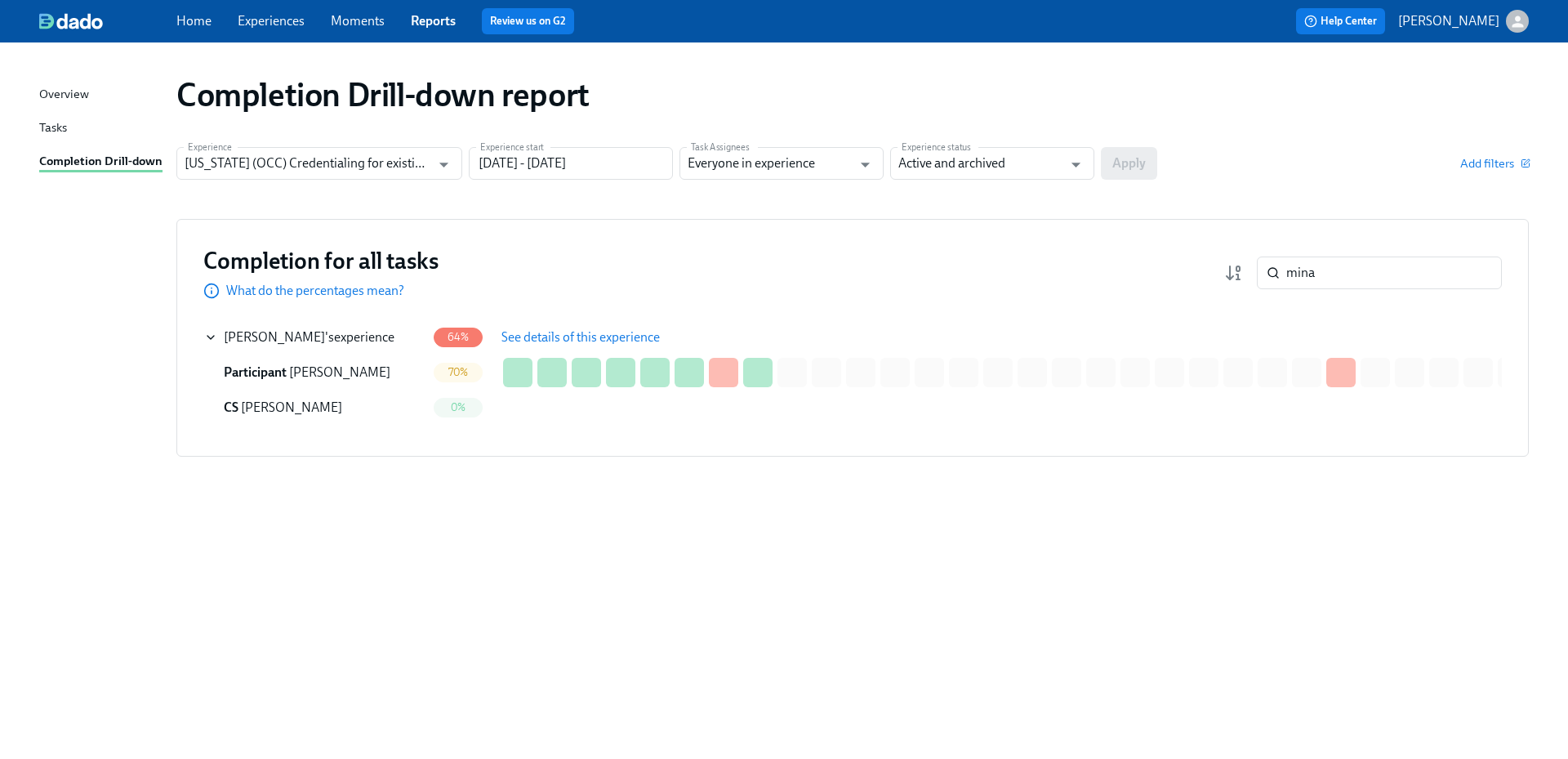
click at [587, 336] on span "See details of this experience" at bounding box center [580, 337] width 158 height 16
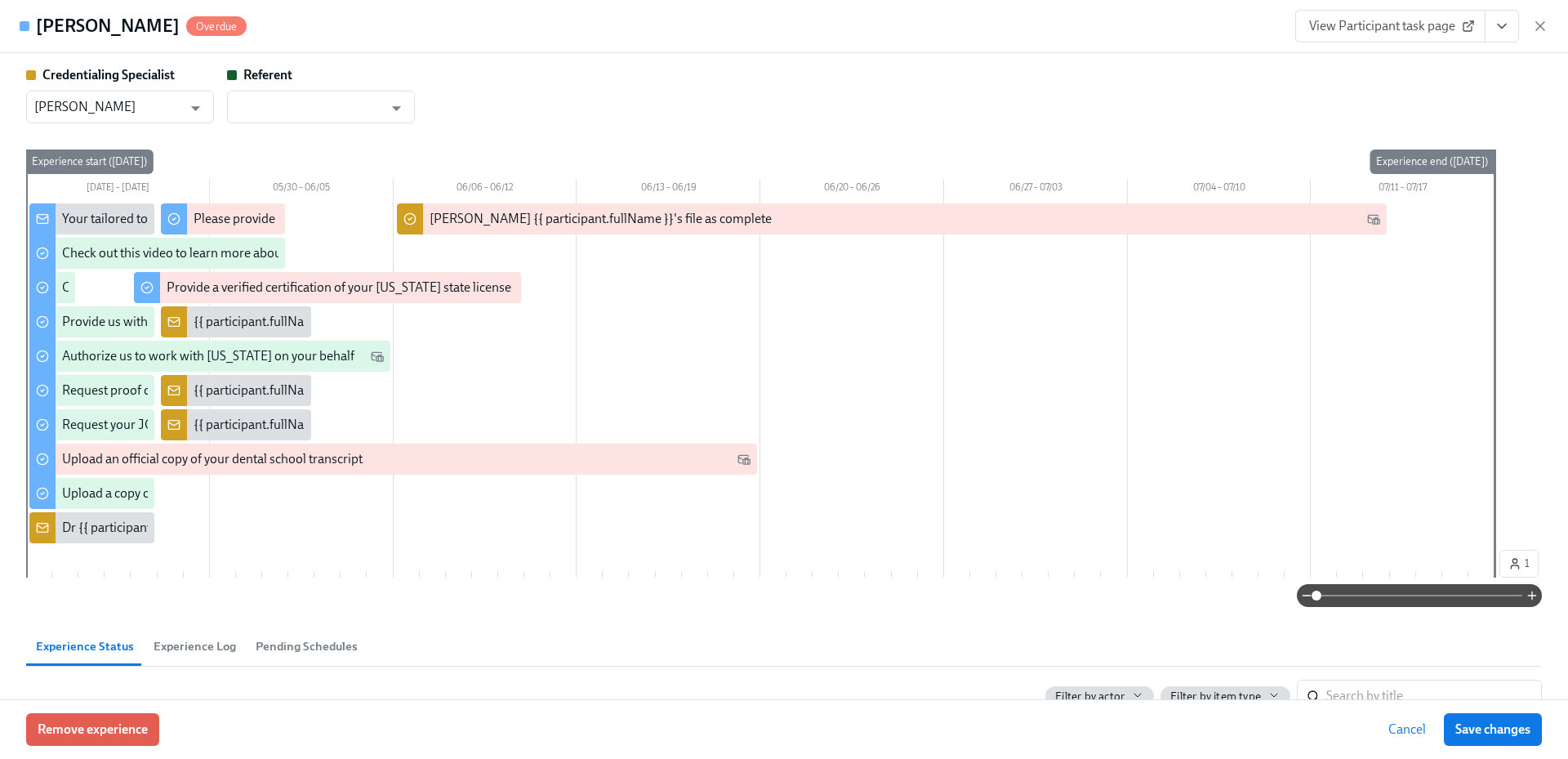
click at [1405, 4] on div "[PERSON_NAME] Overdue View Participant task page" at bounding box center [784, 26] width 1568 height 53
click at [1411, 16] on link "View Participant task page" at bounding box center [1390, 26] width 190 height 33
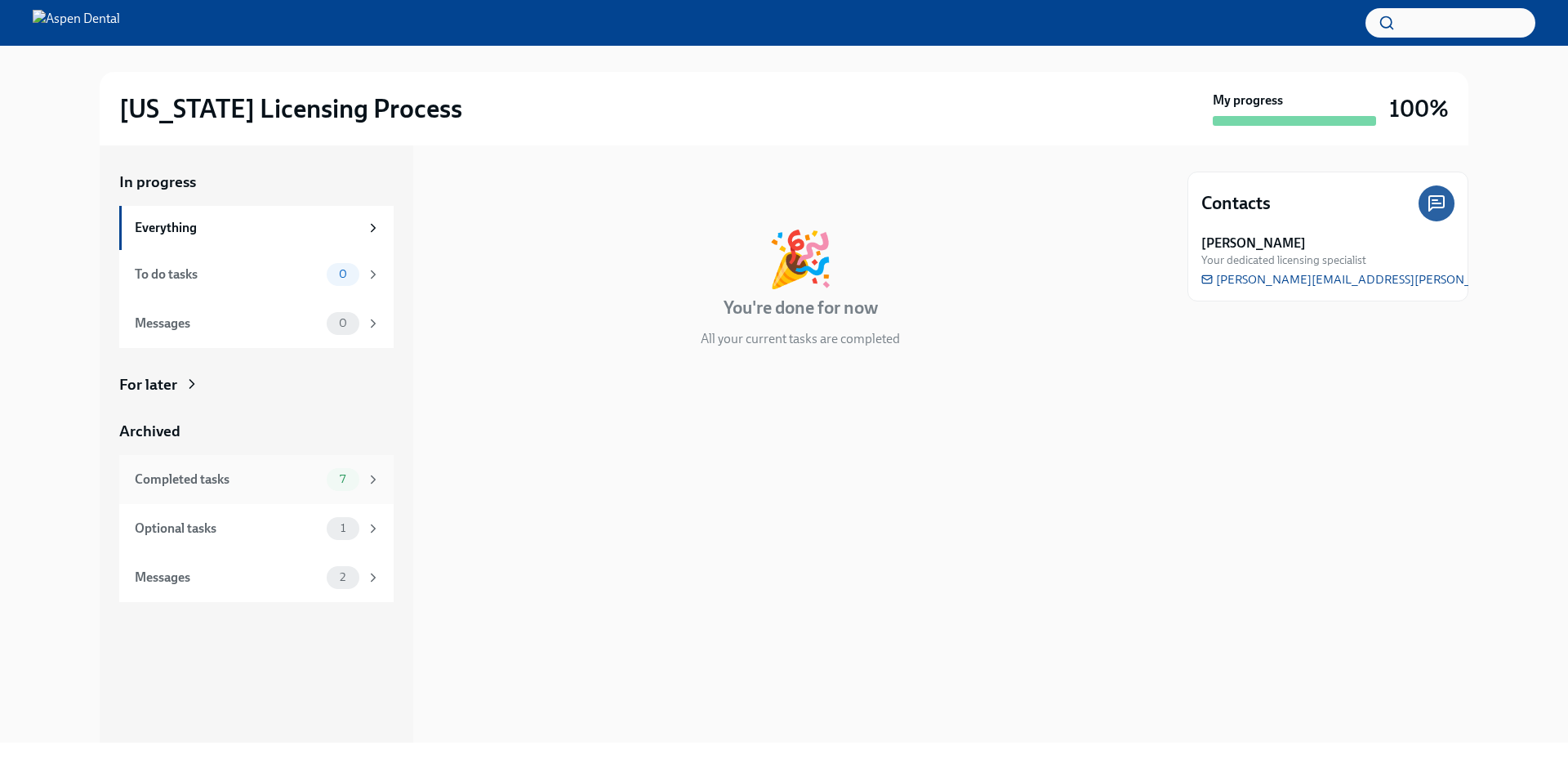
click at [299, 479] on div "Completed tasks" at bounding box center [228, 479] width 185 height 18
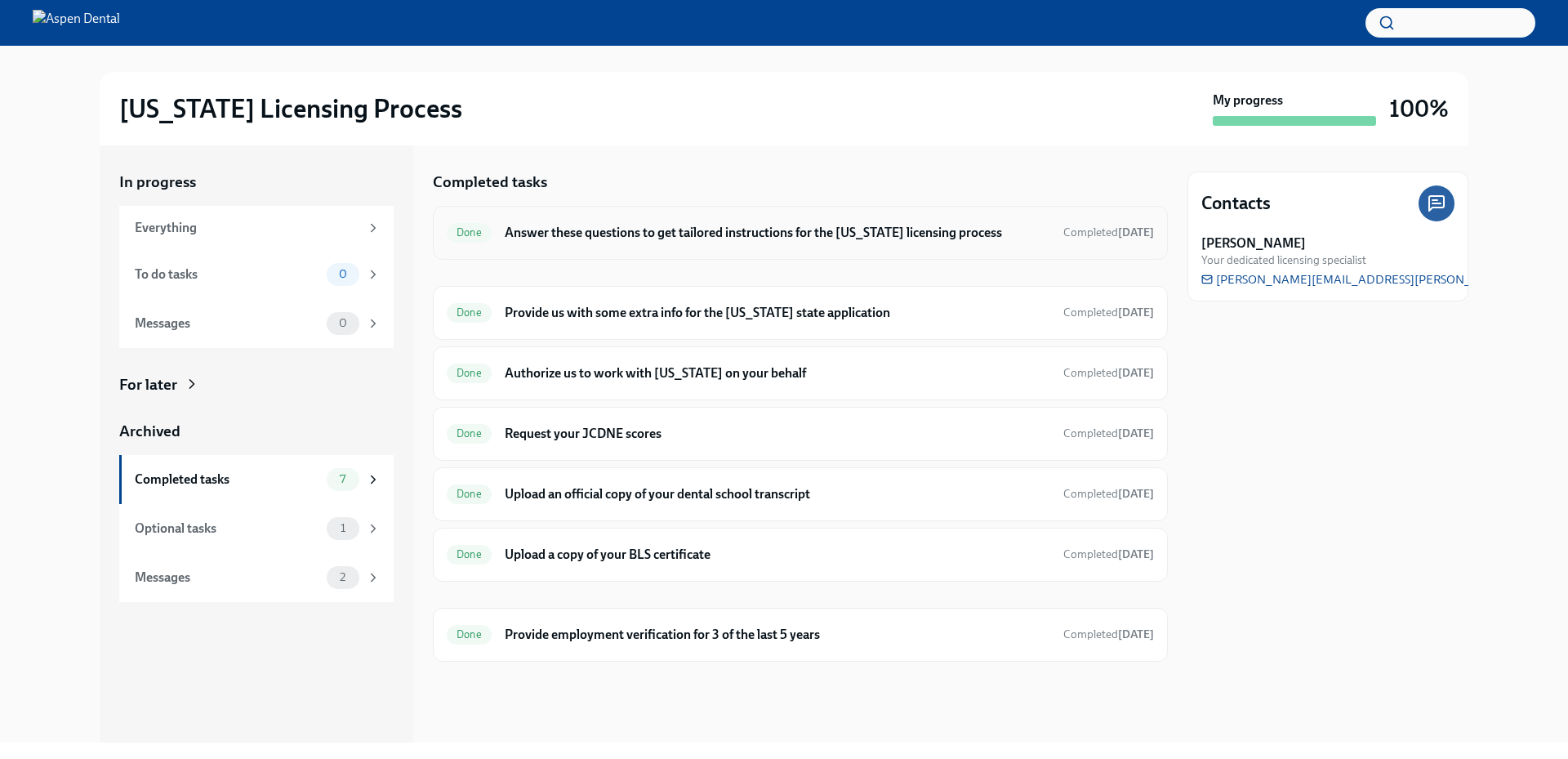
click at [639, 231] on h6 "Answer these questions to get tailored instructions for the Illinois licensing …" at bounding box center [777, 233] width 545 height 18
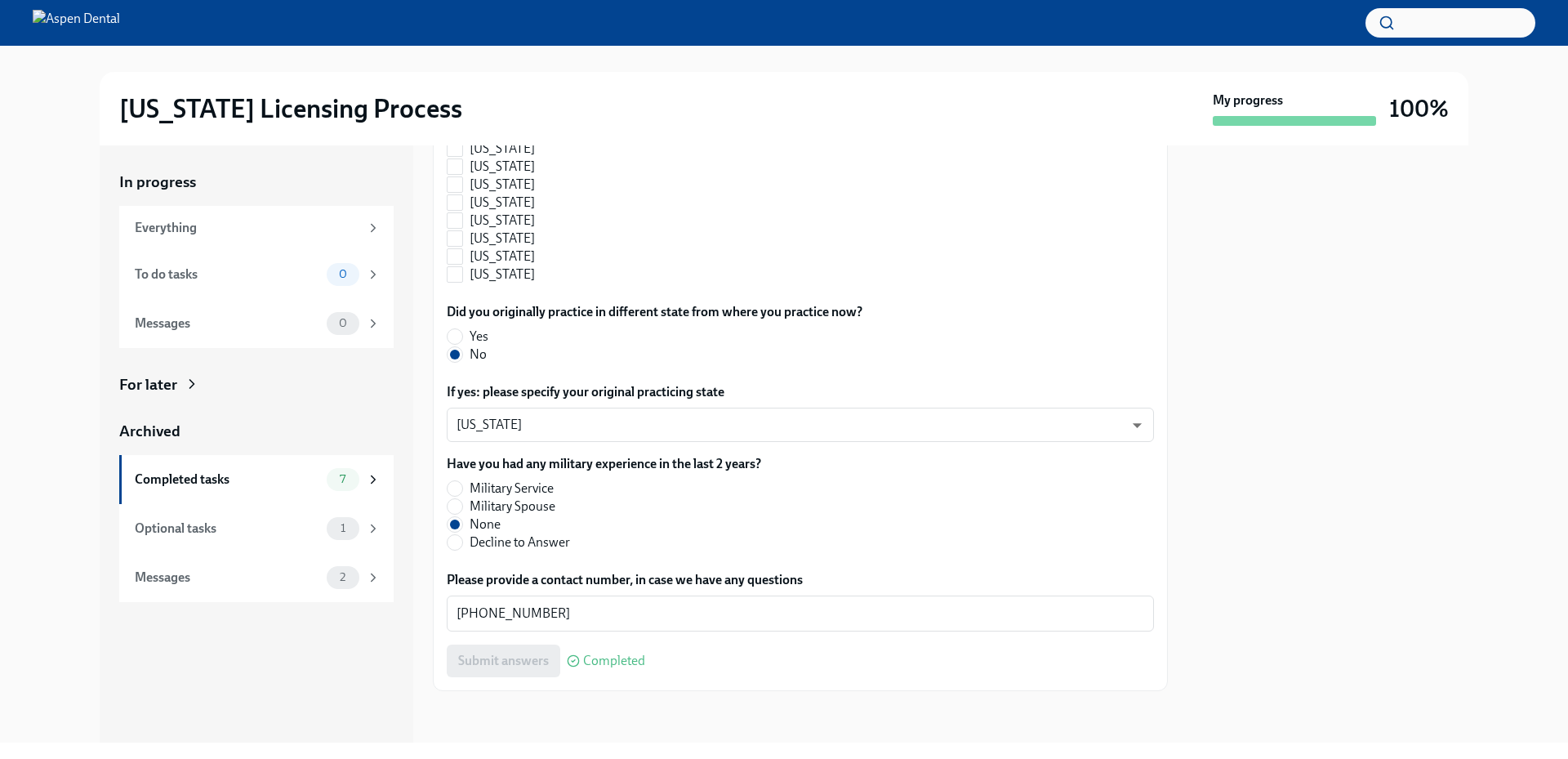
scroll to position [1718, 0]
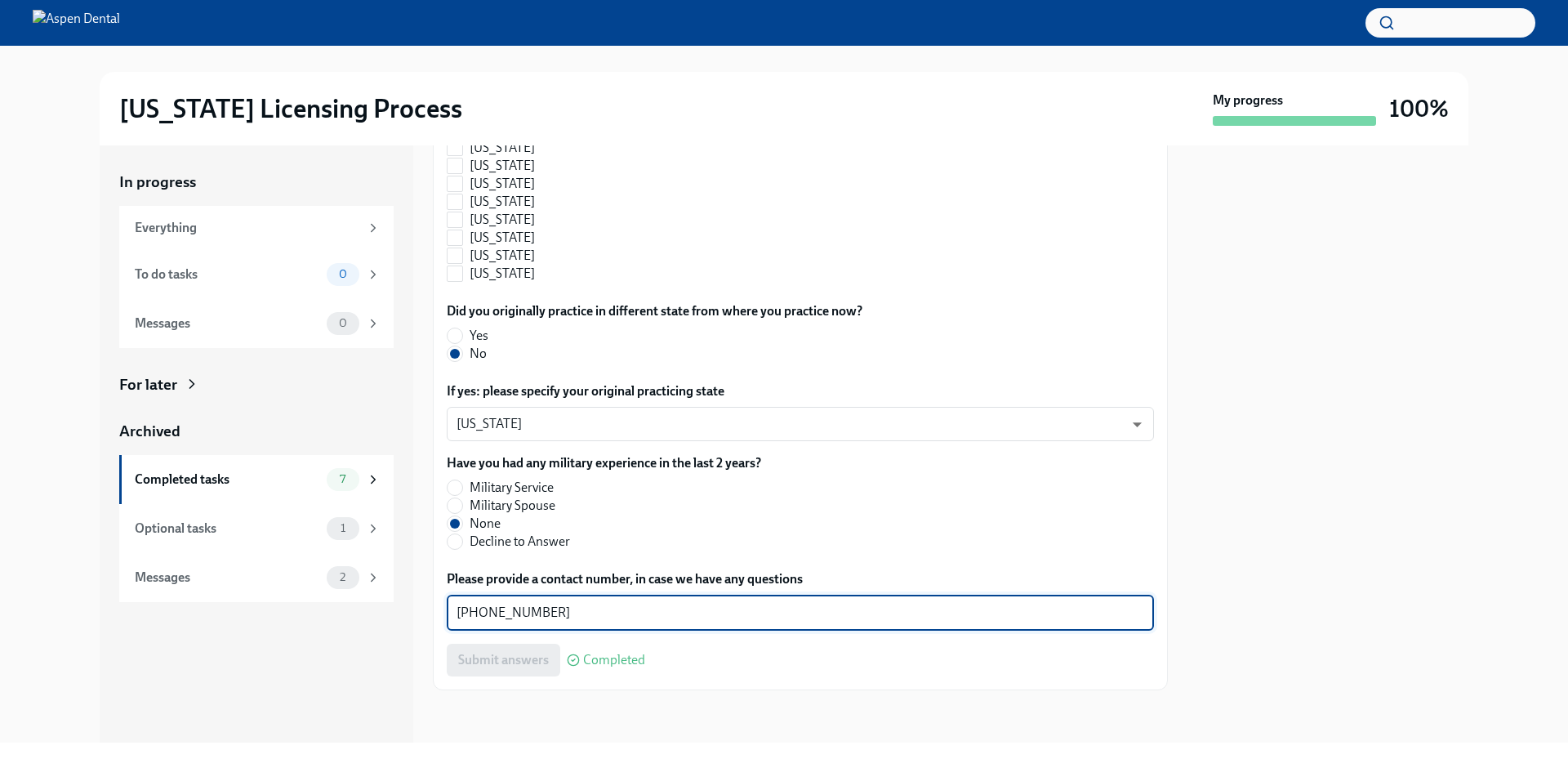
drag, startPoint x: 548, startPoint y: 609, endPoint x: 450, endPoint y: 614, distance: 98.1
click at [450, 614] on div "(317)8093780 x ​" at bounding box center [801, 612] width 707 height 36
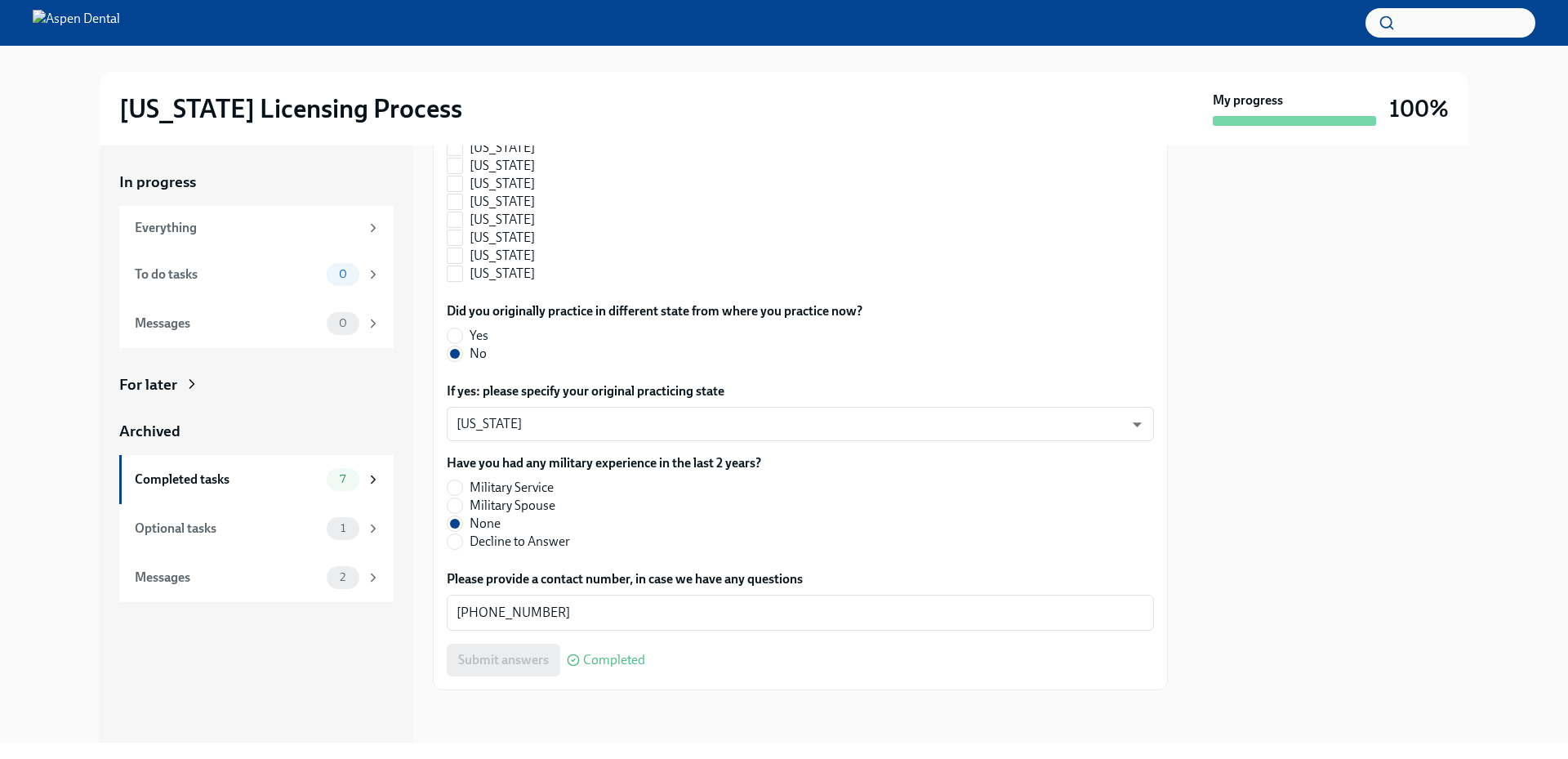
click at [1379, 358] on div at bounding box center [1327, 444] width 281 height 597
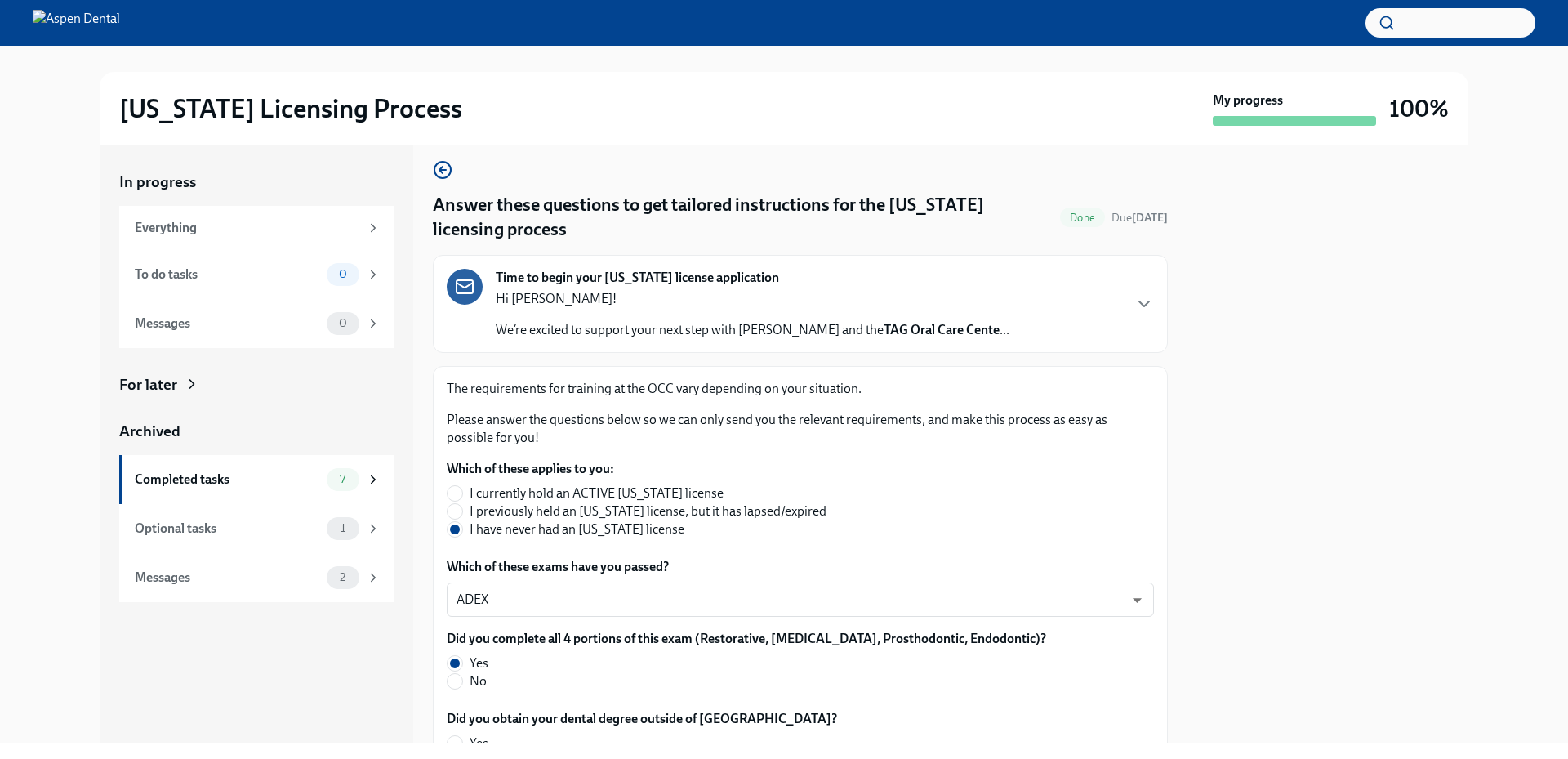
scroll to position [0, 0]
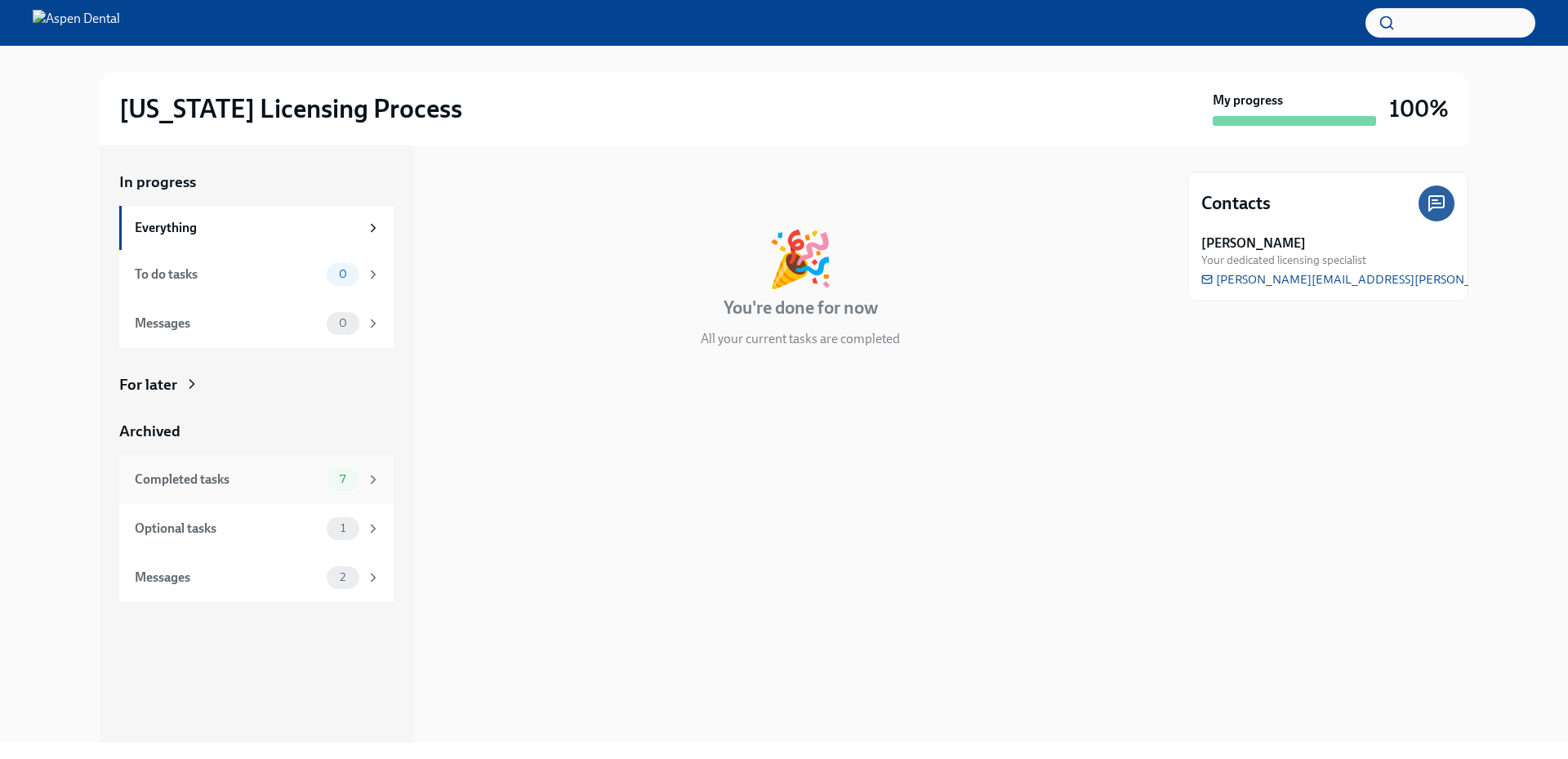
click at [261, 482] on div "Completed tasks" at bounding box center [228, 479] width 185 height 18
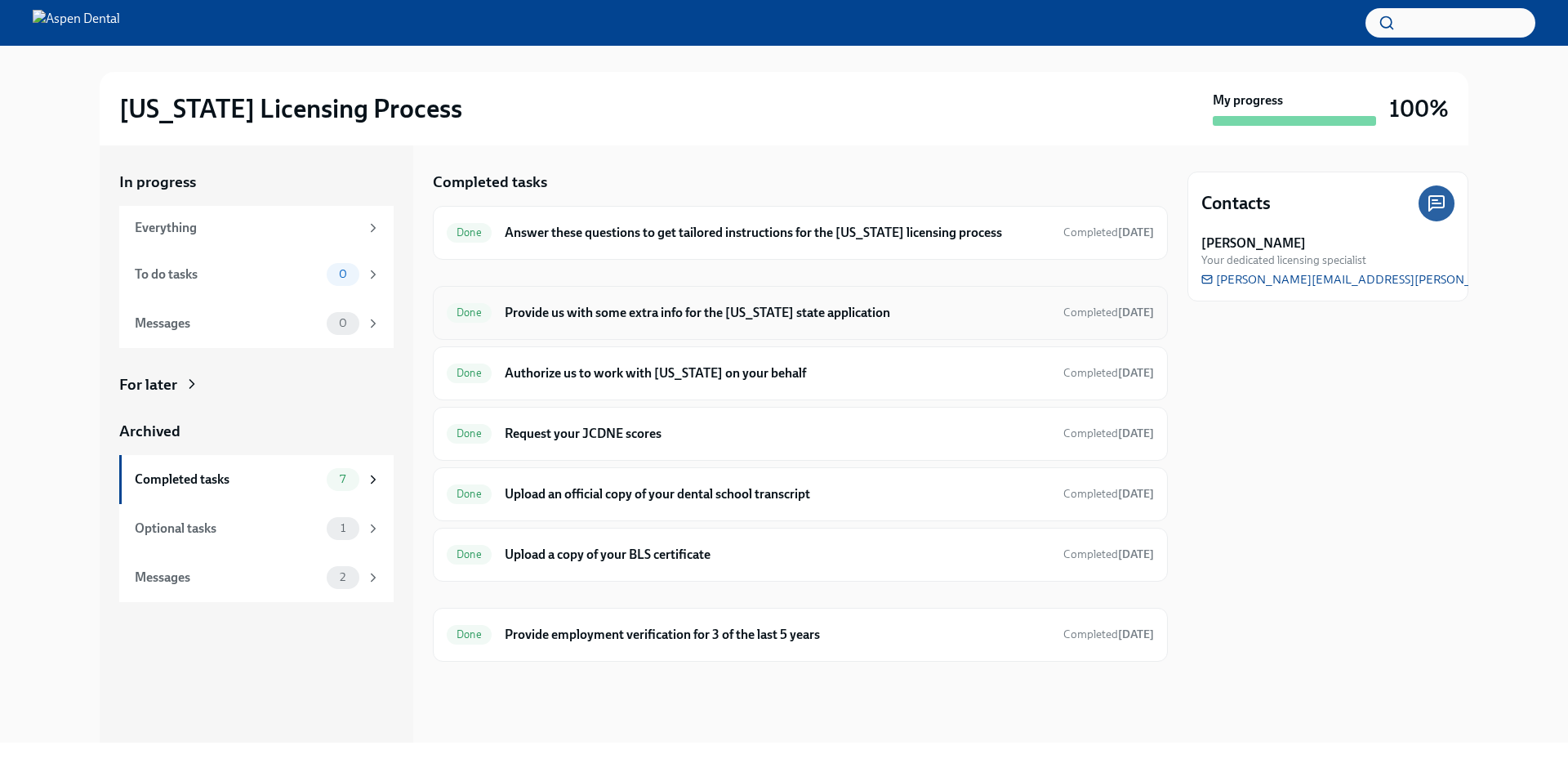
click at [621, 318] on h6 "Provide us with some extra info for the [US_STATE] state application" at bounding box center [777, 313] width 545 height 18
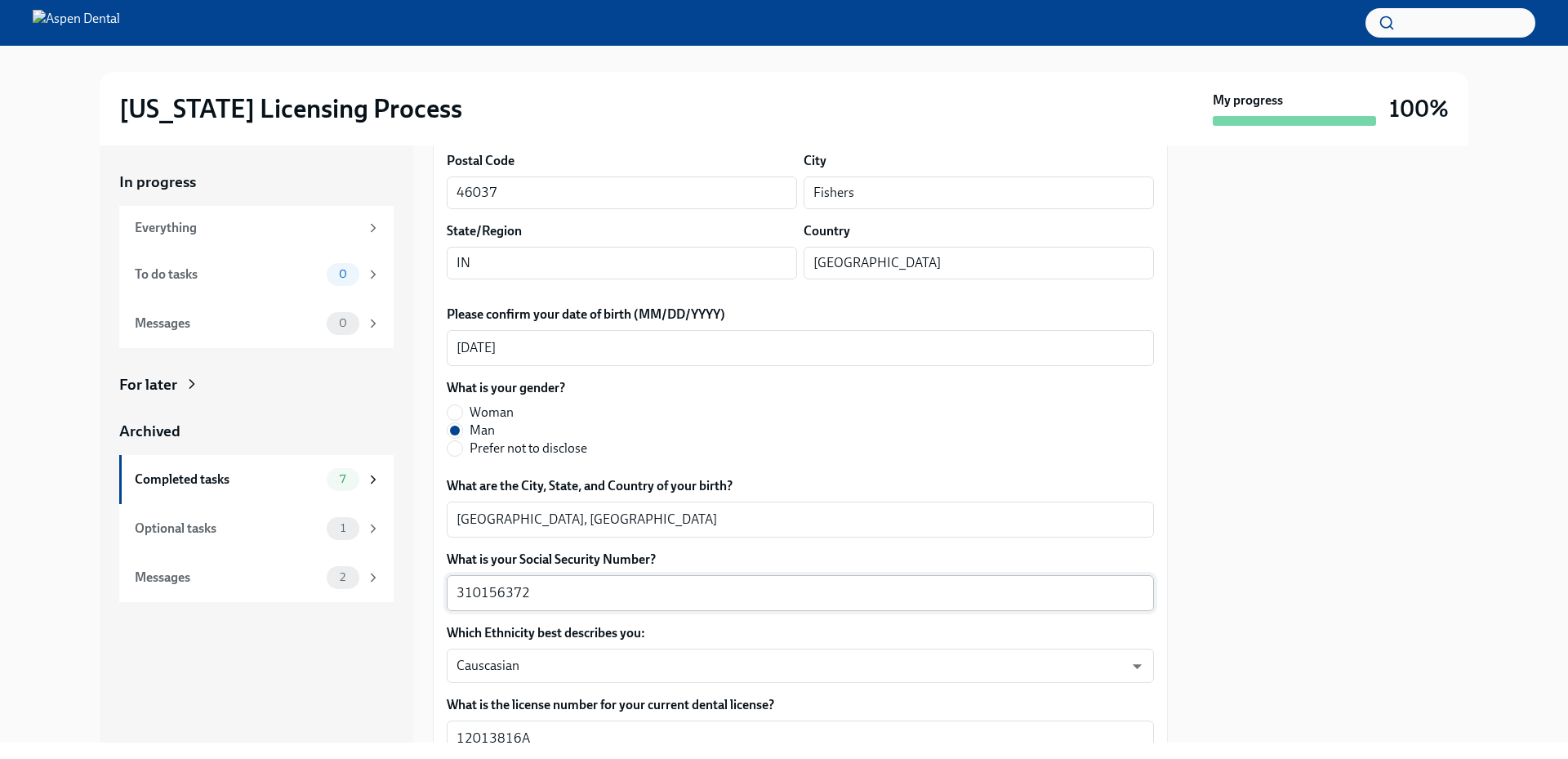
scroll to position [490, 0]
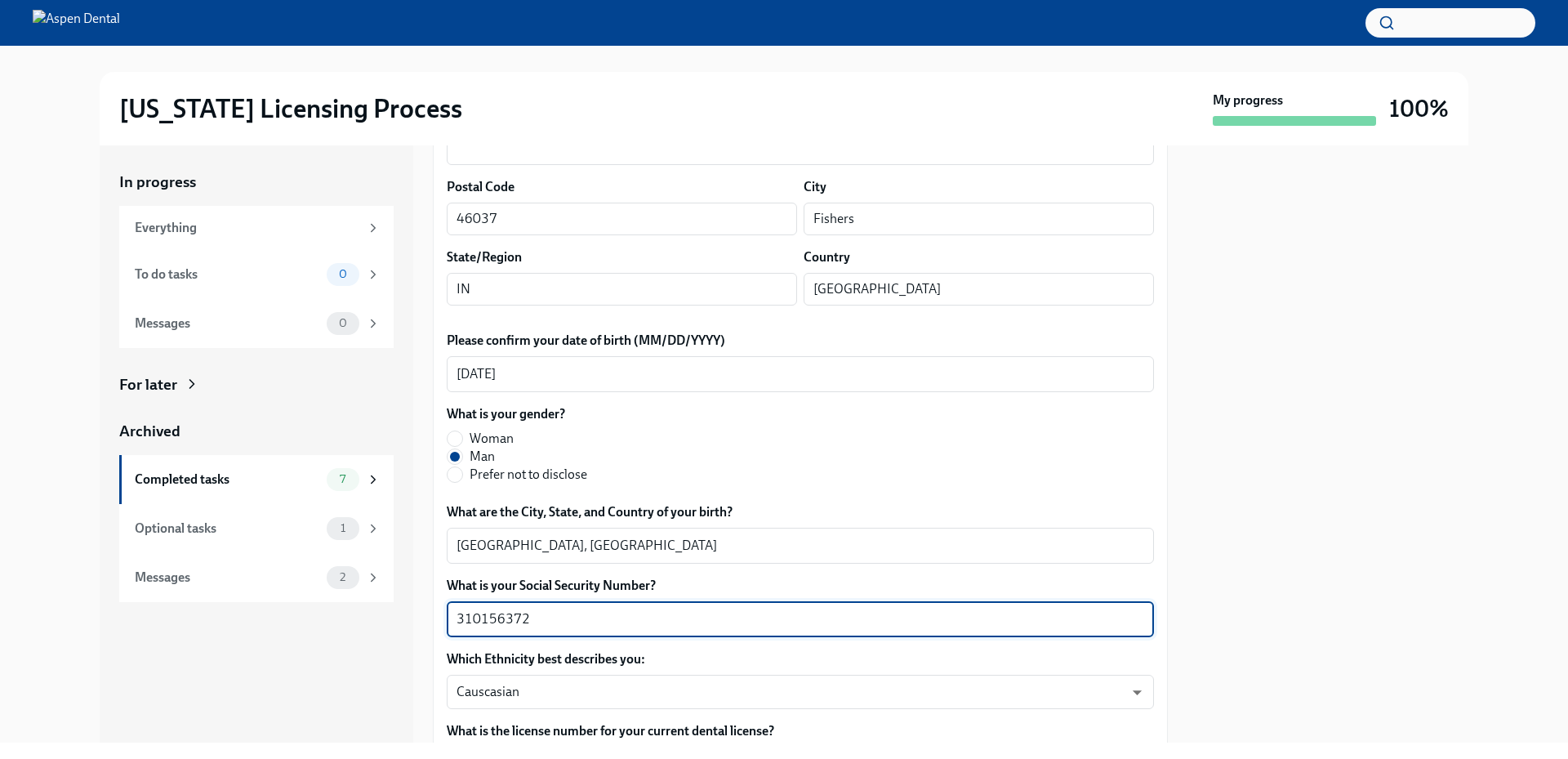
drag, startPoint x: 539, startPoint y: 619, endPoint x: 435, endPoint y: 616, distance: 104.0
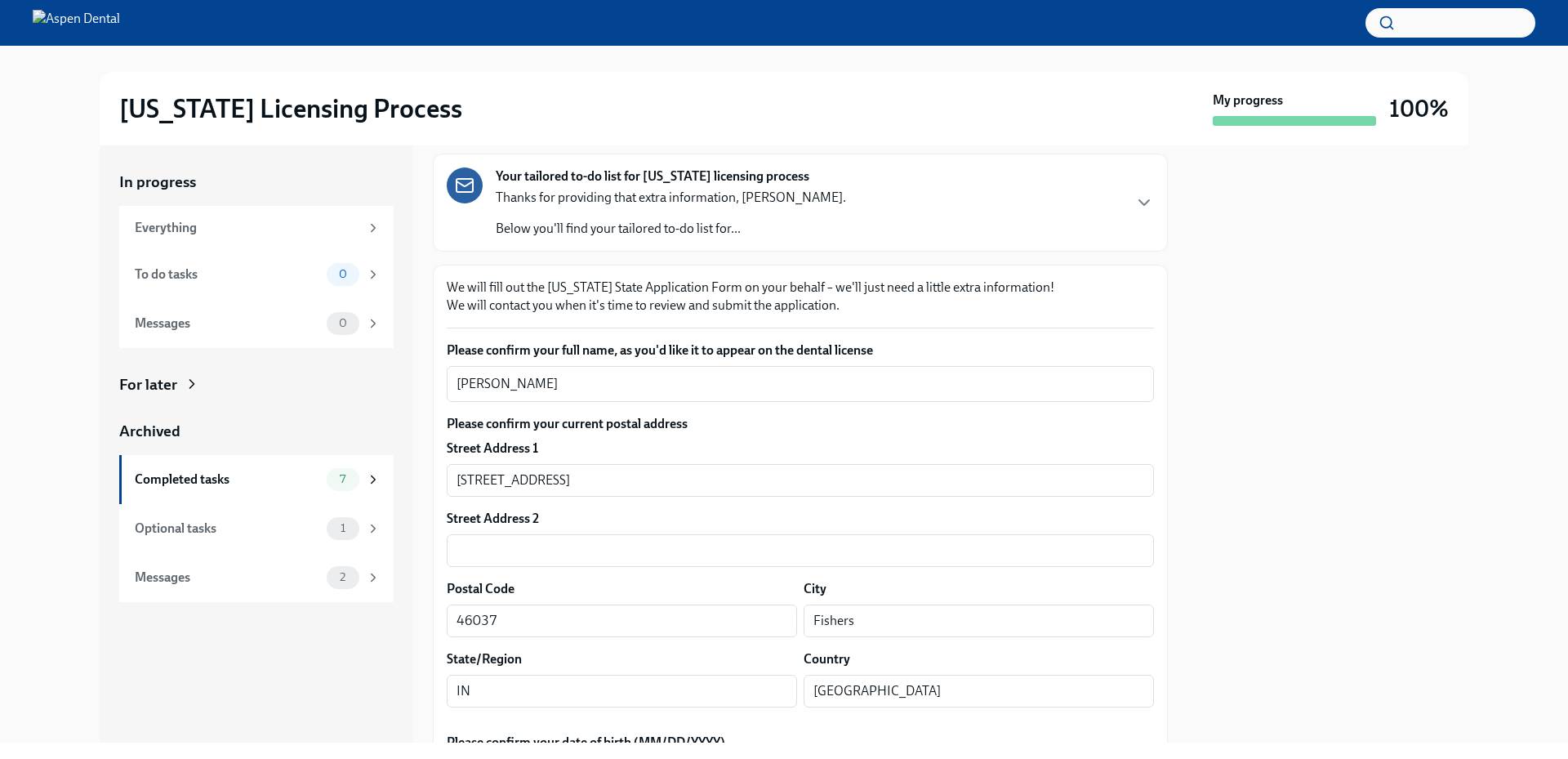
scroll to position [82, 0]
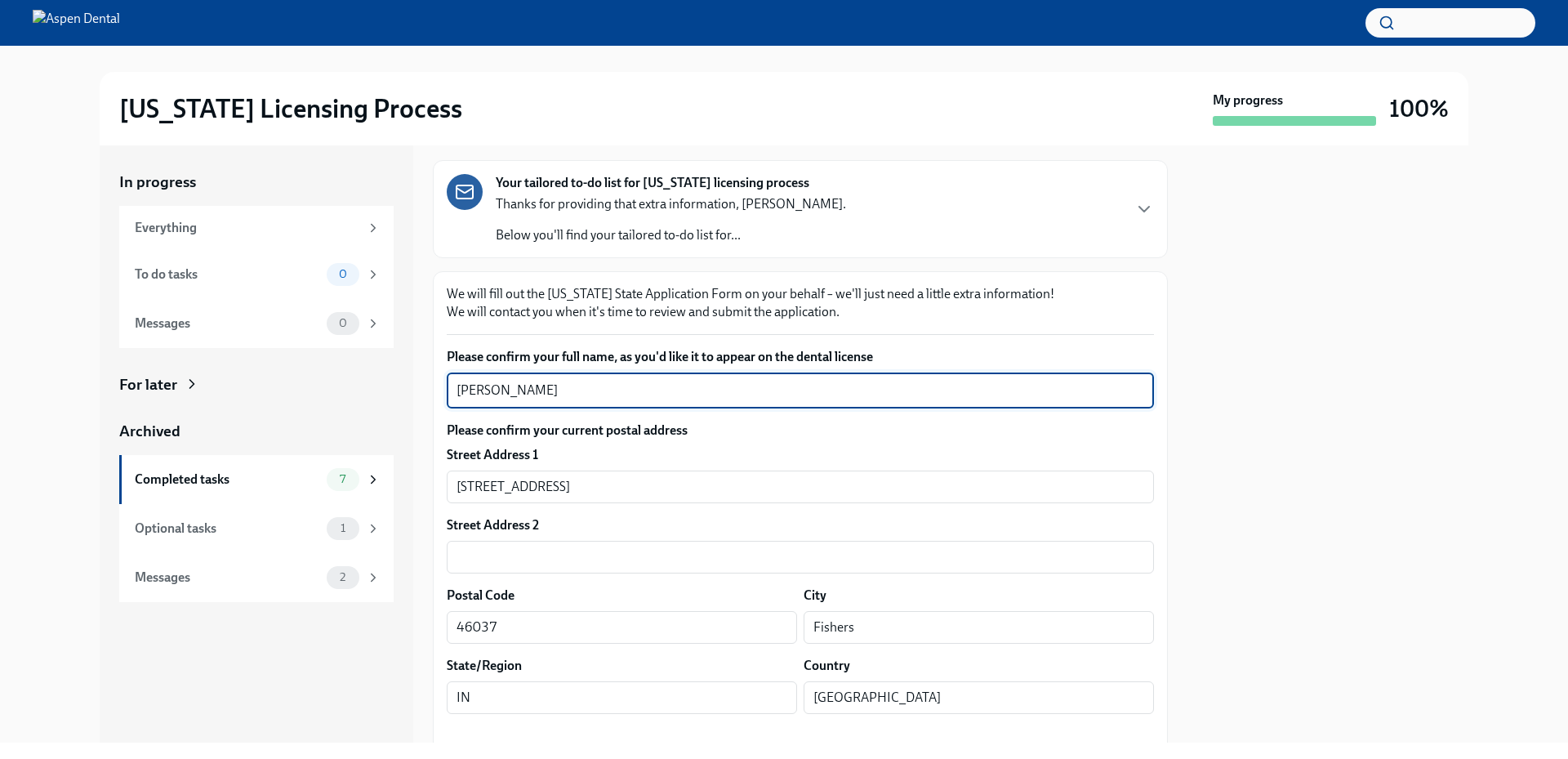
drag, startPoint x: 581, startPoint y: 396, endPoint x: 457, endPoint y: 383, distance: 124.7
click at [457, 383] on textarea "Timothy Andrew Nye" at bounding box center [801, 391] width 688 height 20
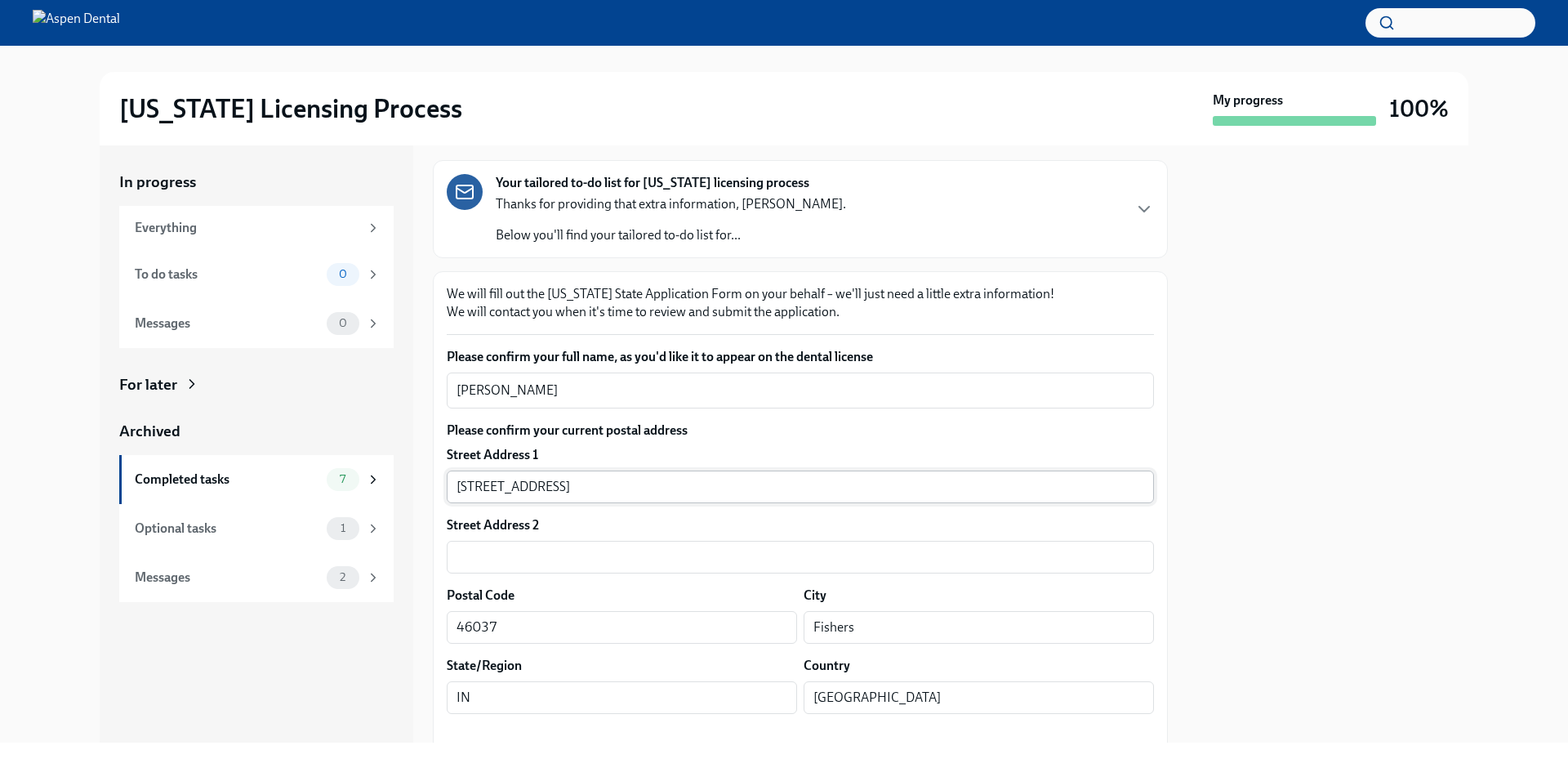
click at [629, 489] on input "11549 Yard St. Apt 533" at bounding box center [801, 486] width 707 height 33
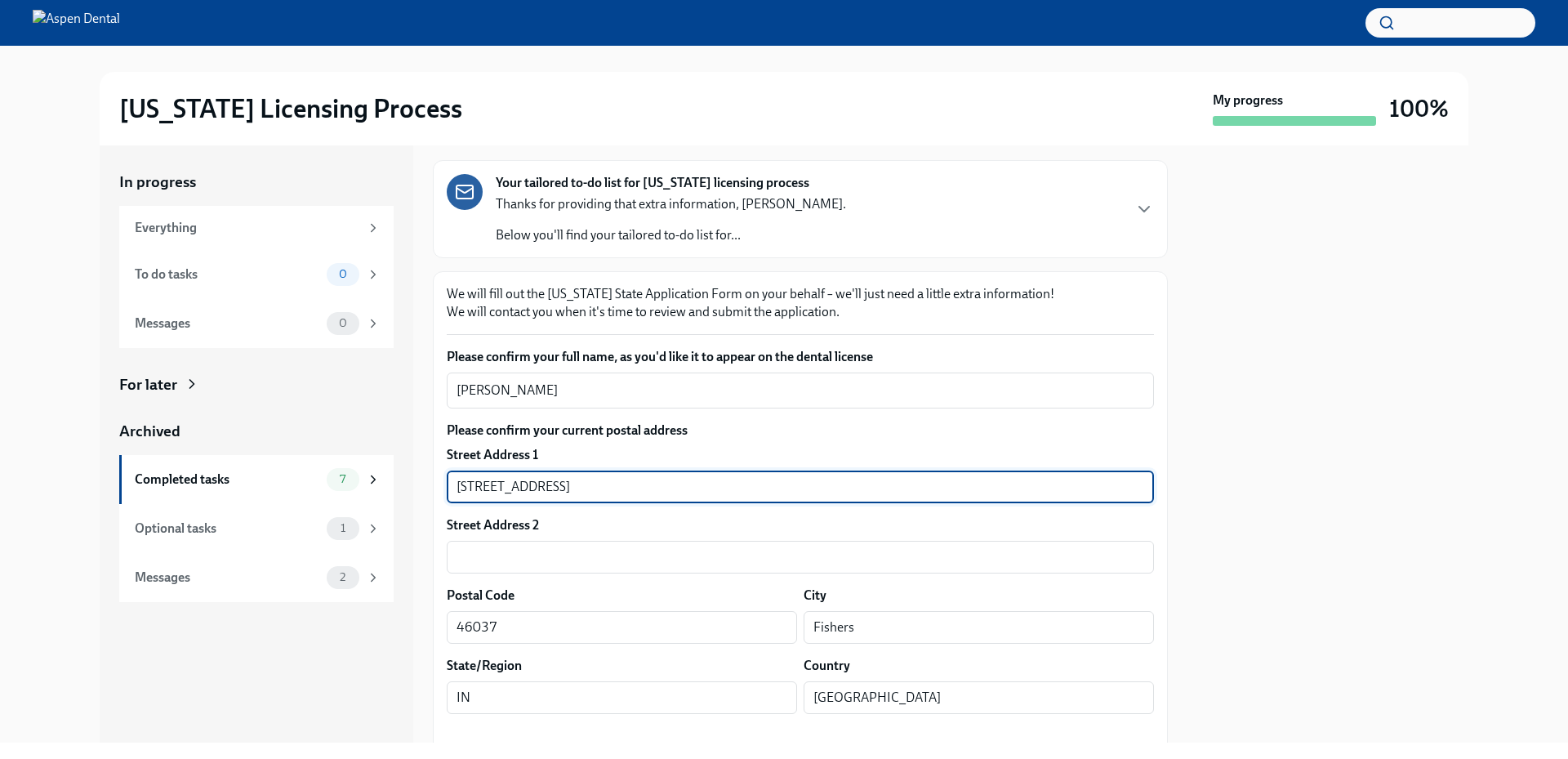
drag, startPoint x: 553, startPoint y: 486, endPoint x: 441, endPoint y: 493, distance: 112.2
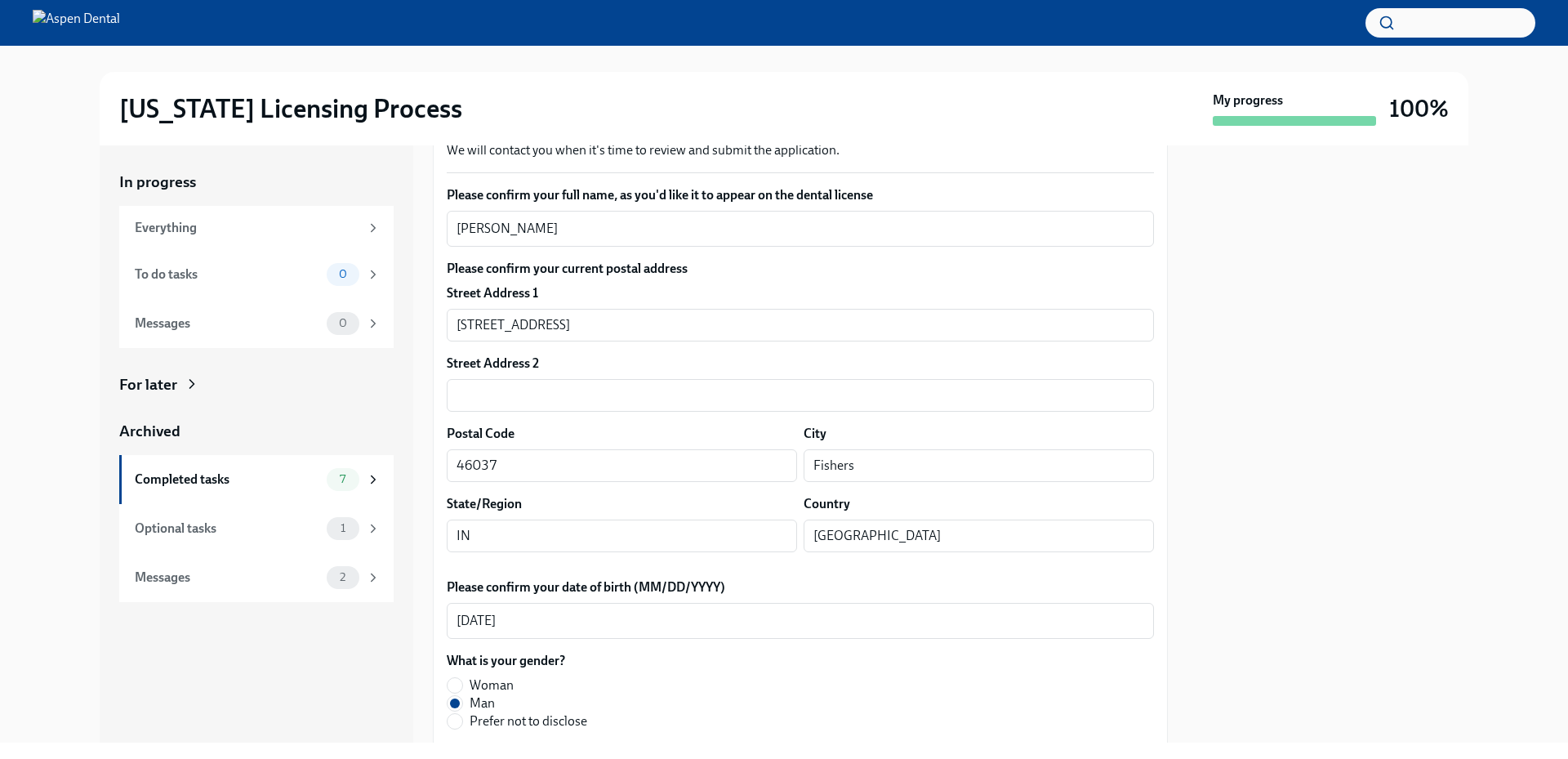
scroll to position [245, 0]
click at [813, 464] on input "Fishers" at bounding box center [978, 464] width 350 height 33
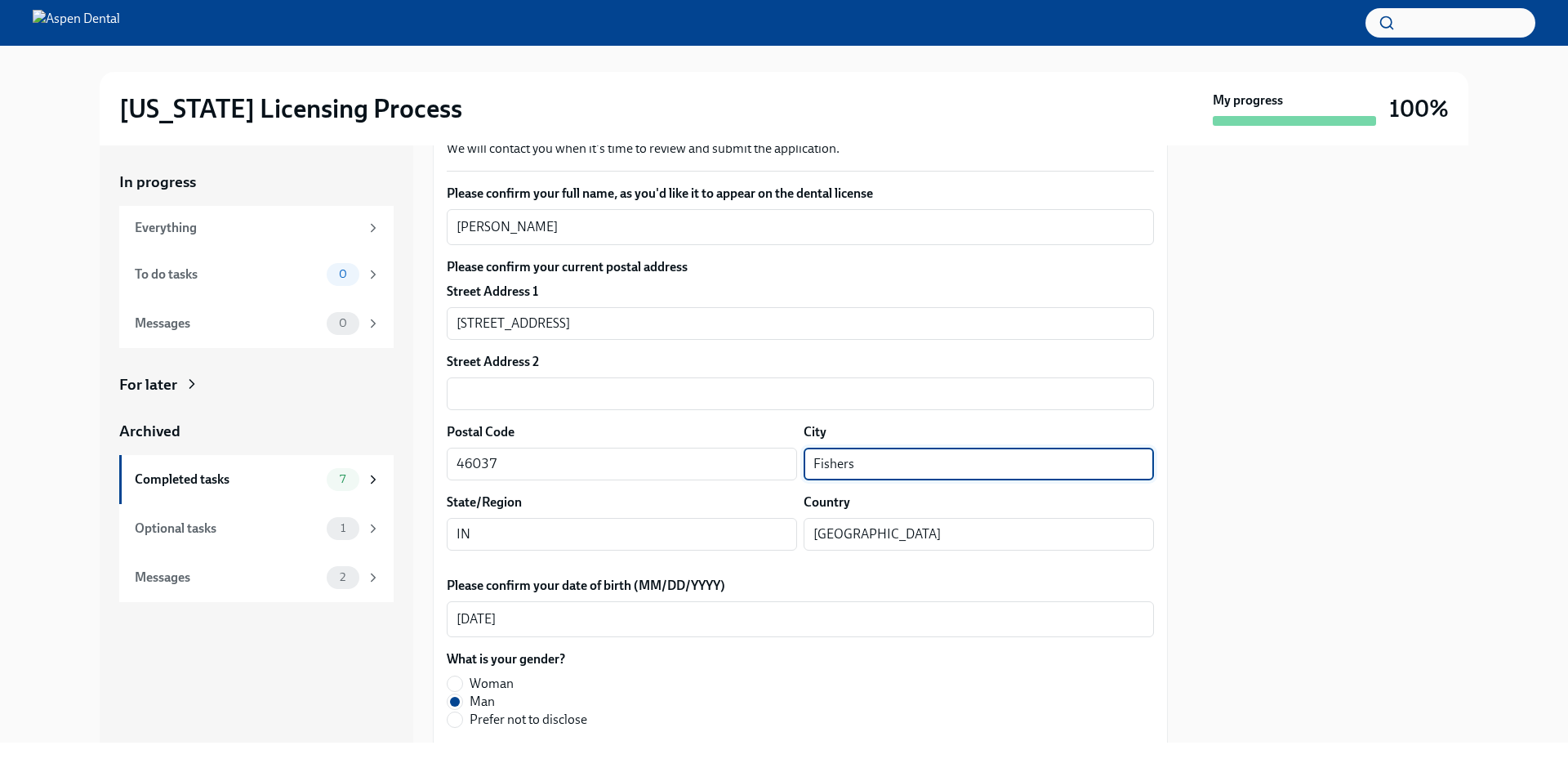
click at [813, 464] on input "Fishers" at bounding box center [978, 464] width 350 height 33
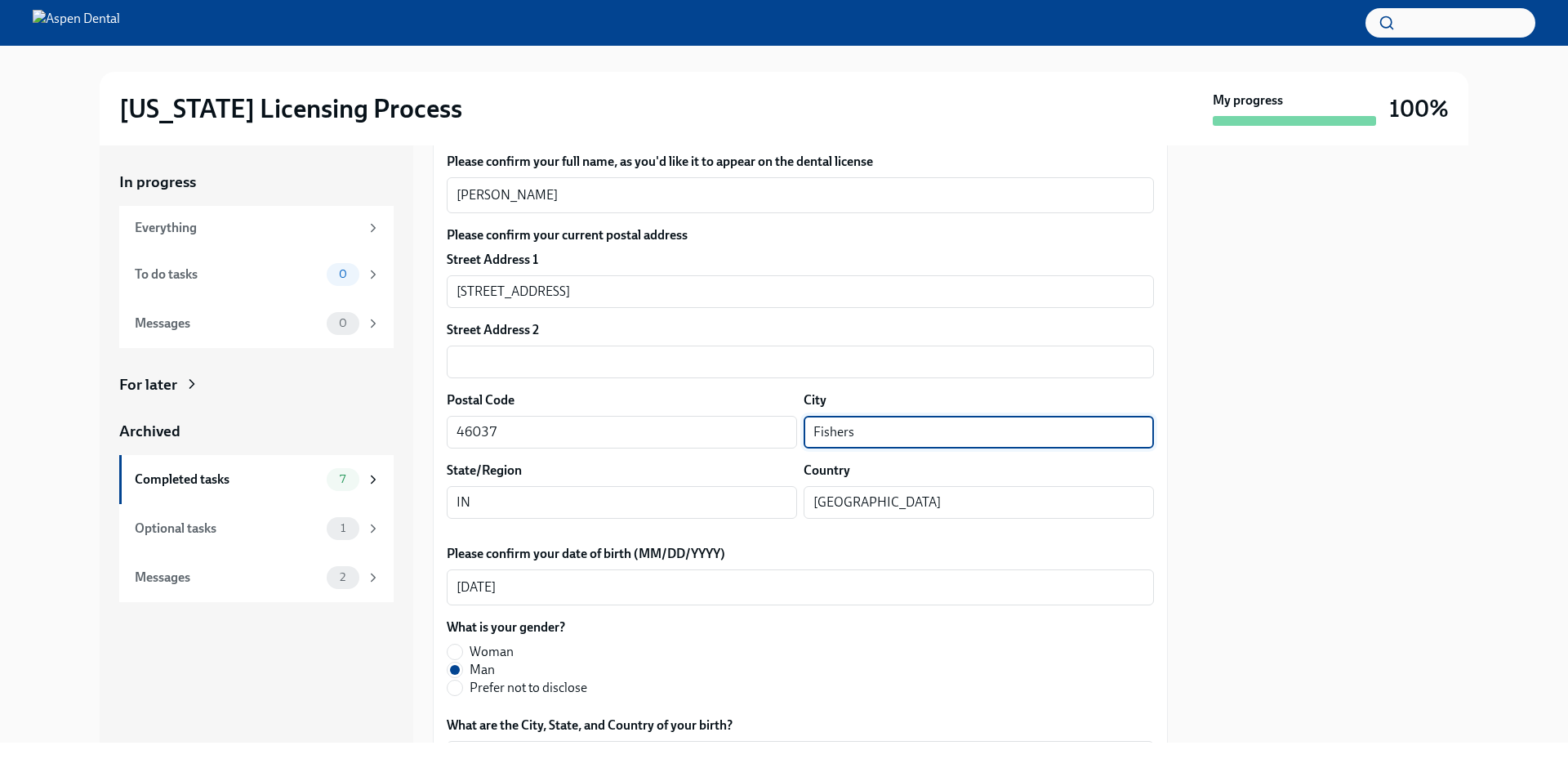
scroll to position [257, 0]
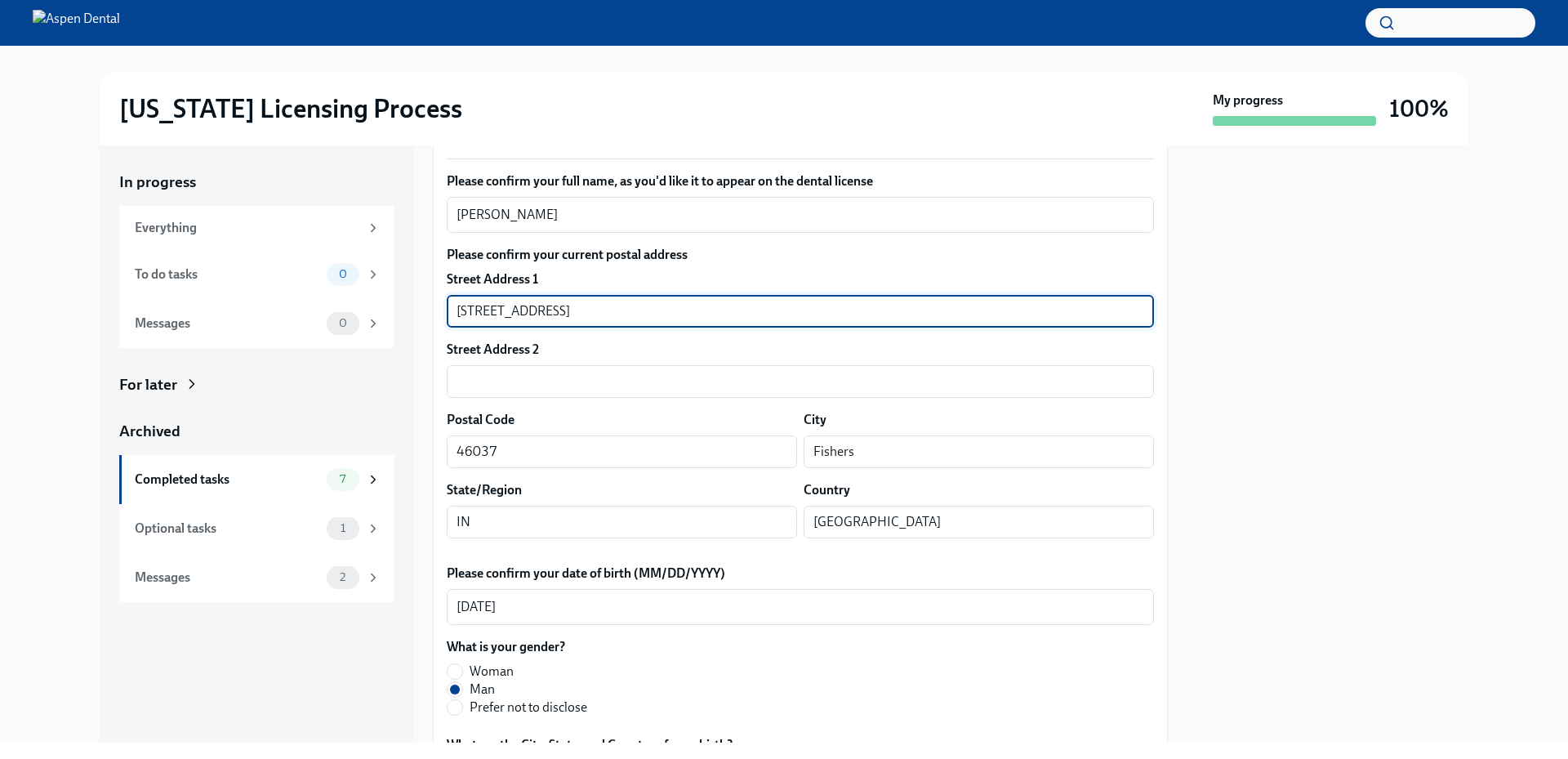
drag, startPoint x: 609, startPoint y: 311, endPoint x: 543, endPoint y: 315, distance: 66.1
click at [543, 315] on input "11549 Yard St. Apt 533" at bounding box center [801, 311] width 707 height 33
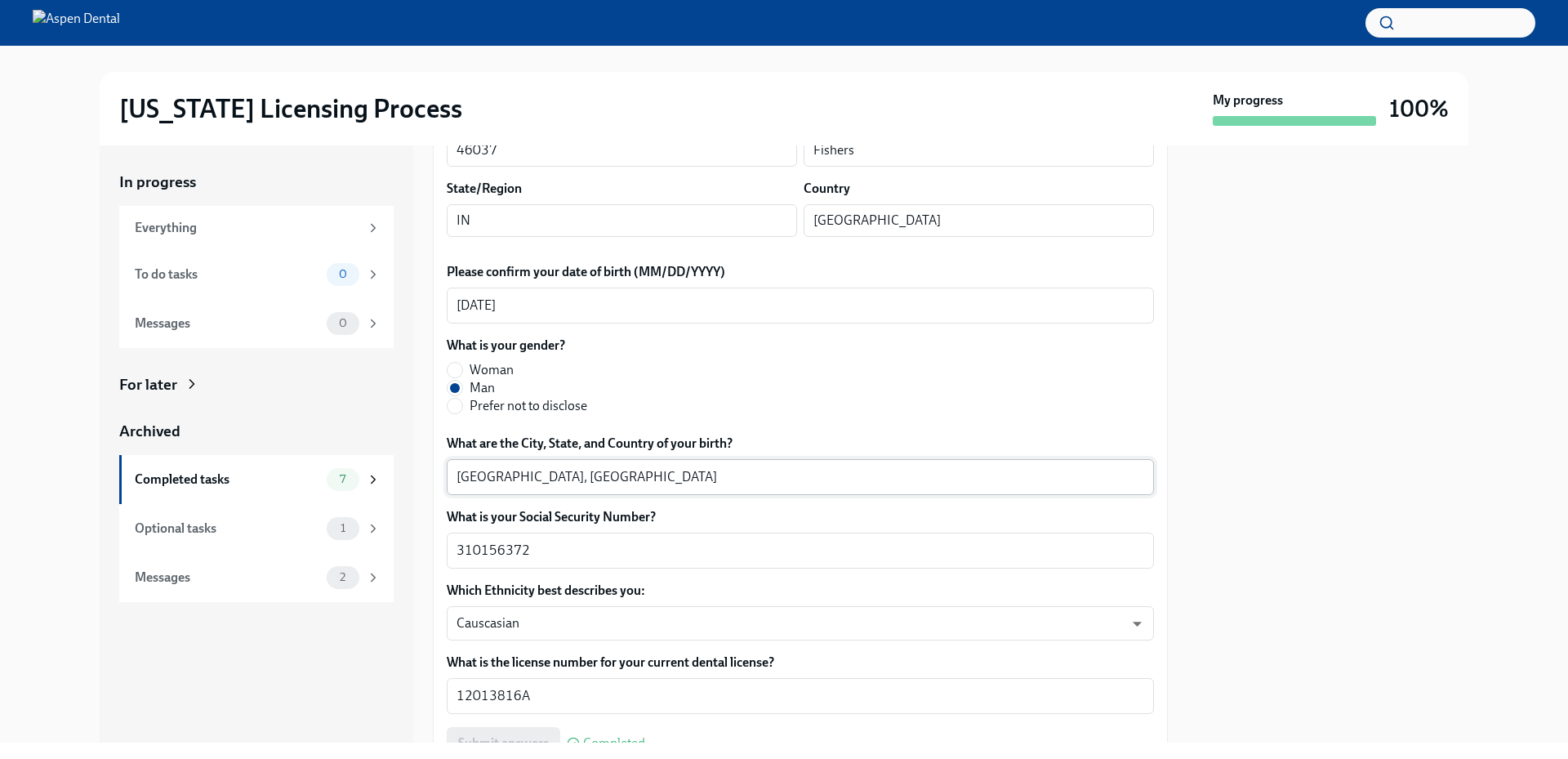
scroll to position [584, 0]
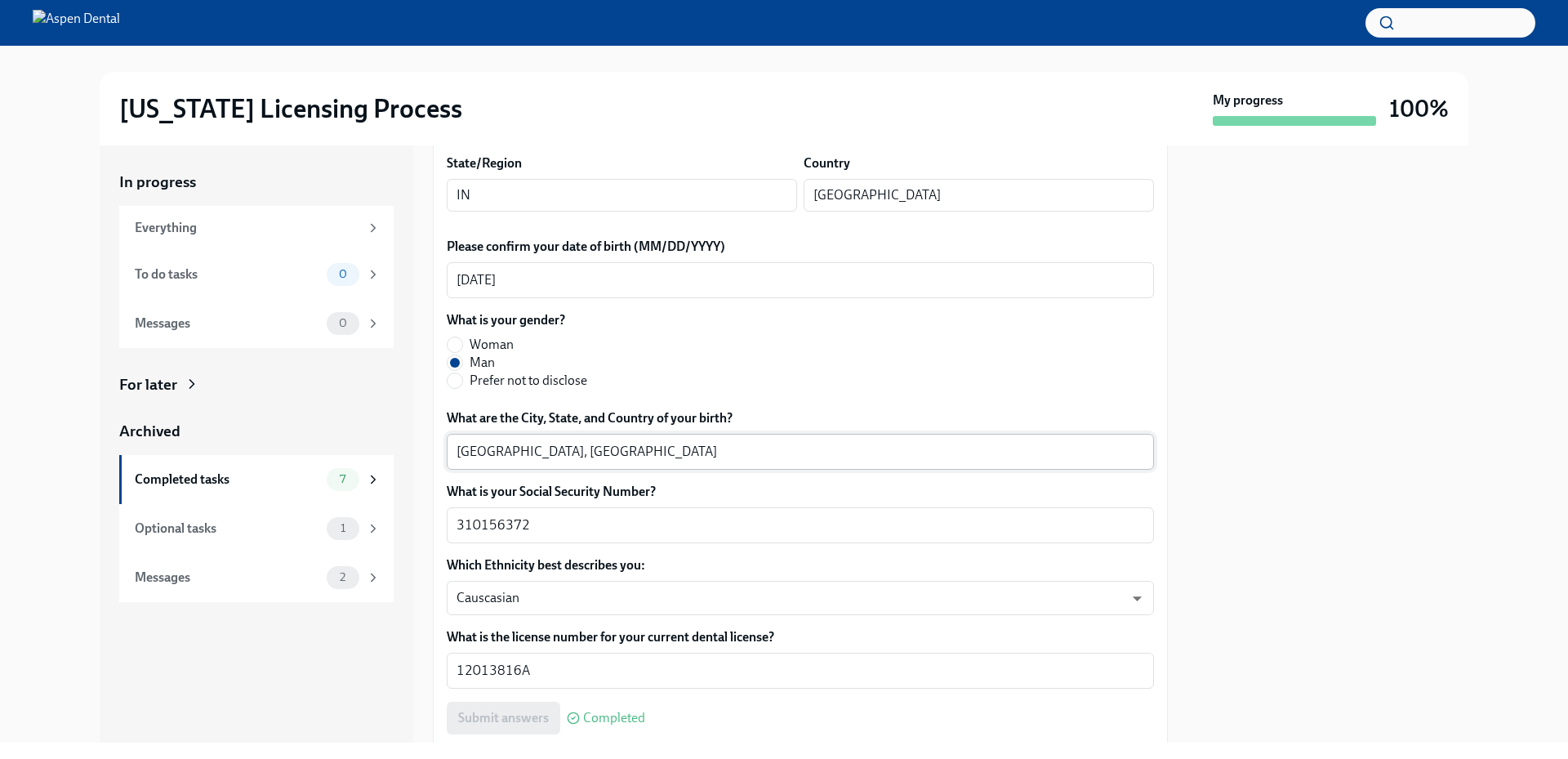
click at [471, 449] on textarea "Indianapolis, IN" at bounding box center [801, 452] width 688 height 20
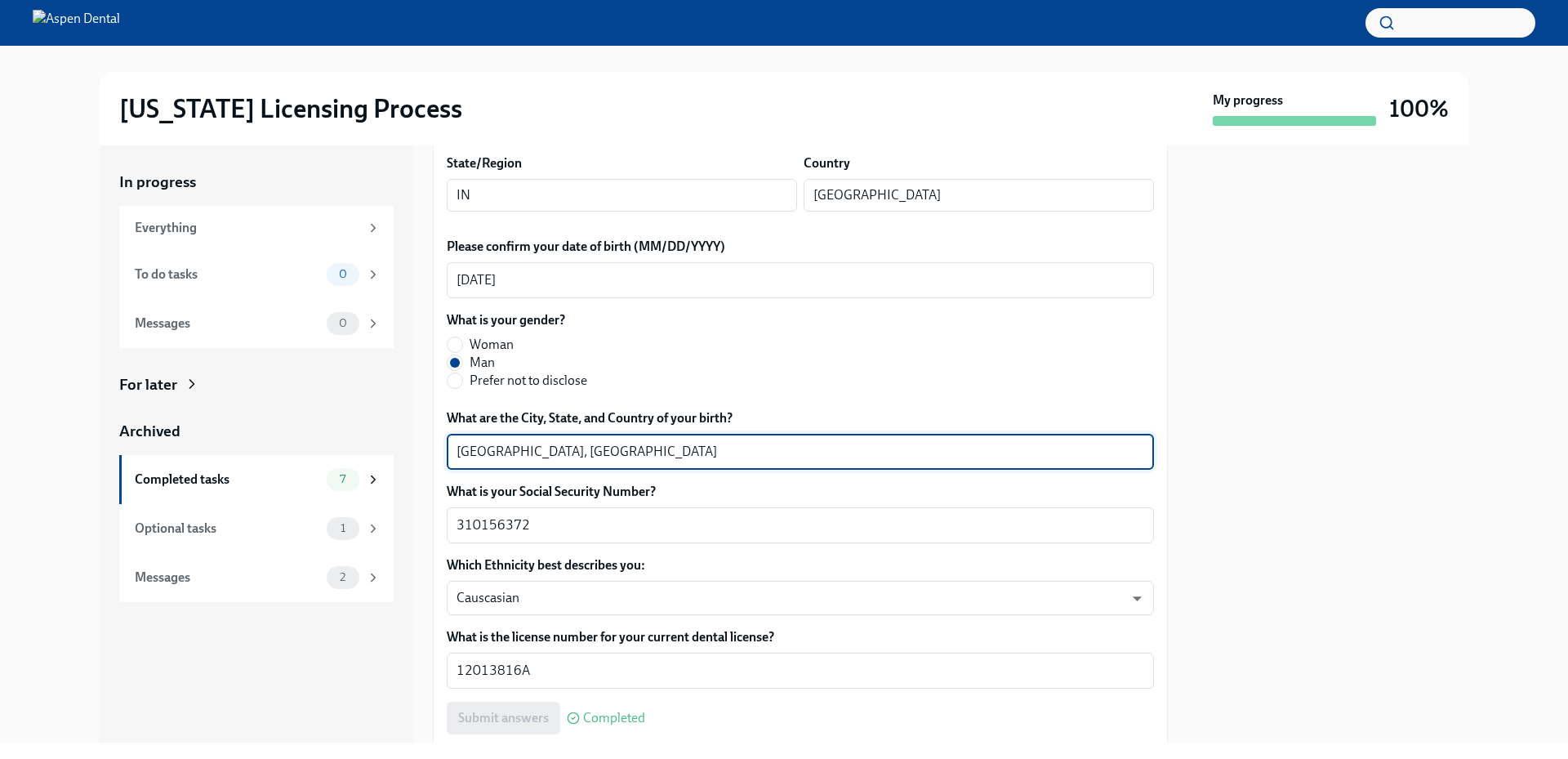
click at [471, 449] on textarea "Indianapolis, IN" at bounding box center [801, 452] width 688 height 20
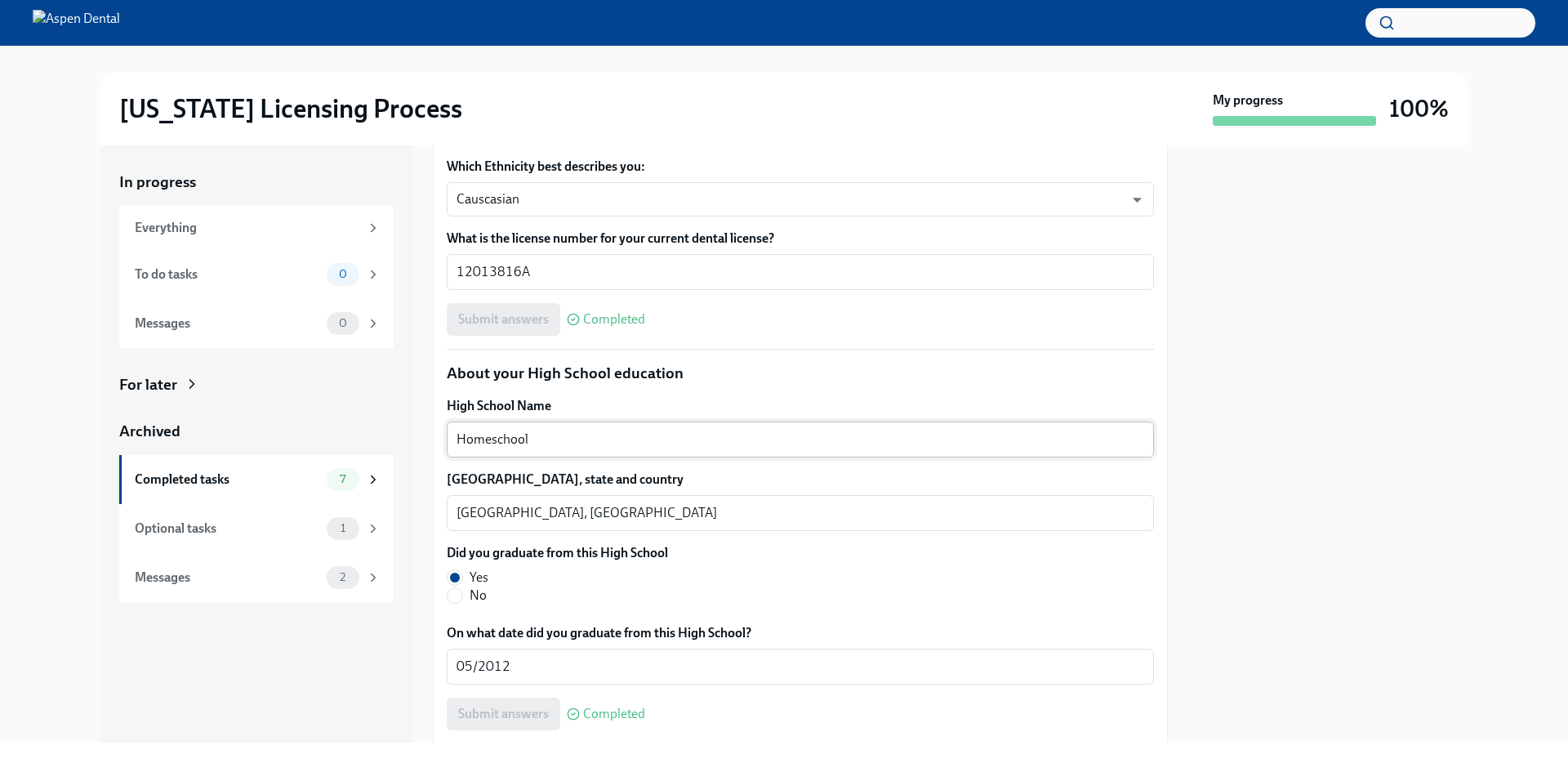
scroll to position [1074, 0]
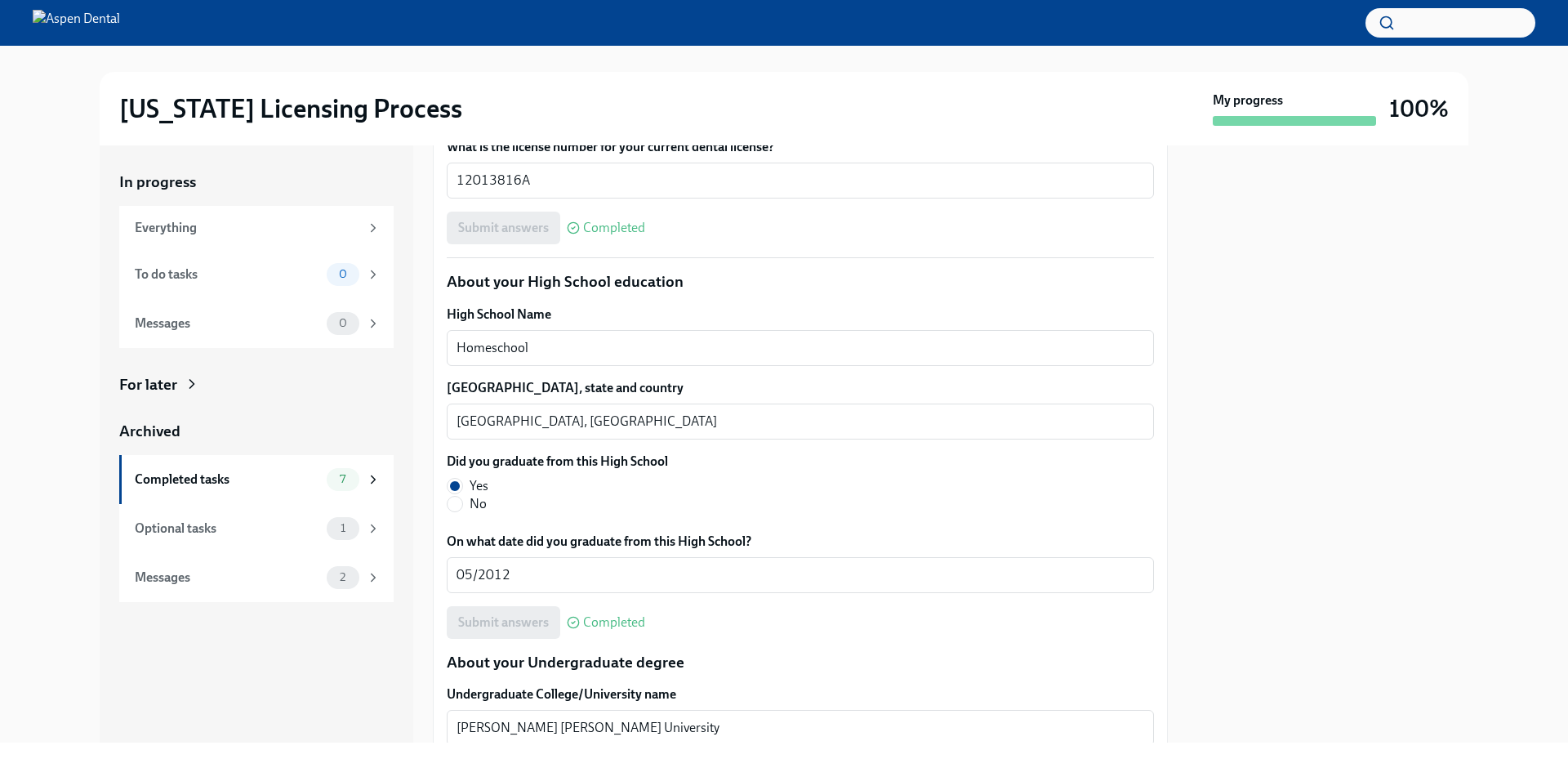
drag, startPoint x: 531, startPoint y: 336, endPoint x: 442, endPoint y: 340, distance: 89.1
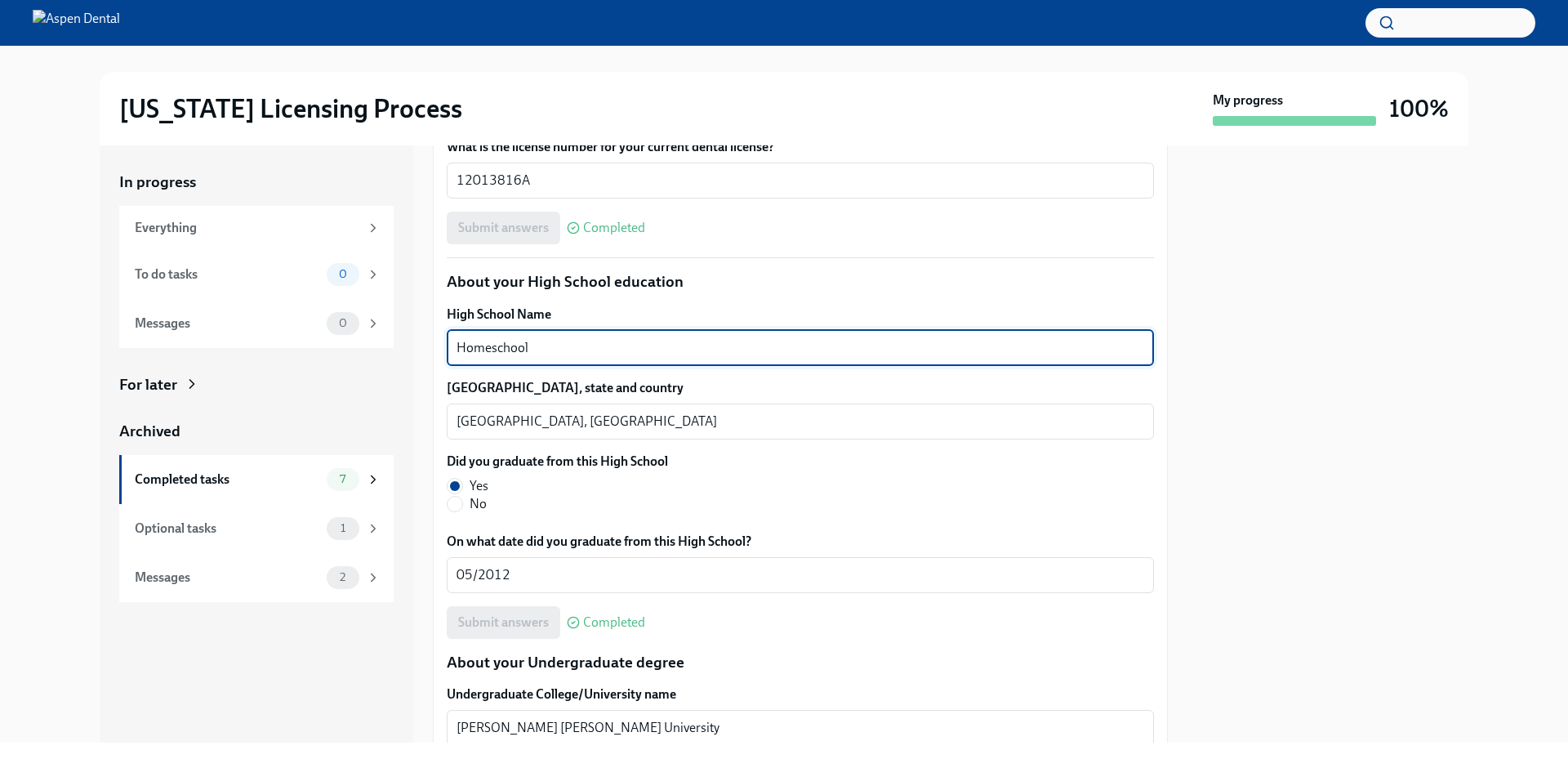
drag, startPoint x: 540, startPoint y: 344, endPoint x: 413, endPoint y: 349, distance: 127.1
click at [413, 349] on div "In progress Everything To do tasks 0 Messages 0 For later Archived Completed ta…" at bounding box center [784, 444] width 1369 height 597
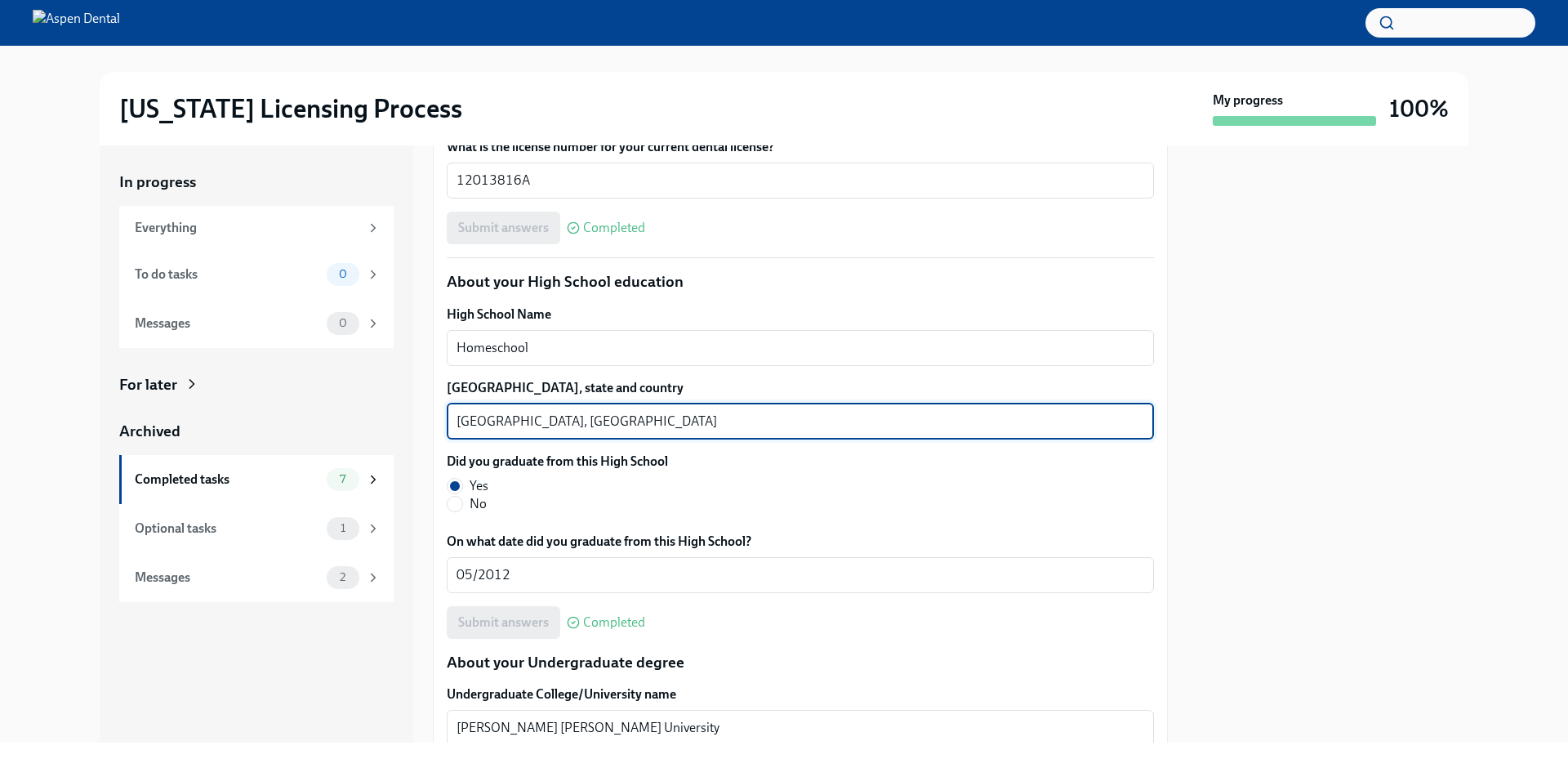
click at [475, 418] on textarea "Indianapolis, IN" at bounding box center [801, 422] width 688 height 20
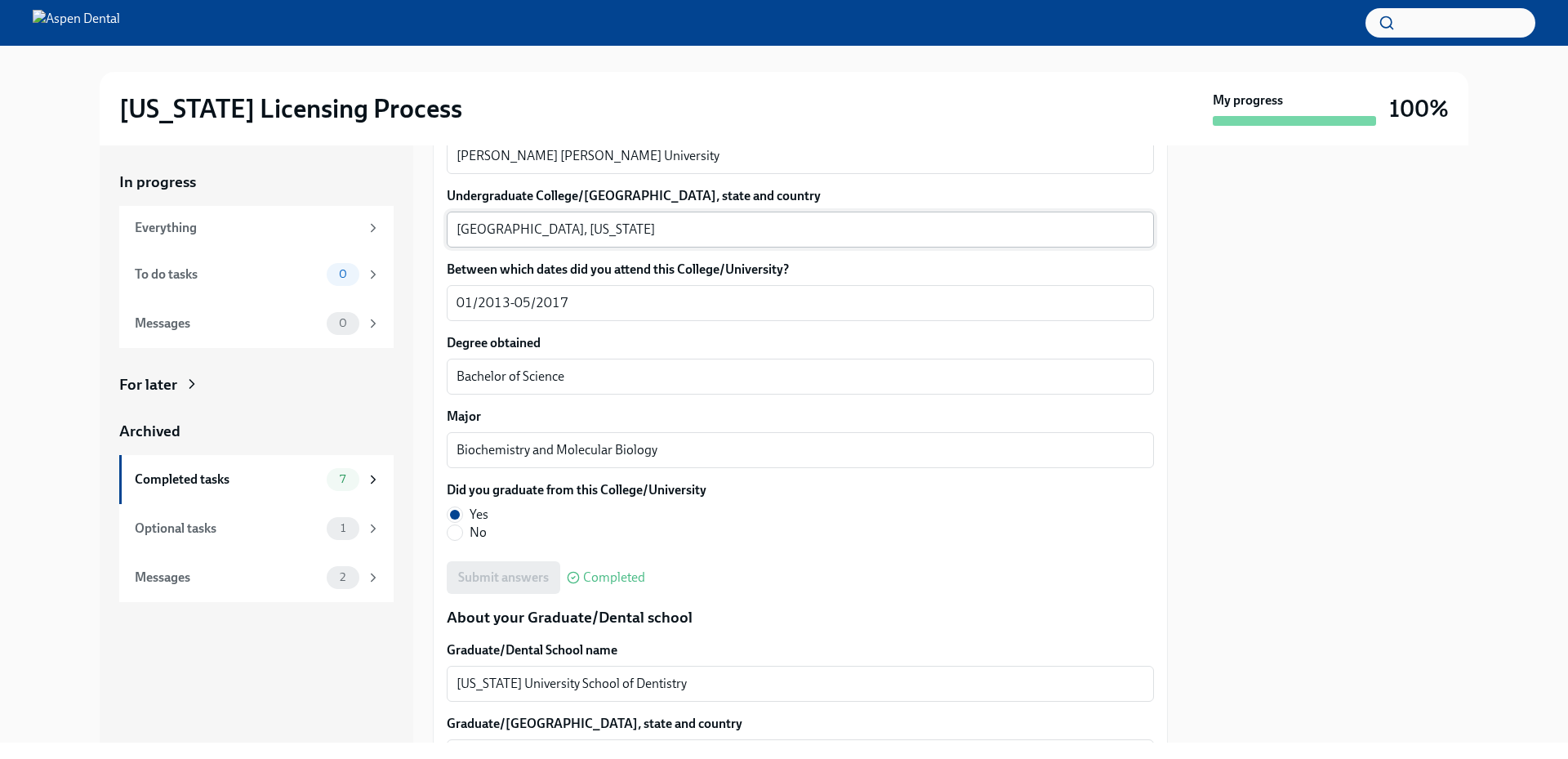
scroll to position [1564, 0]
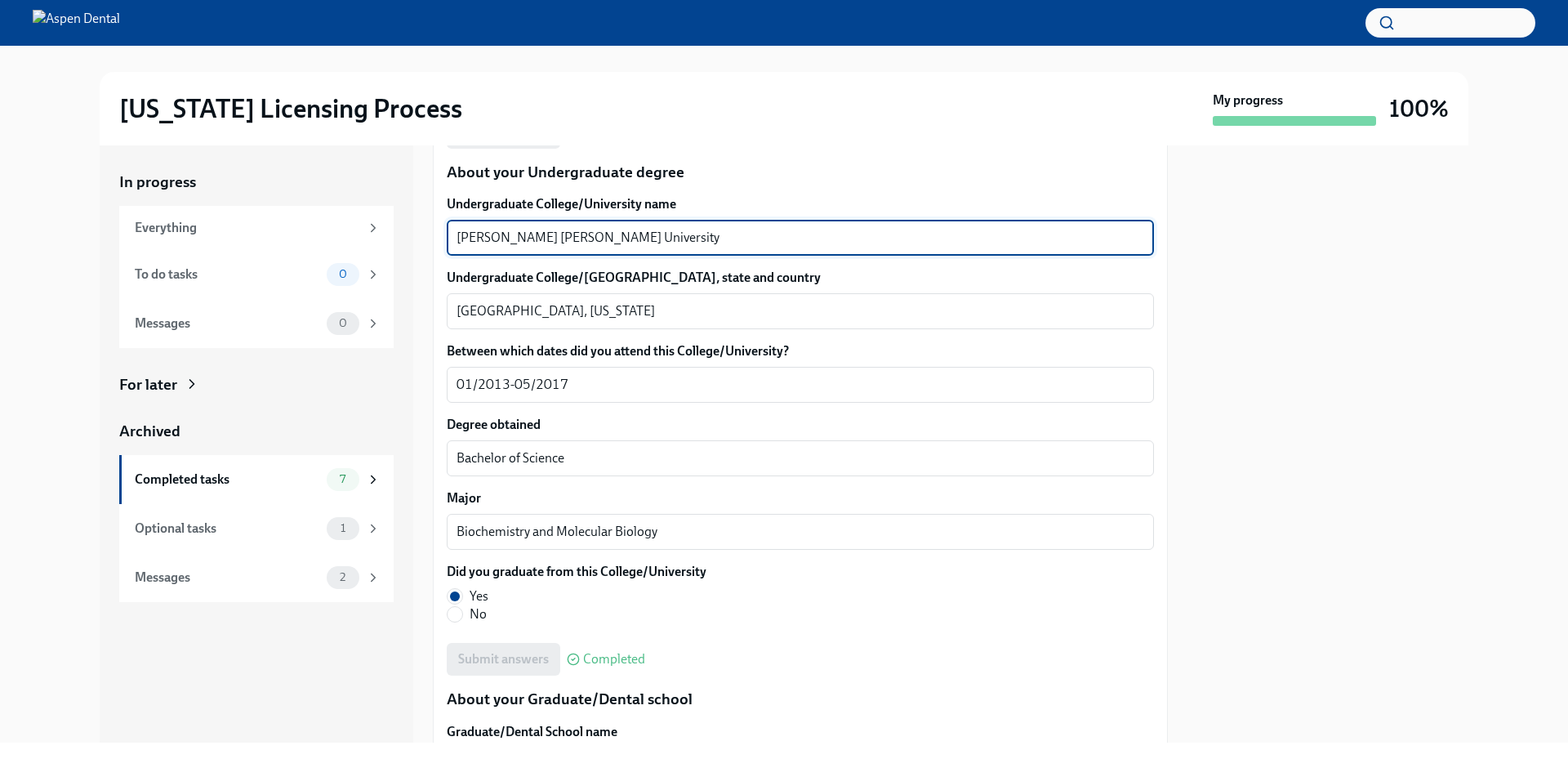
drag, startPoint x: 586, startPoint y: 238, endPoint x: 449, endPoint y: 228, distance: 137.4
click at [449, 228] on div "Bob Jones University x ​" at bounding box center [801, 237] width 707 height 36
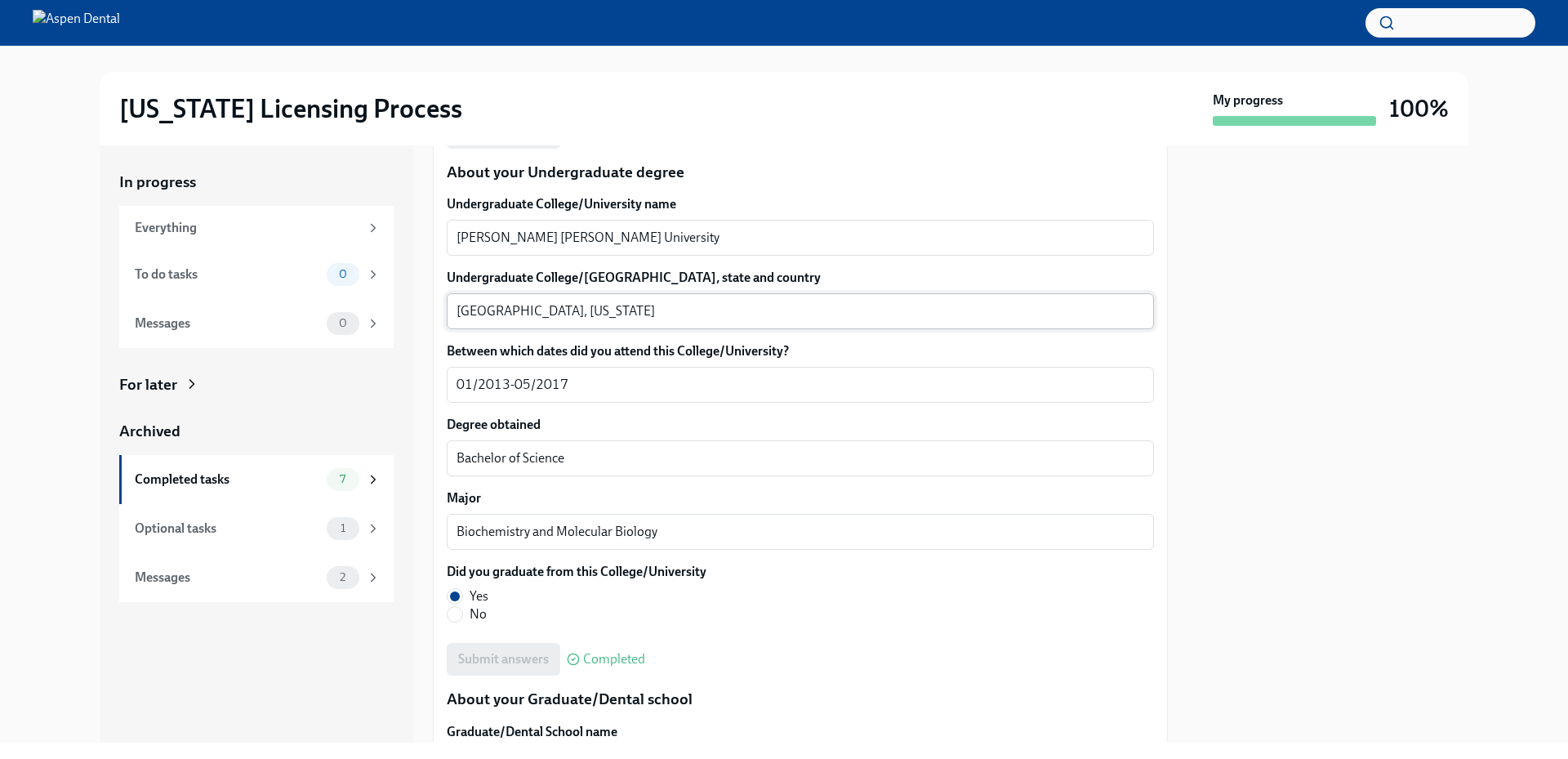
click at [477, 309] on textarea "Greenville, South Carolina" at bounding box center [801, 311] width 688 height 20
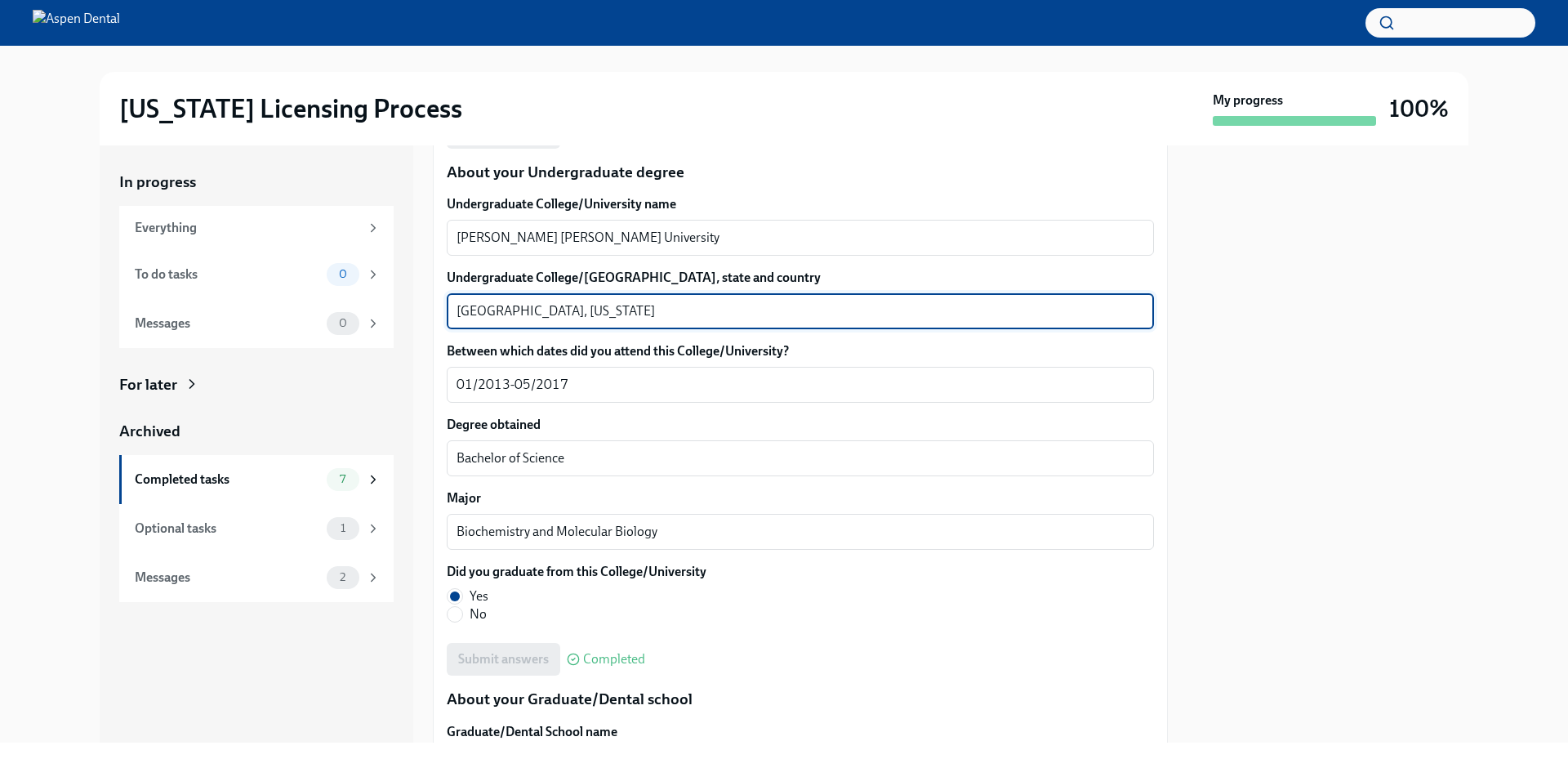
click at [477, 309] on textarea "Greenville, South Carolina" at bounding box center [801, 311] width 688 height 20
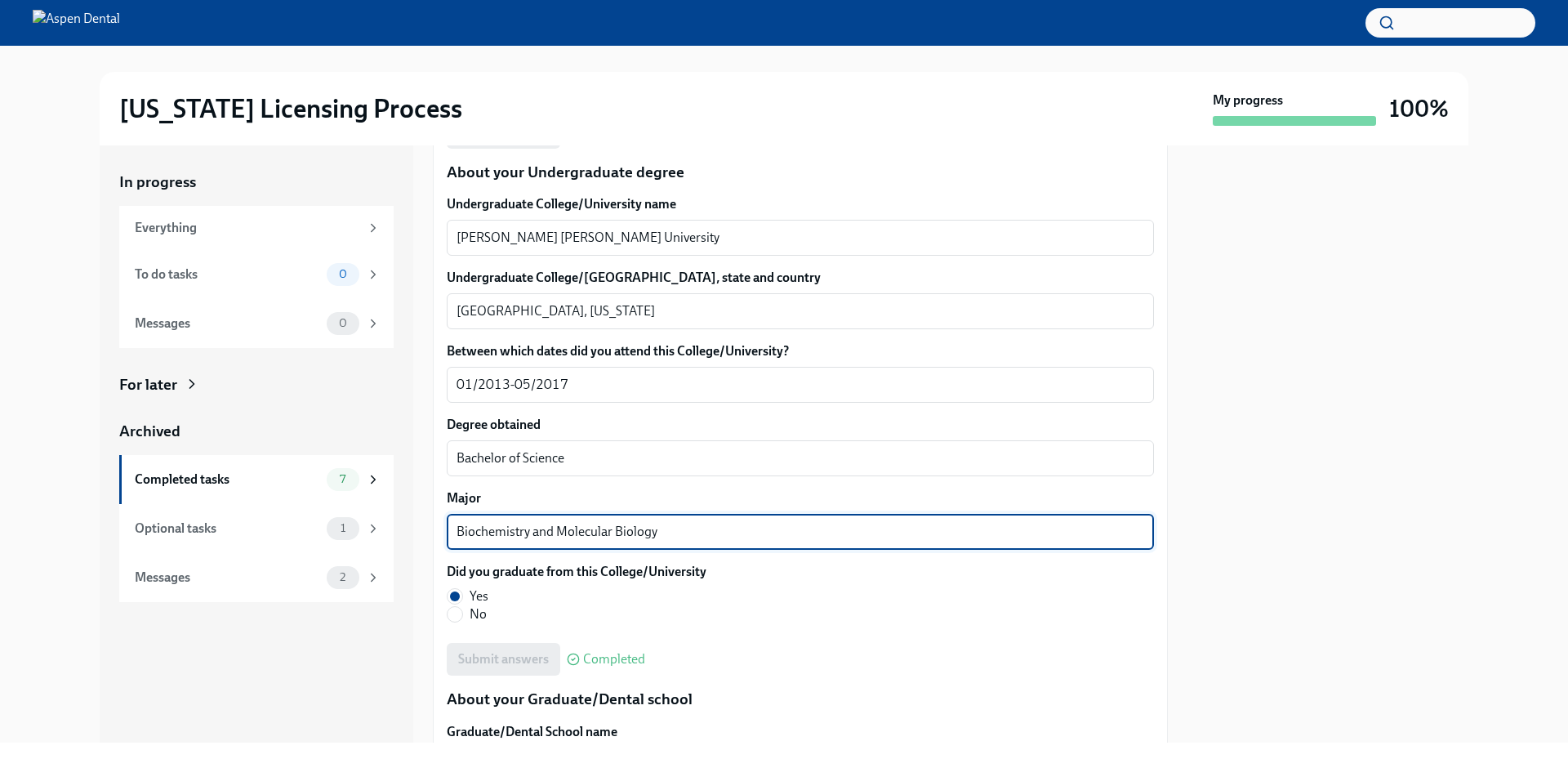
drag, startPoint x: 763, startPoint y: 534, endPoint x: 436, endPoint y: 531, distance: 327.0
click at [436, 531] on div "We will fill out the Illinois State Application Form on your behalf – we'll jus…" at bounding box center [801, 547] width 735 height 3516
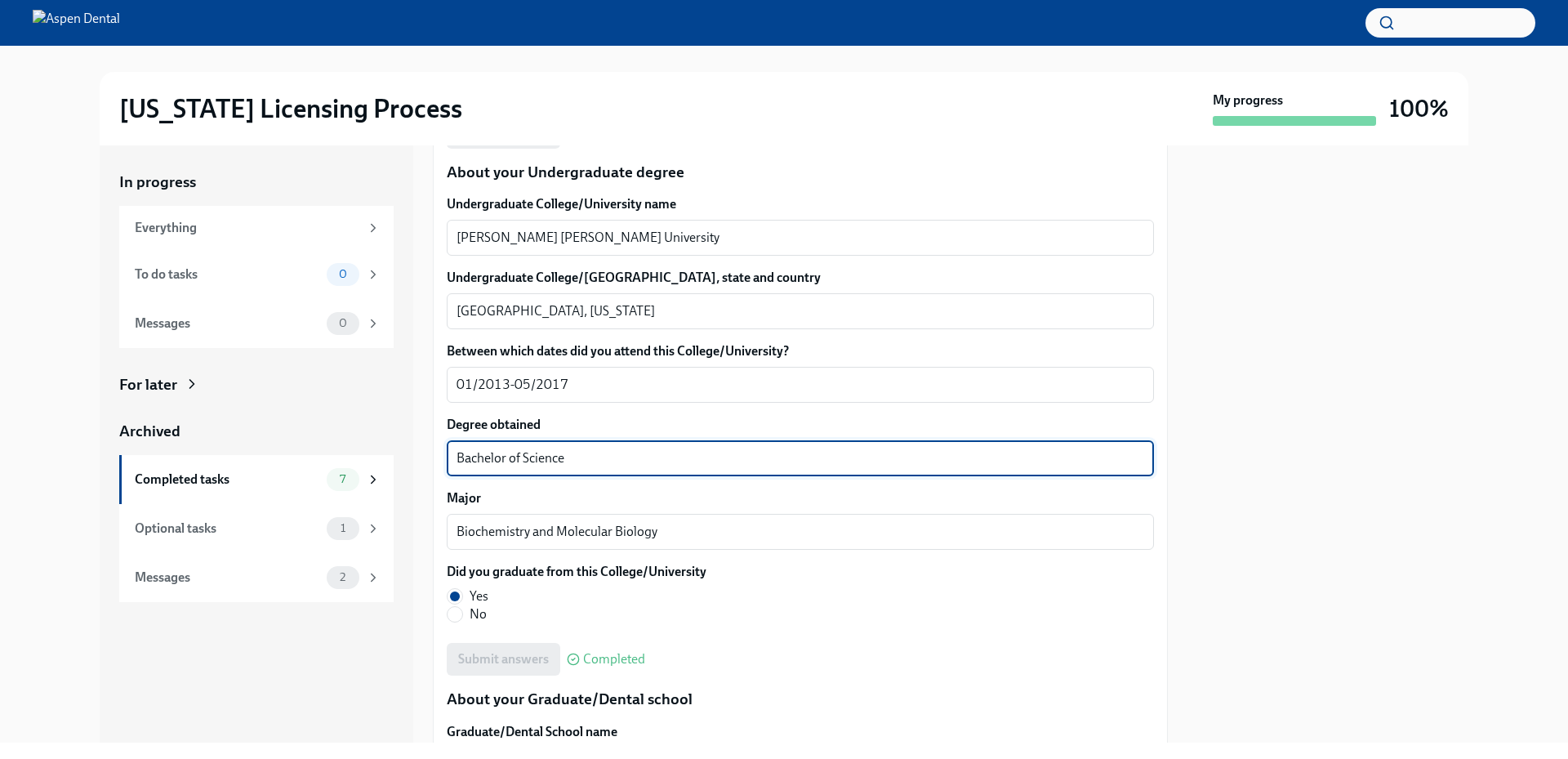
drag, startPoint x: 486, startPoint y: 454, endPoint x: 390, endPoint y: 452, distance: 96.0
click at [390, 452] on div "In progress Everything To do tasks 0 Messages 0 For later Archived Completed ta…" at bounding box center [784, 444] width 1369 height 597
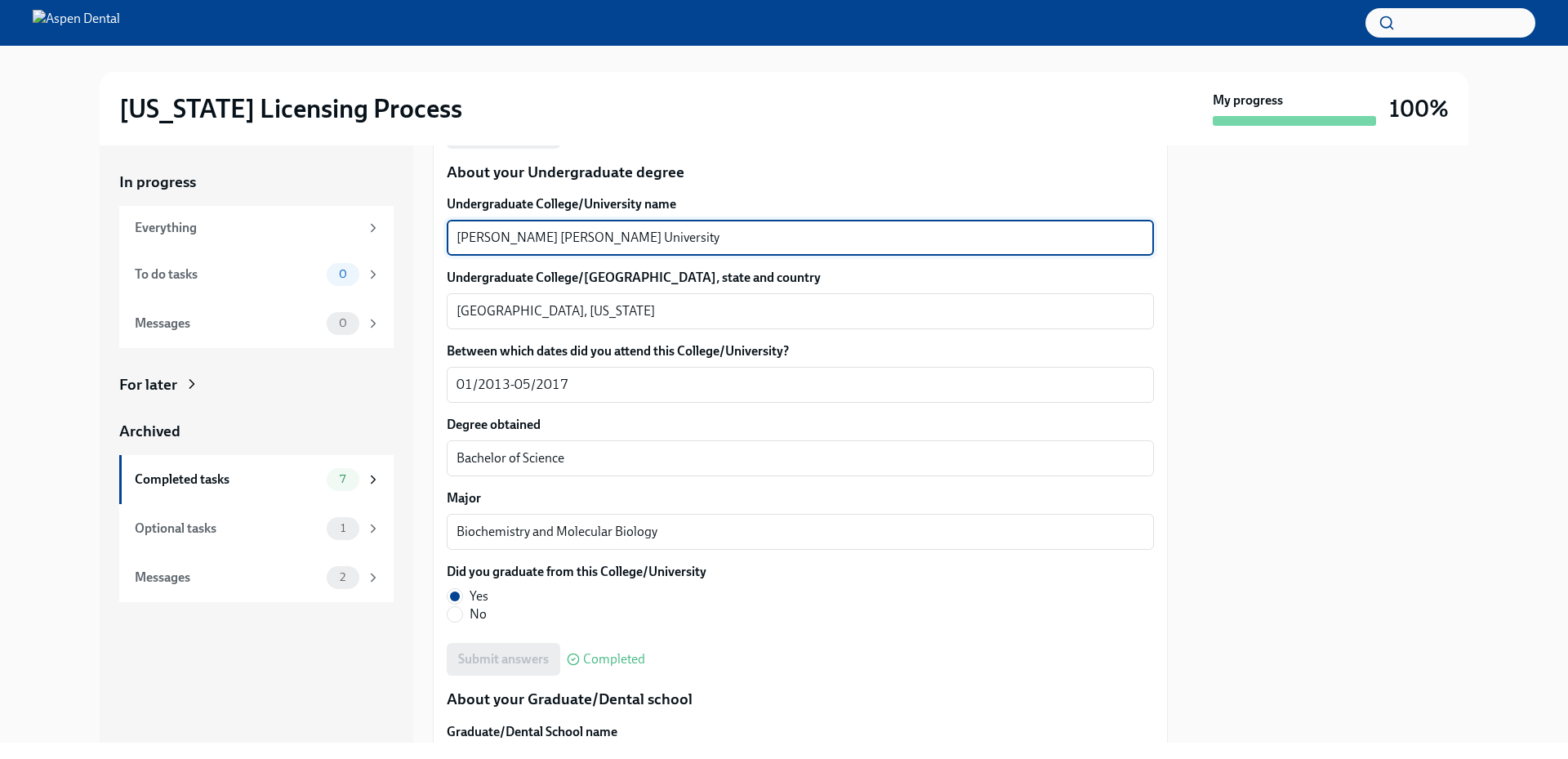
drag, startPoint x: 622, startPoint y: 236, endPoint x: 434, endPoint y: 237, distance: 188.0
click at [434, 237] on div "We will fill out the Illinois State Application Form on your behalf – we'll jus…" at bounding box center [801, 547] width 735 height 3516
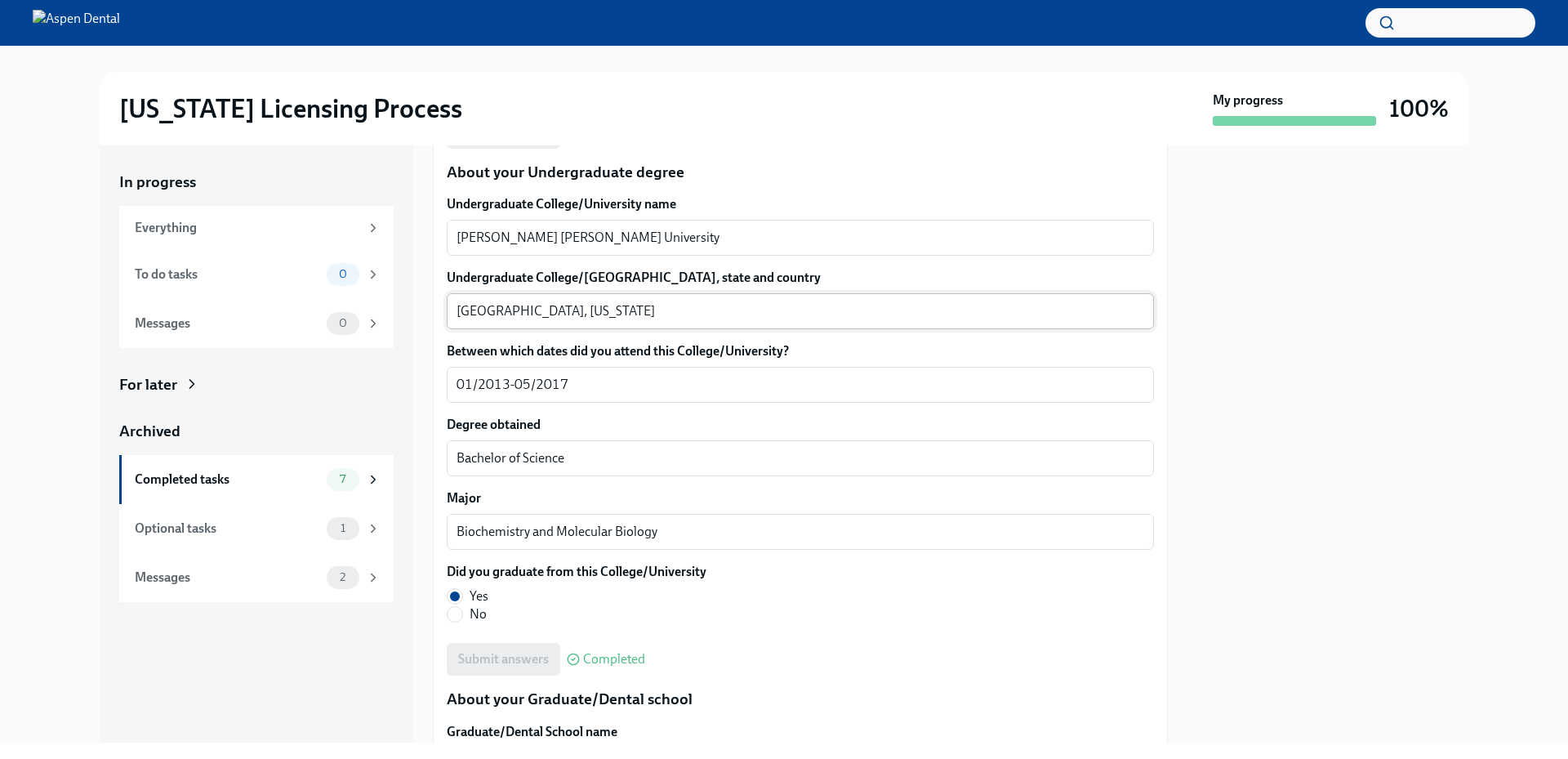
click at [485, 313] on textarea "Greenville, South Carolina" at bounding box center [801, 311] width 688 height 20
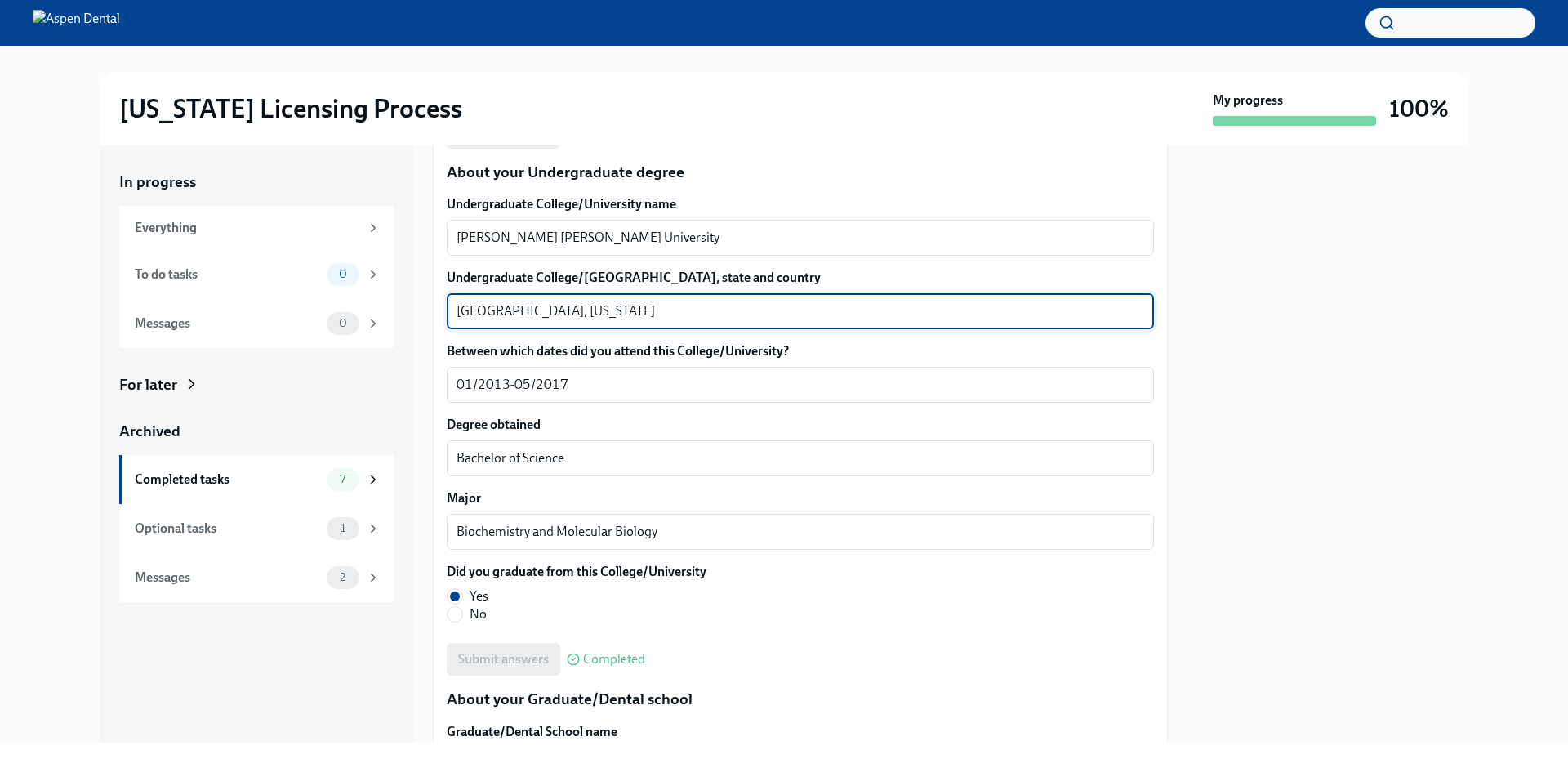
drag, startPoint x: 485, startPoint y: 313, endPoint x: 474, endPoint y: 306, distance: 13.0
click at [474, 306] on textarea "Greenville, South Carolina" at bounding box center [801, 311] width 688 height 20
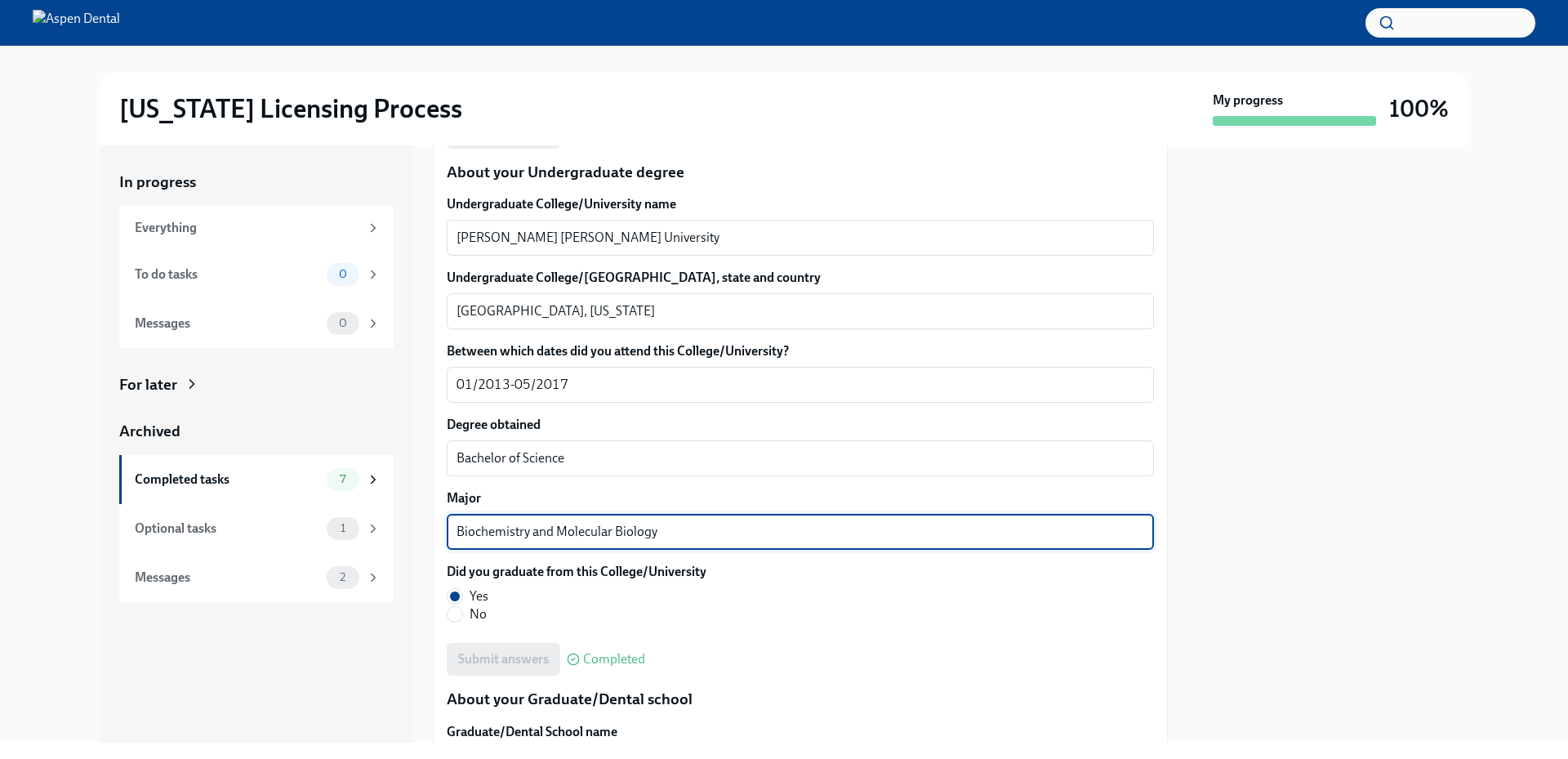
drag, startPoint x: 658, startPoint y: 536, endPoint x: 446, endPoint y: 531, distance: 212.1
click at [446, 530] on div "We will fill out the Illinois State Application Form on your behalf – we'll jus…" at bounding box center [801, 547] width 735 height 3516
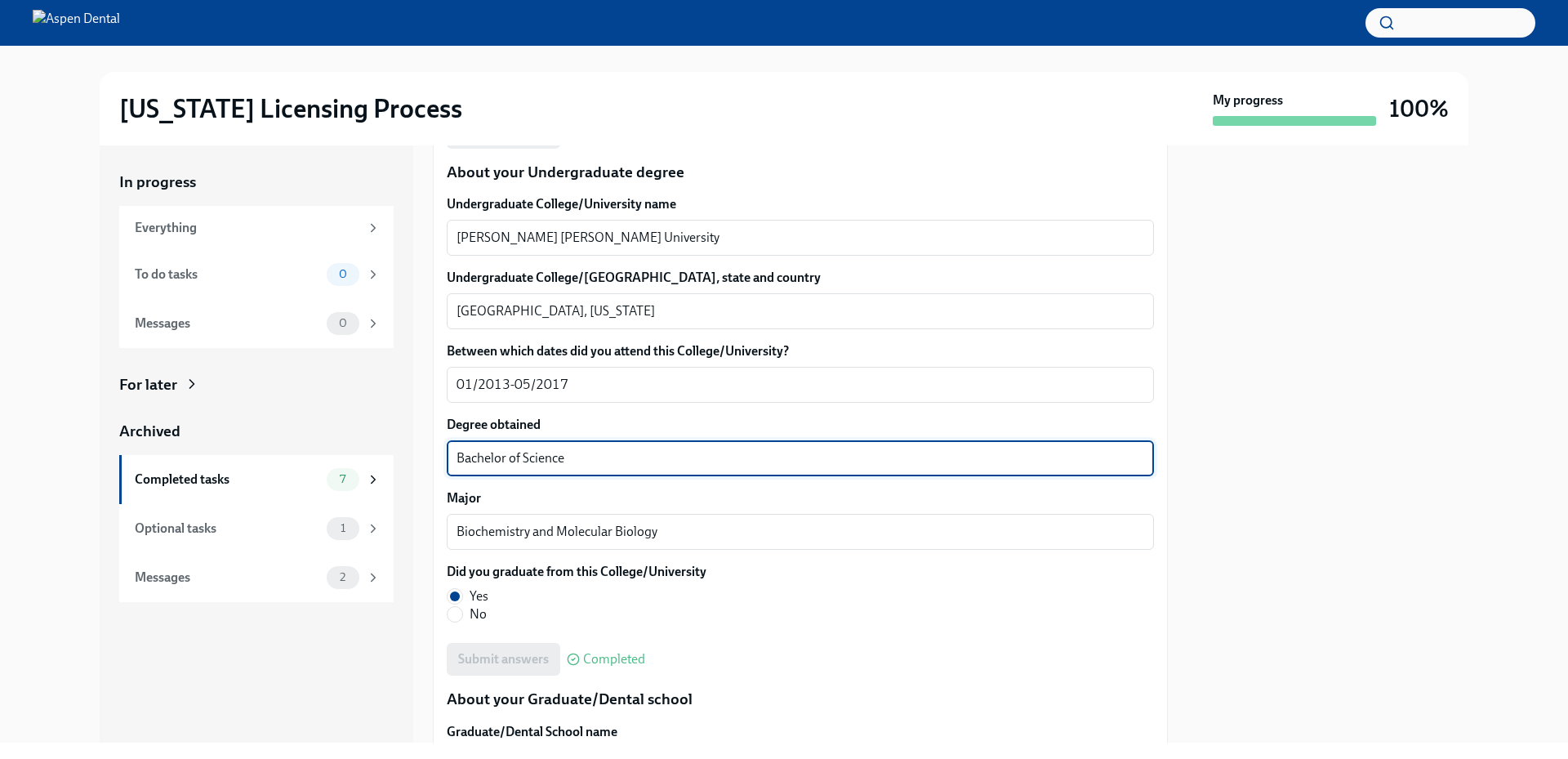
drag, startPoint x: 608, startPoint y: 465, endPoint x: 438, endPoint y: 459, distance: 170.1
click at [438, 459] on div "We will fill out the Illinois State Application Form on your behalf – we'll jus…" at bounding box center [801, 547] width 735 height 3516
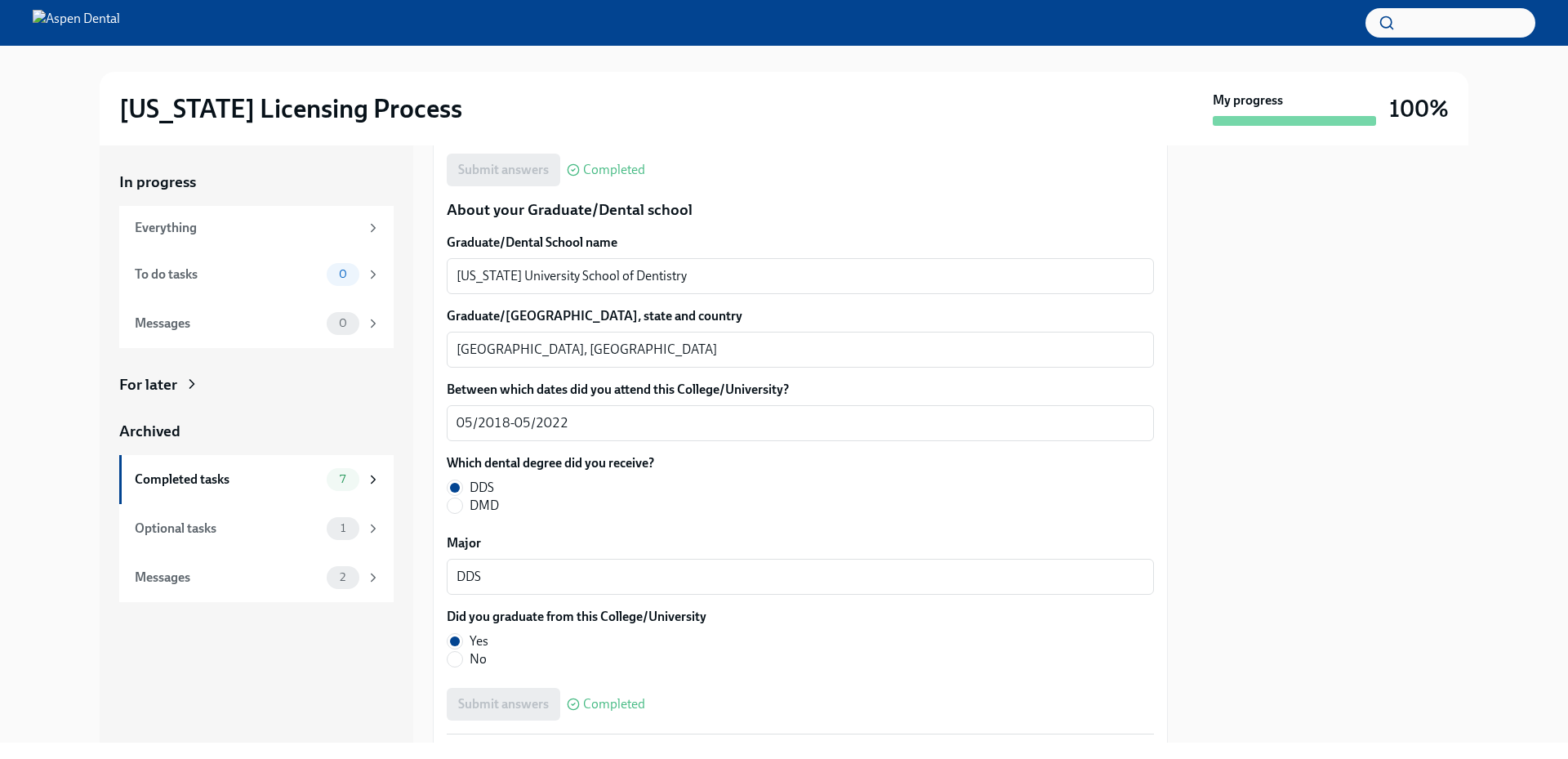
scroll to position [2053, 0]
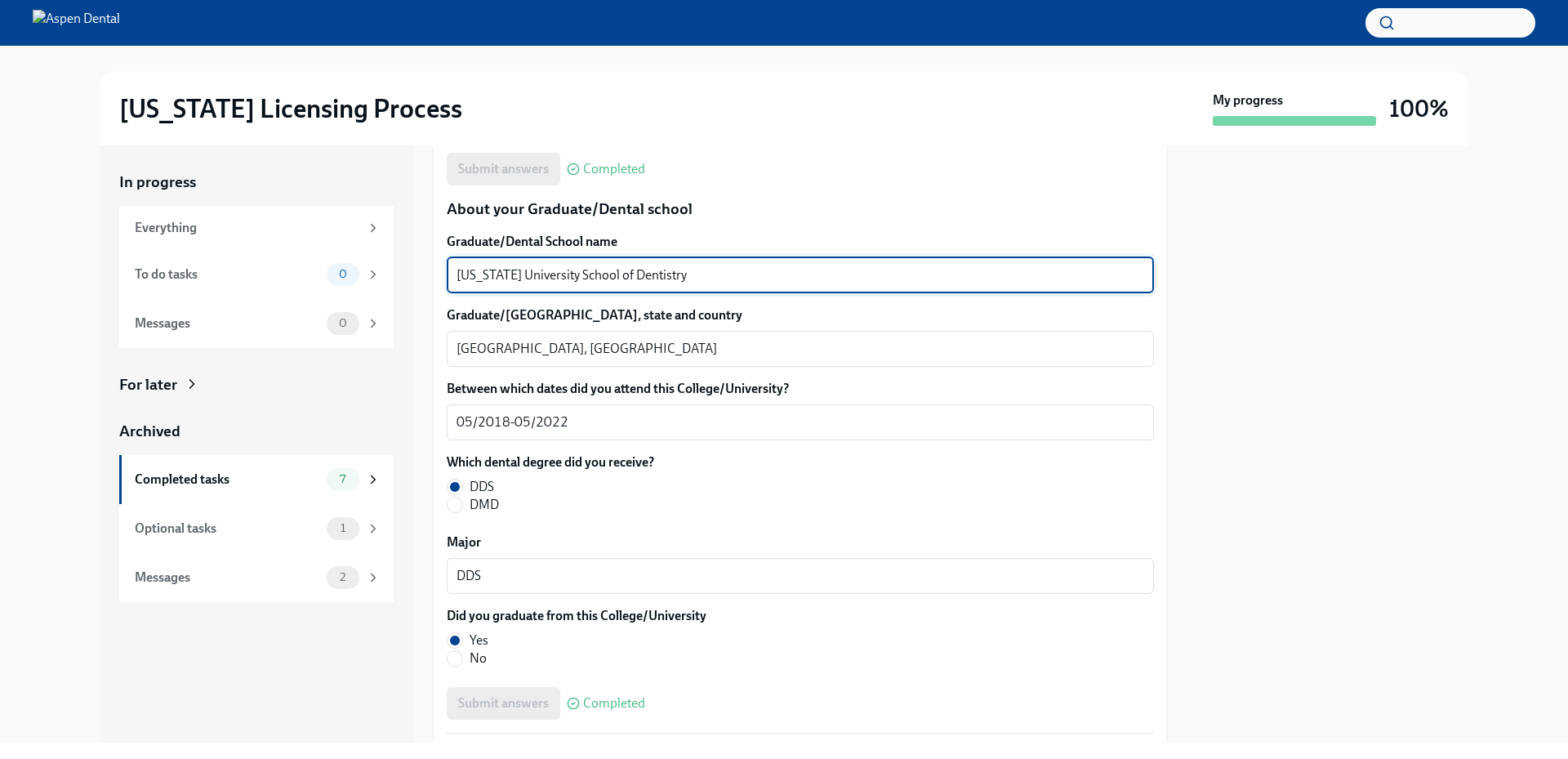
drag, startPoint x: 685, startPoint y: 273, endPoint x: 422, endPoint y: 271, distance: 263.0
click at [422, 271] on div "In progress Everything To do tasks 0 Messages 0 For later Archived Completed ta…" at bounding box center [784, 444] width 1369 height 597
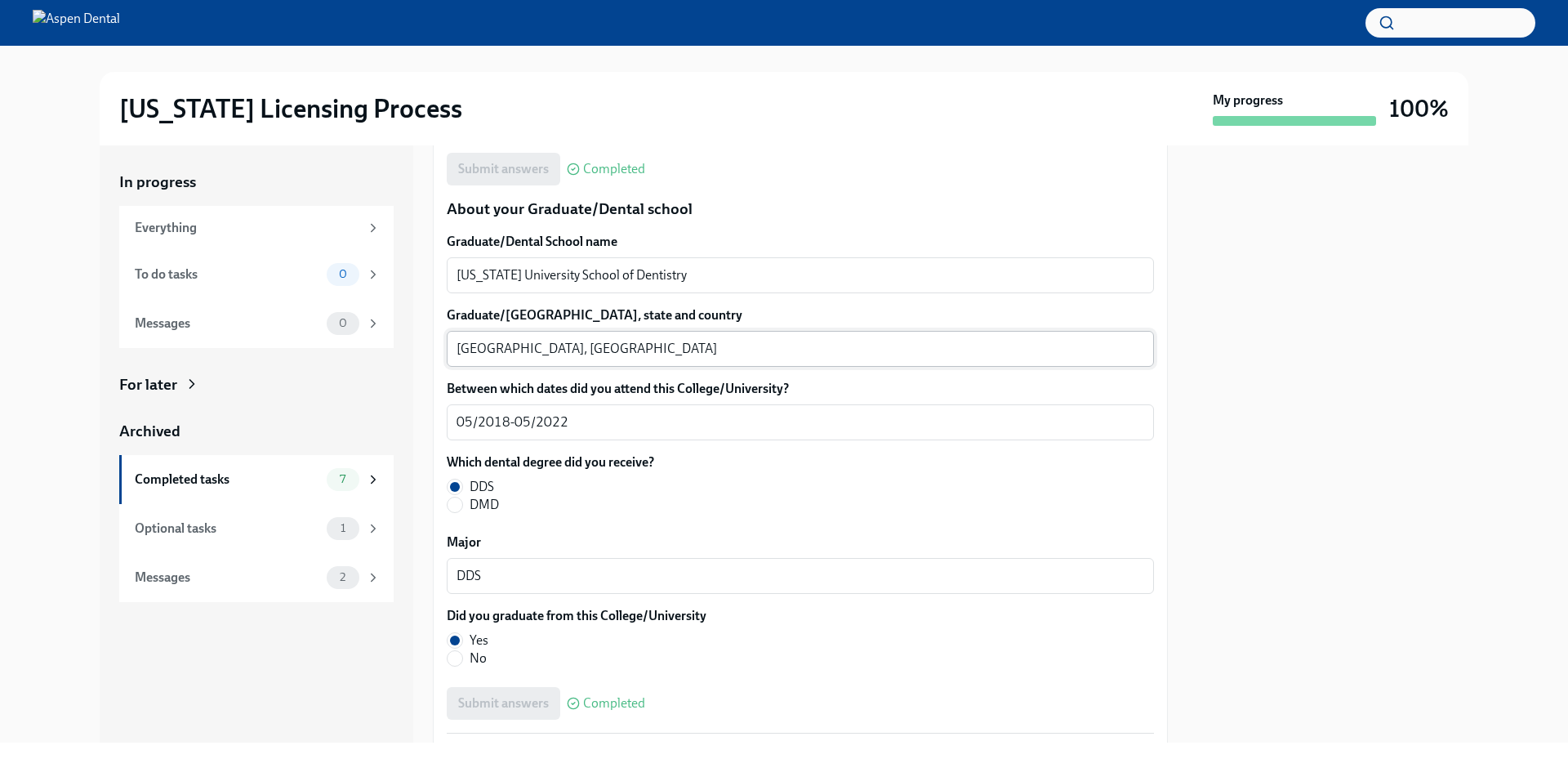
click at [477, 350] on textarea "Indianapolis, IN" at bounding box center [801, 349] width 688 height 20
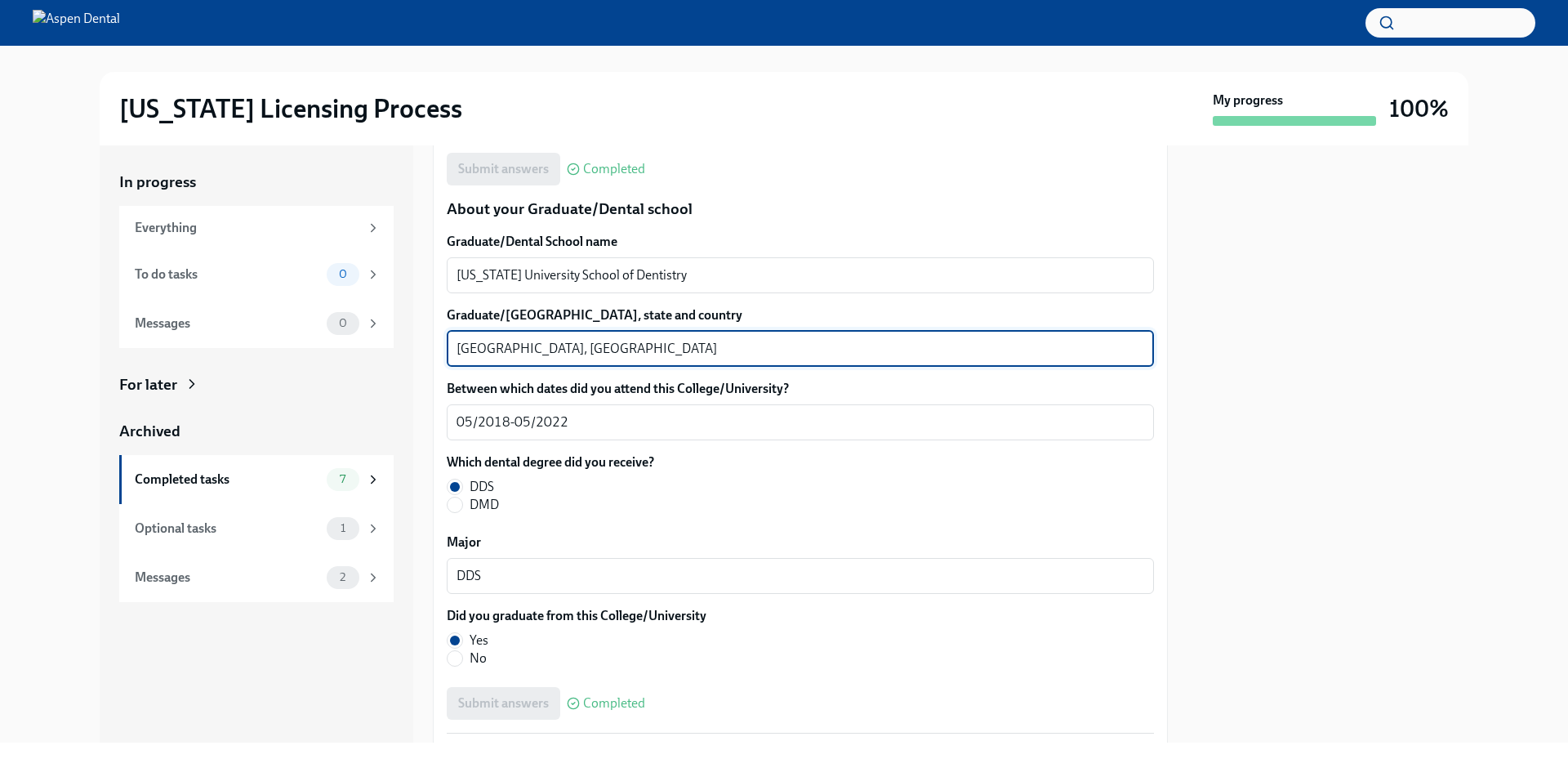
click at [477, 350] on textarea "Indianapolis, IN" at bounding box center [801, 349] width 688 height 20
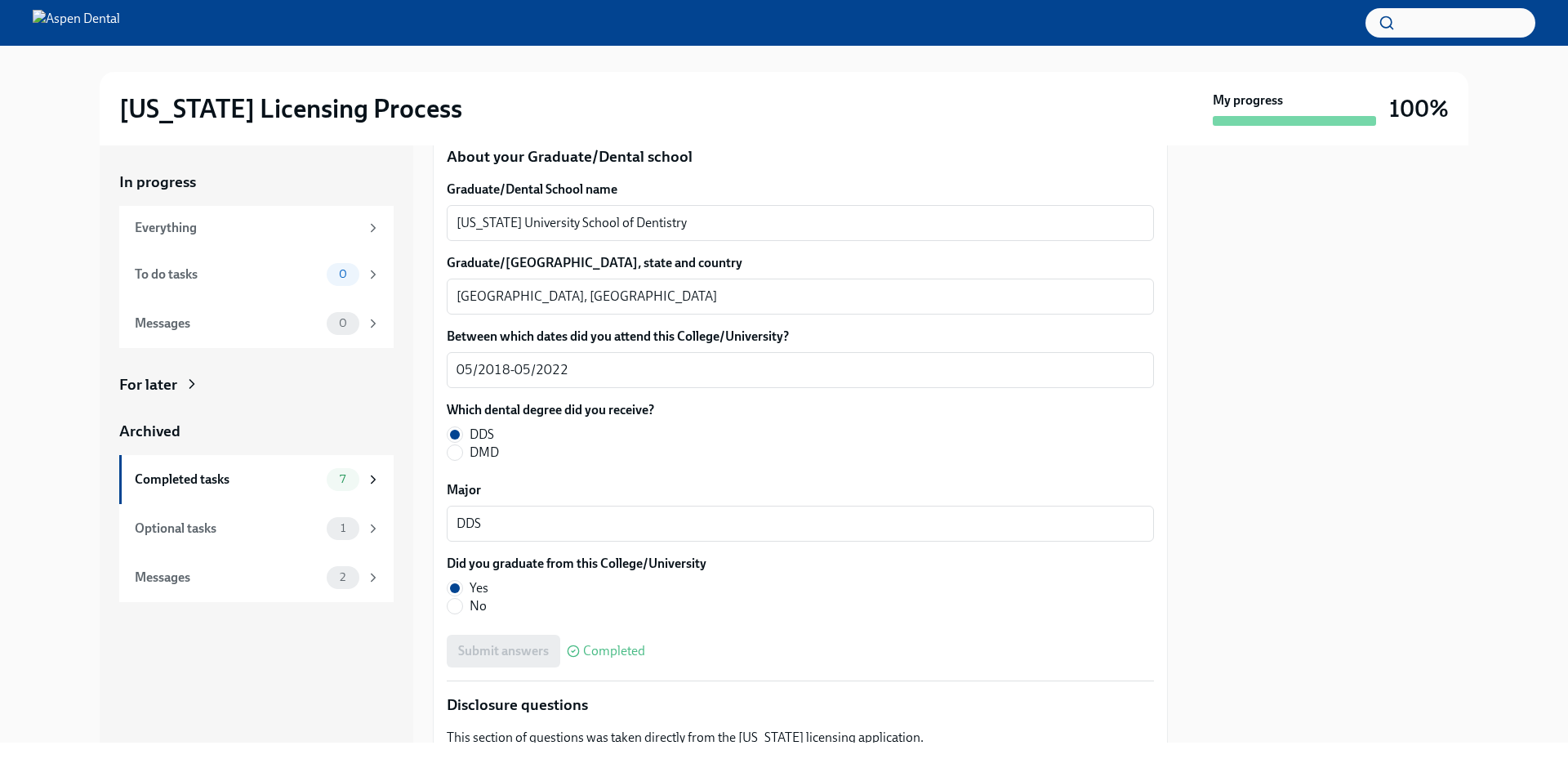
scroll to position [2135, 0]
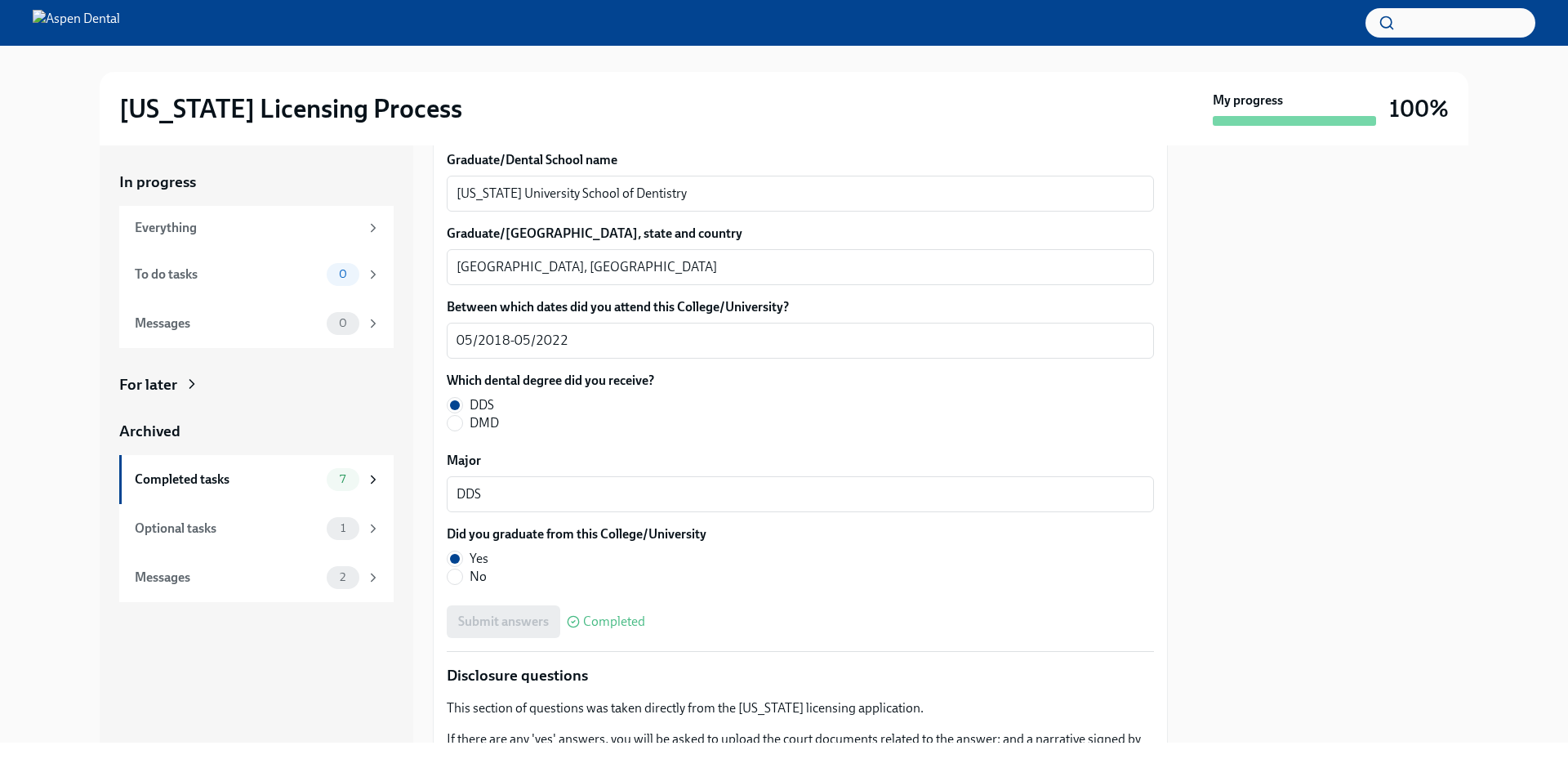
click at [53, 279] on div "In progress Everything To do tasks 0 Messages 0 For later Archived Completed ta…" at bounding box center [784, 444] width 1516 height 597
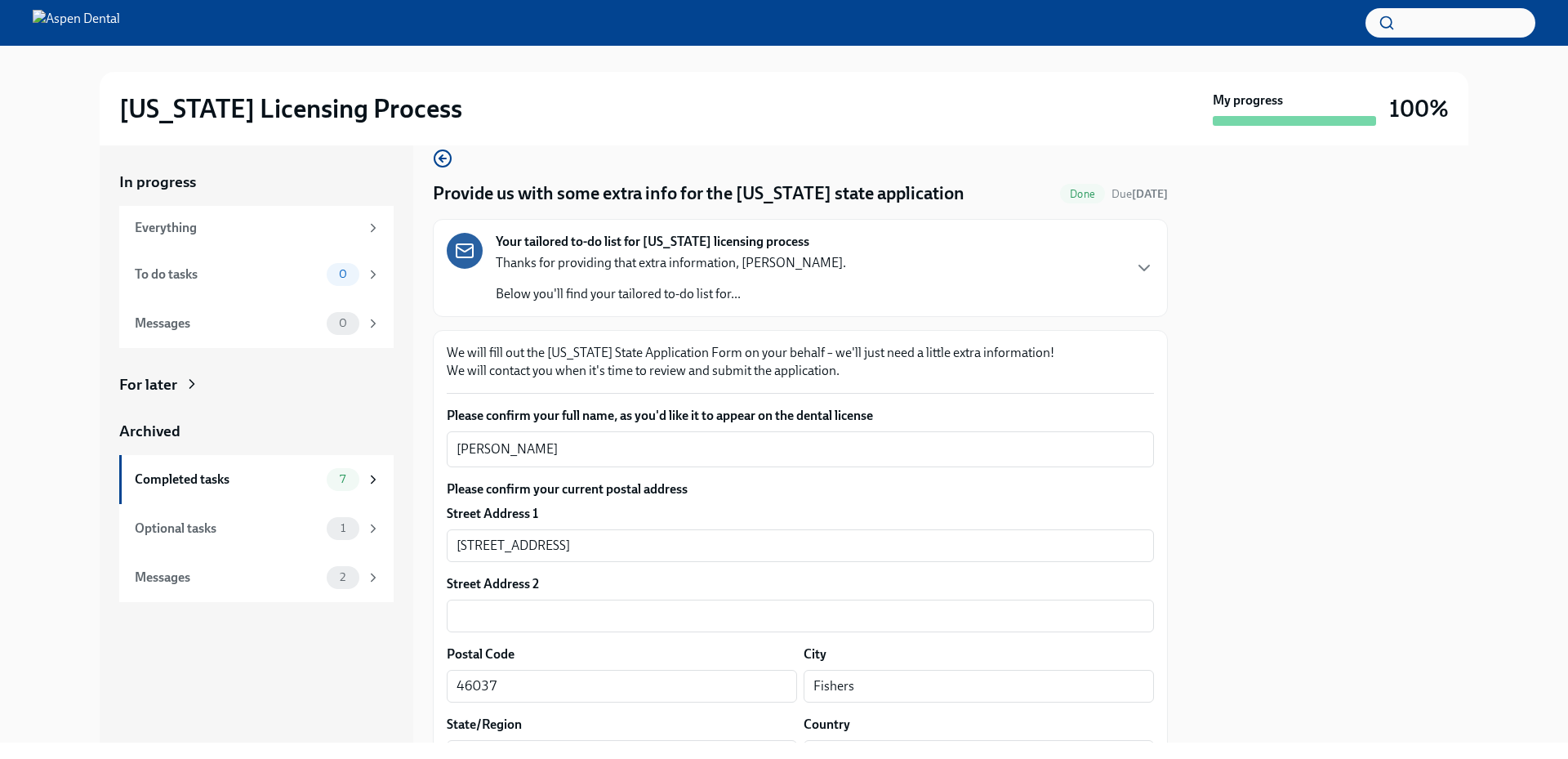
scroll to position [0, 0]
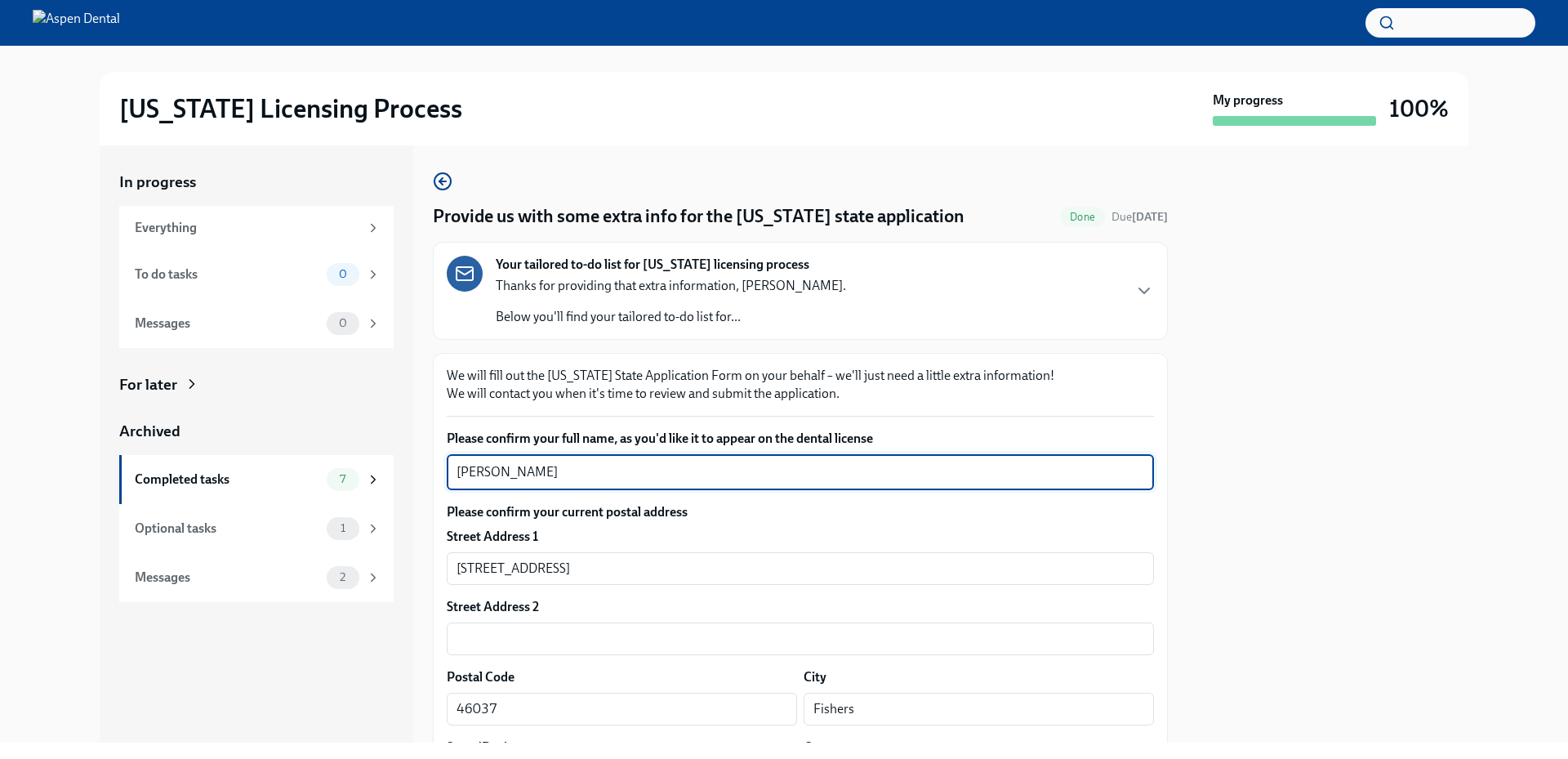
drag, startPoint x: 537, startPoint y: 481, endPoint x: 443, endPoint y: 482, distance: 94.0
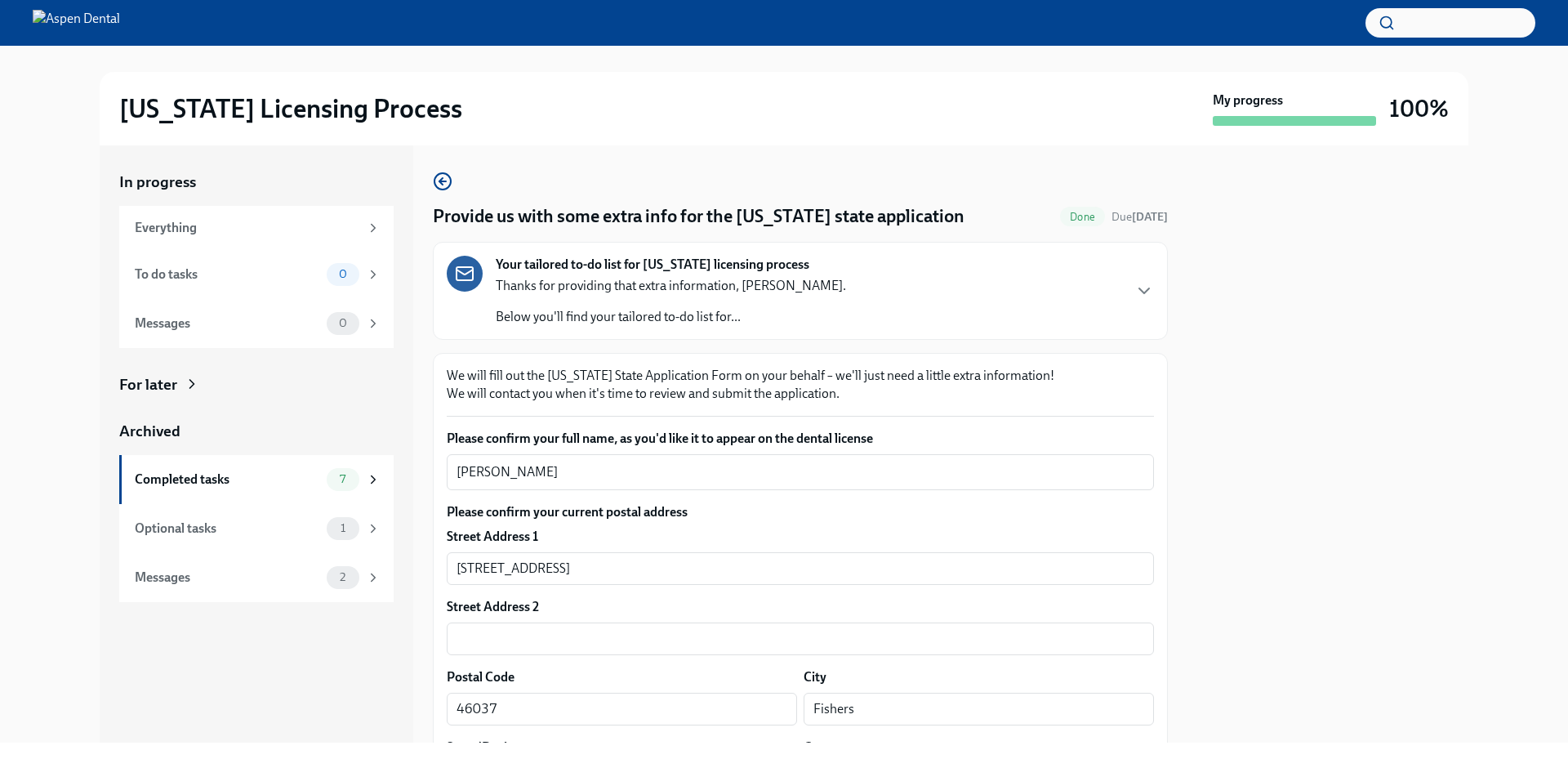
click at [57, 355] on div "In progress Everything To do tasks 0 Messages 0 For later Archived Completed ta…" at bounding box center [784, 444] width 1516 height 597
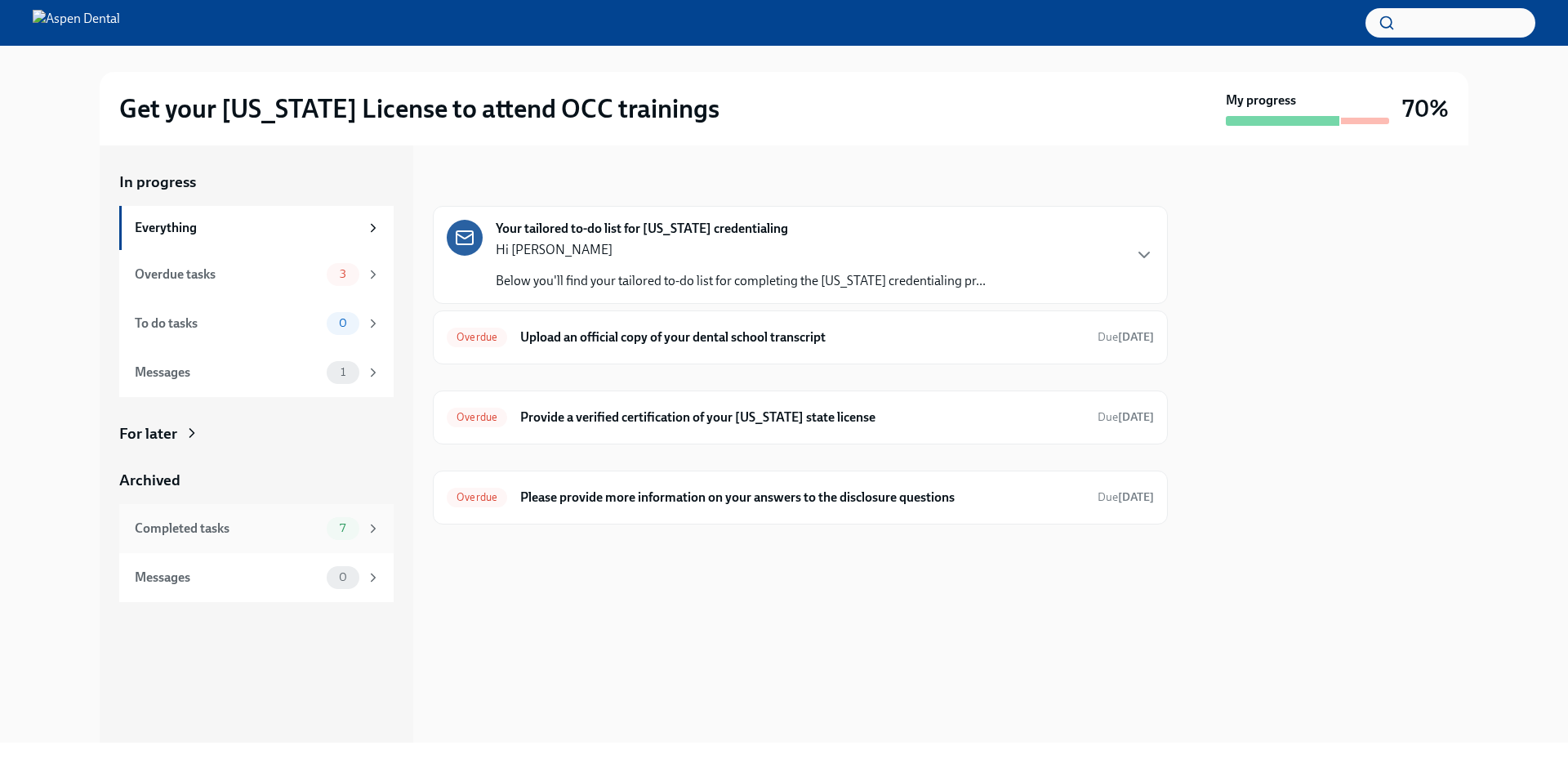
click at [250, 526] on div "Completed tasks" at bounding box center [228, 528] width 185 height 18
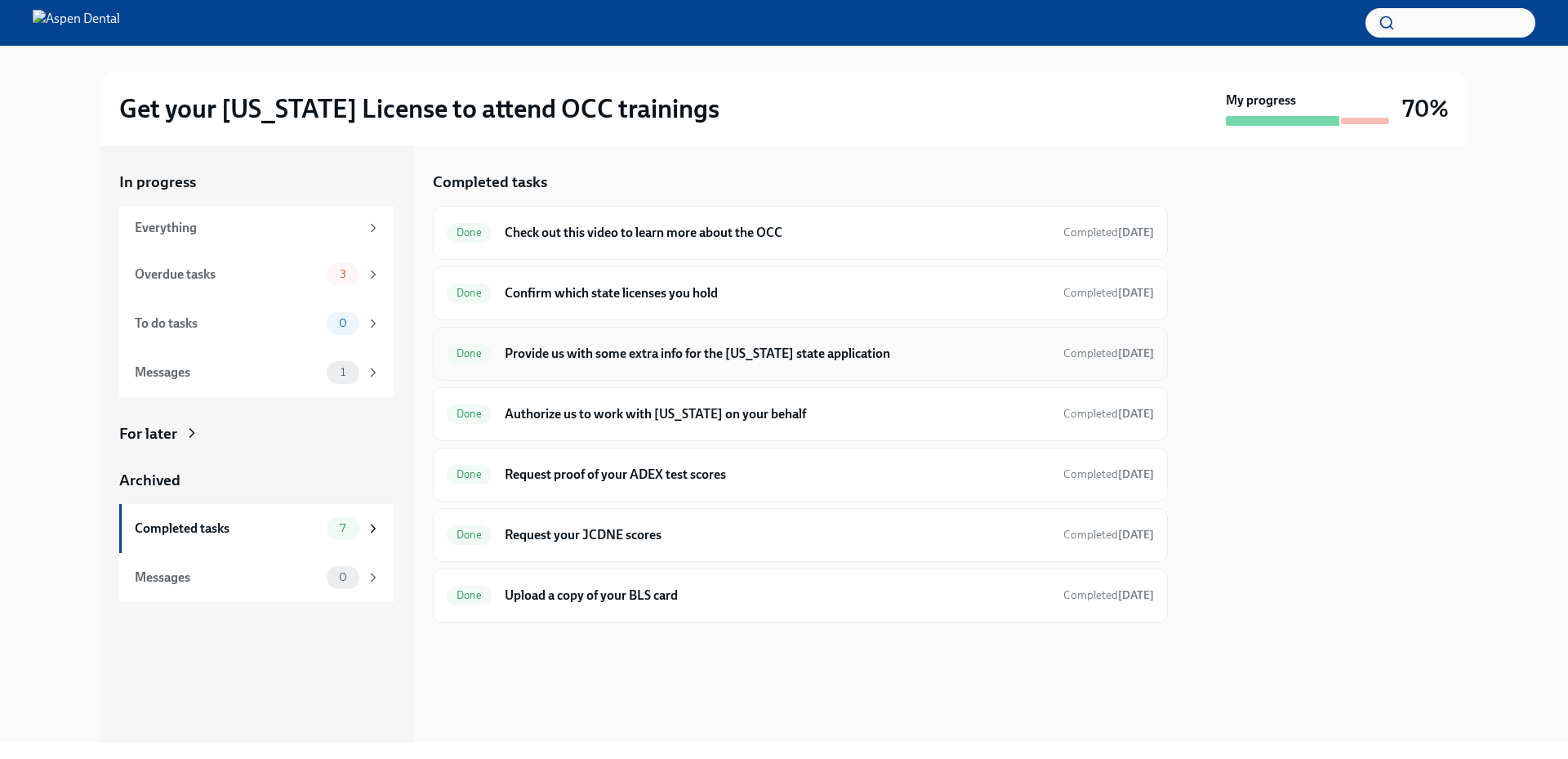
click at [671, 349] on h6 "Provide us with some extra info for the [US_STATE] state application" at bounding box center [777, 354] width 545 height 18
